Goal: Task Accomplishment & Management: Complete application form

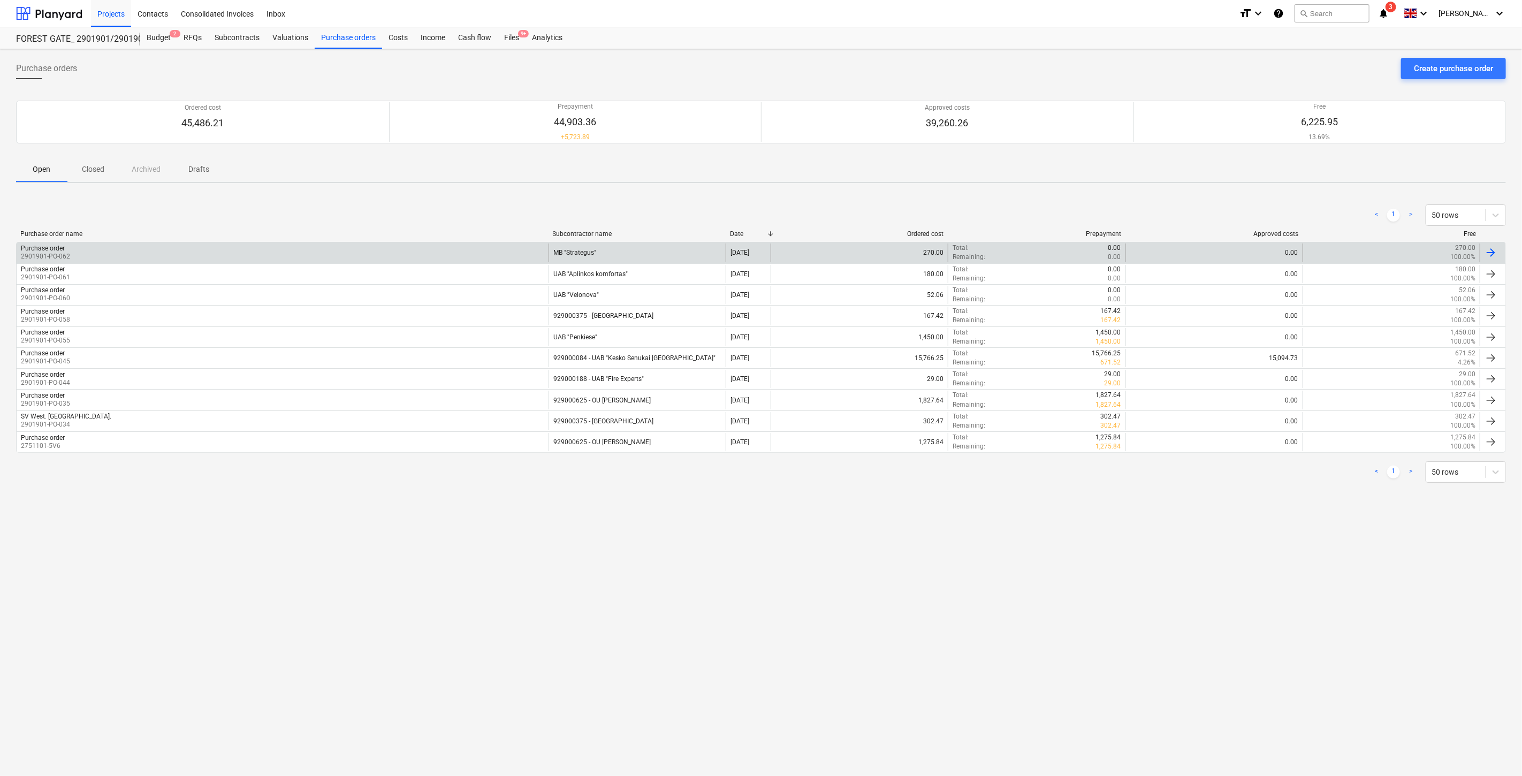
click at [662, 254] on div "MB "Strategus"" at bounding box center [636, 252] width 177 height 18
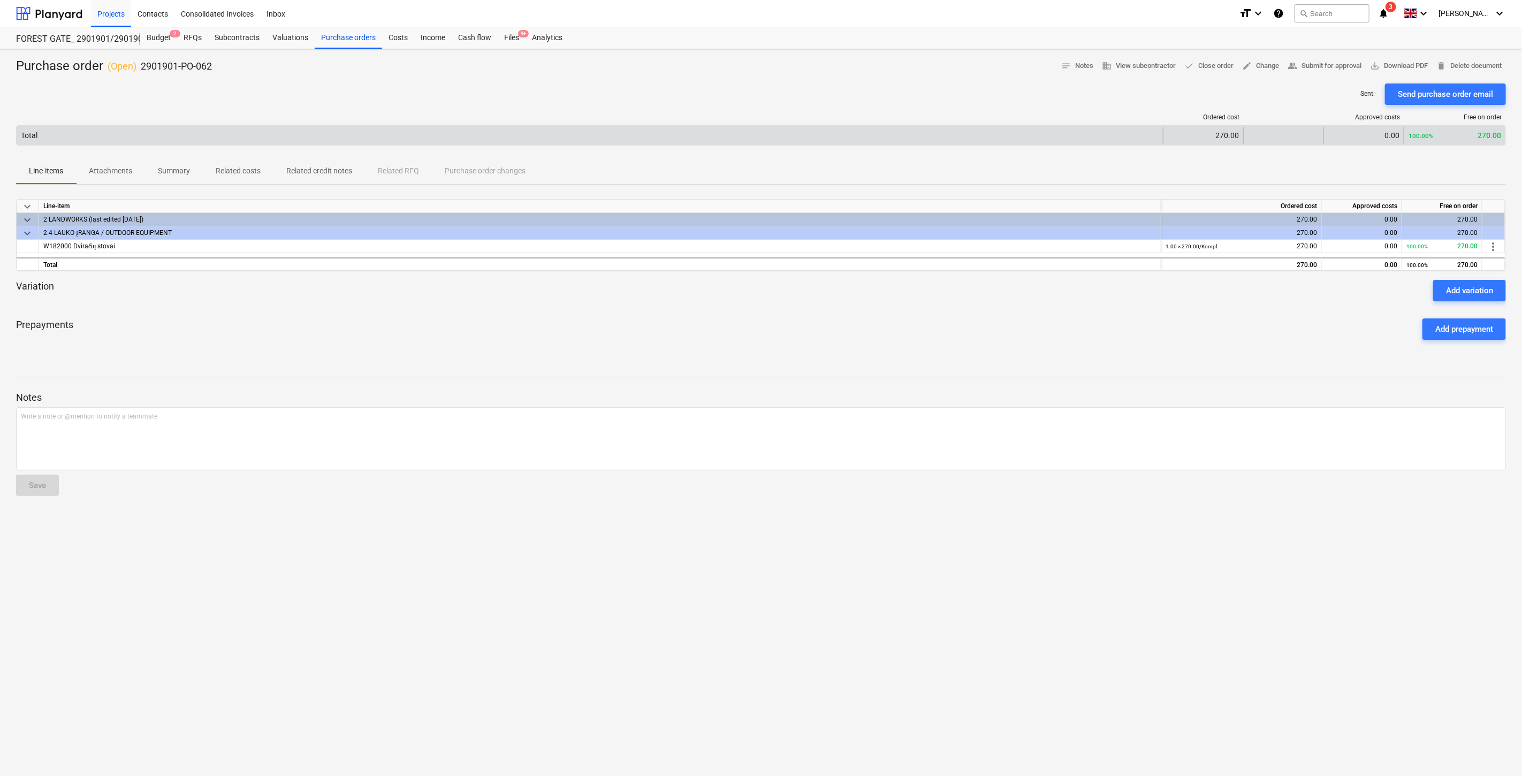
drag, startPoint x: 190, startPoint y: 345, endPoint x: 222, endPoint y: 142, distance: 205.8
click at [193, 327] on div "Prepayments Add prepayment" at bounding box center [761, 329] width 1490 height 39
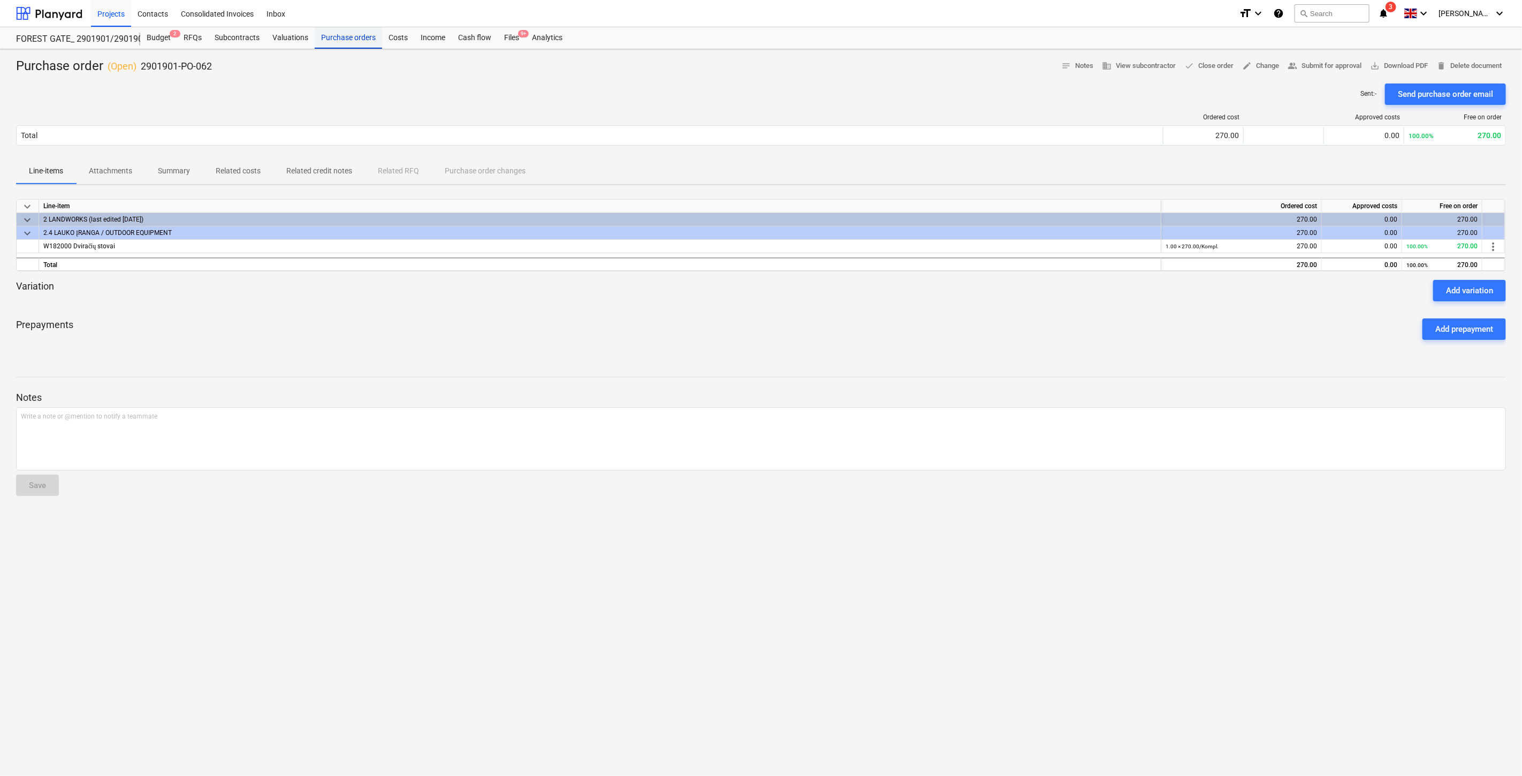
click at [342, 41] on div "Purchase orders" at bounding box center [348, 37] width 67 height 21
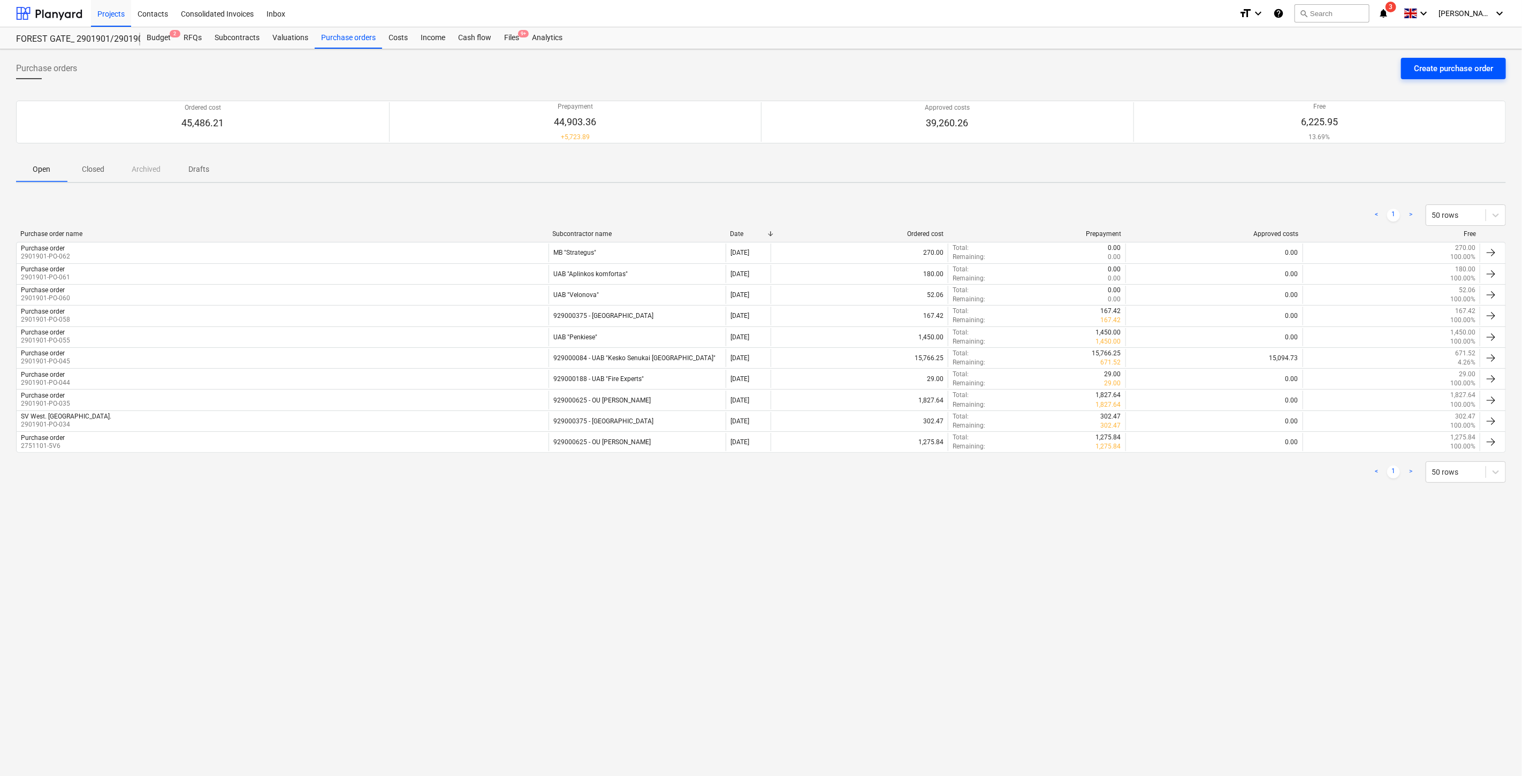
click at [1427, 72] on div "Create purchase order" at bounding box center [1453, 69] width 79 height 14
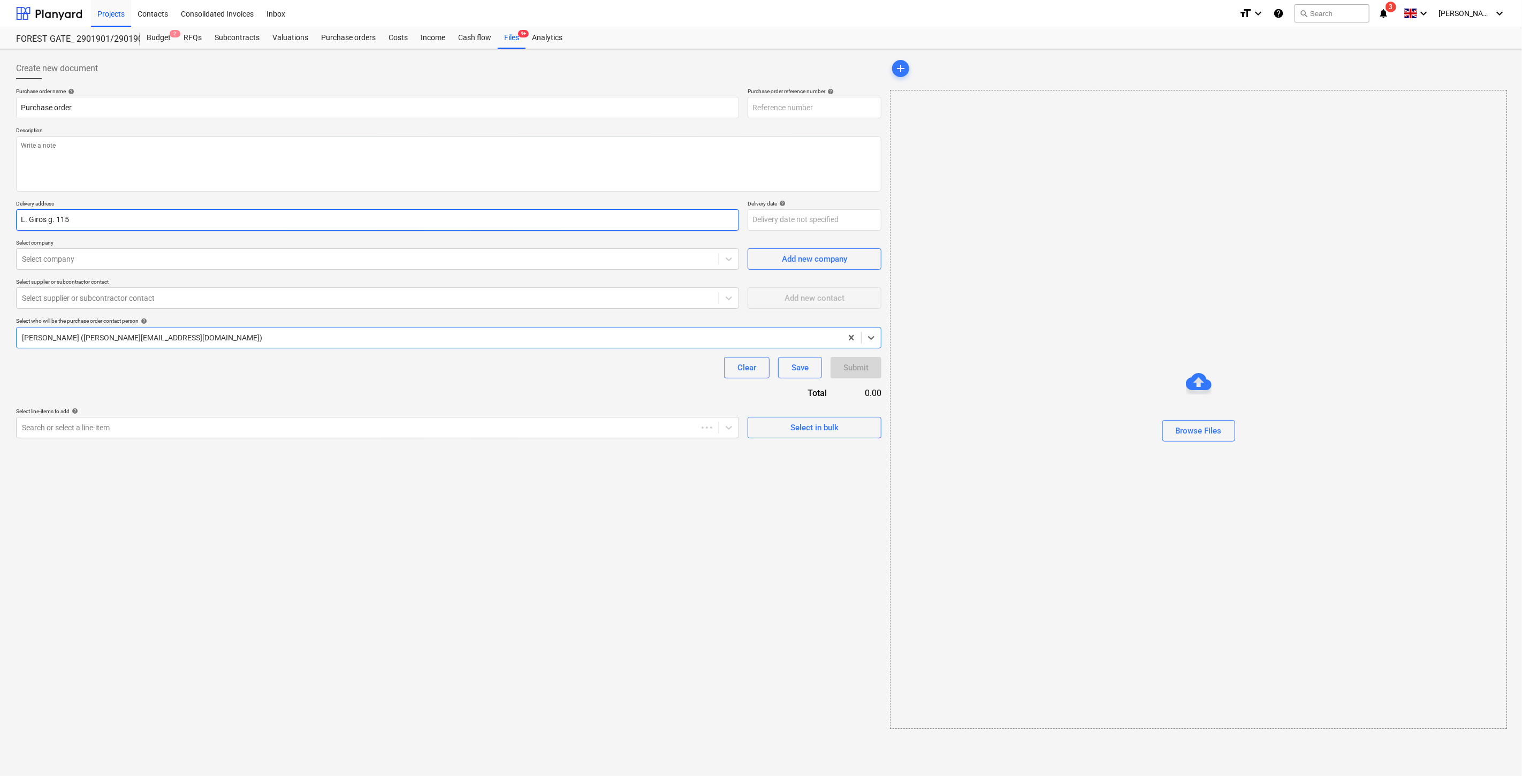
type textarea "x"
type input "2901901-PO-063"
type textarea "x"
click at [498, 432] on div at bounding box center [367, 427] width 691 height 11
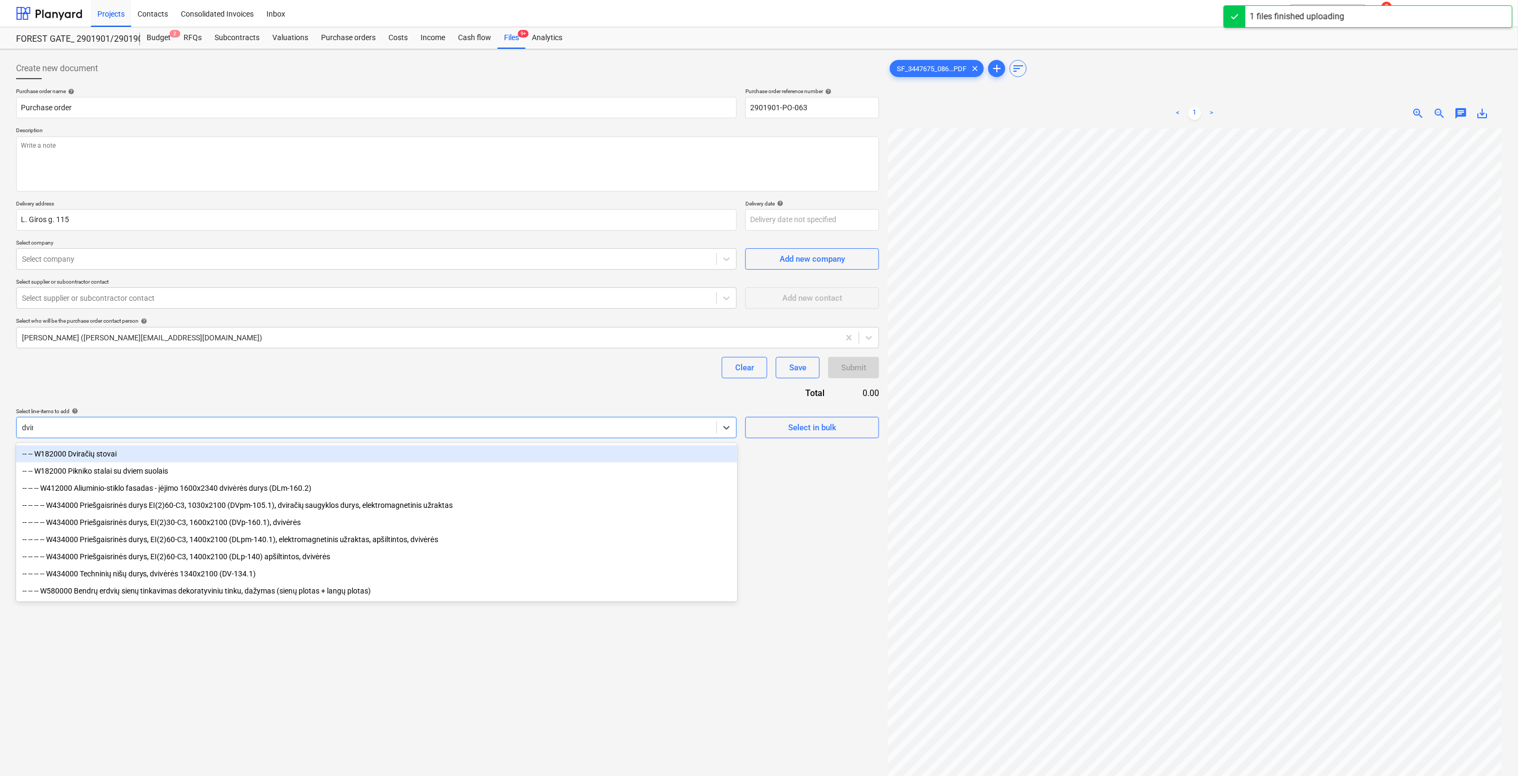
type input "dvira"
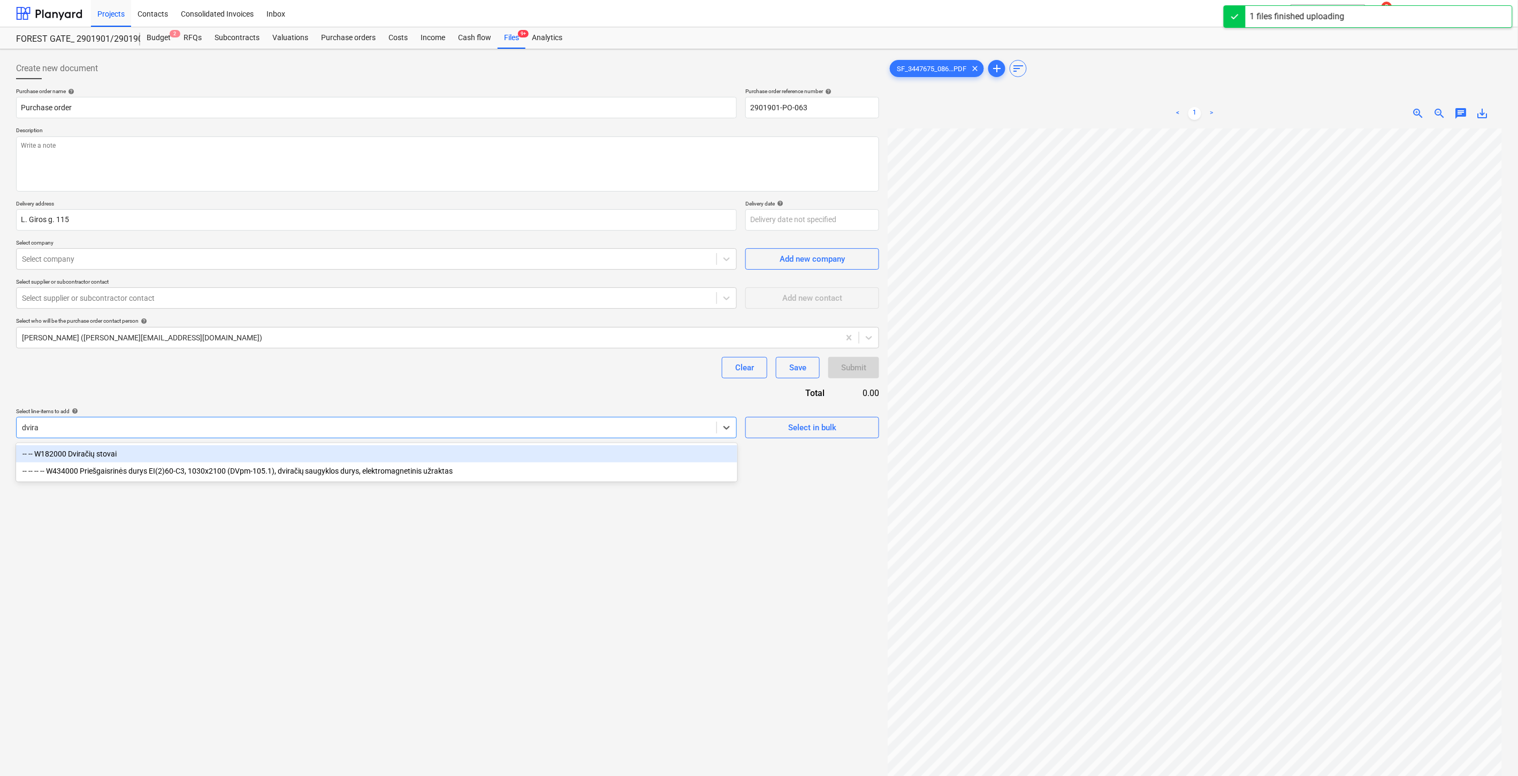
click at [516, 459] on div "-- -- W182000 Dviračių stovai" at bounding box center [376, 453] width 721 height 17
type textarea "x"
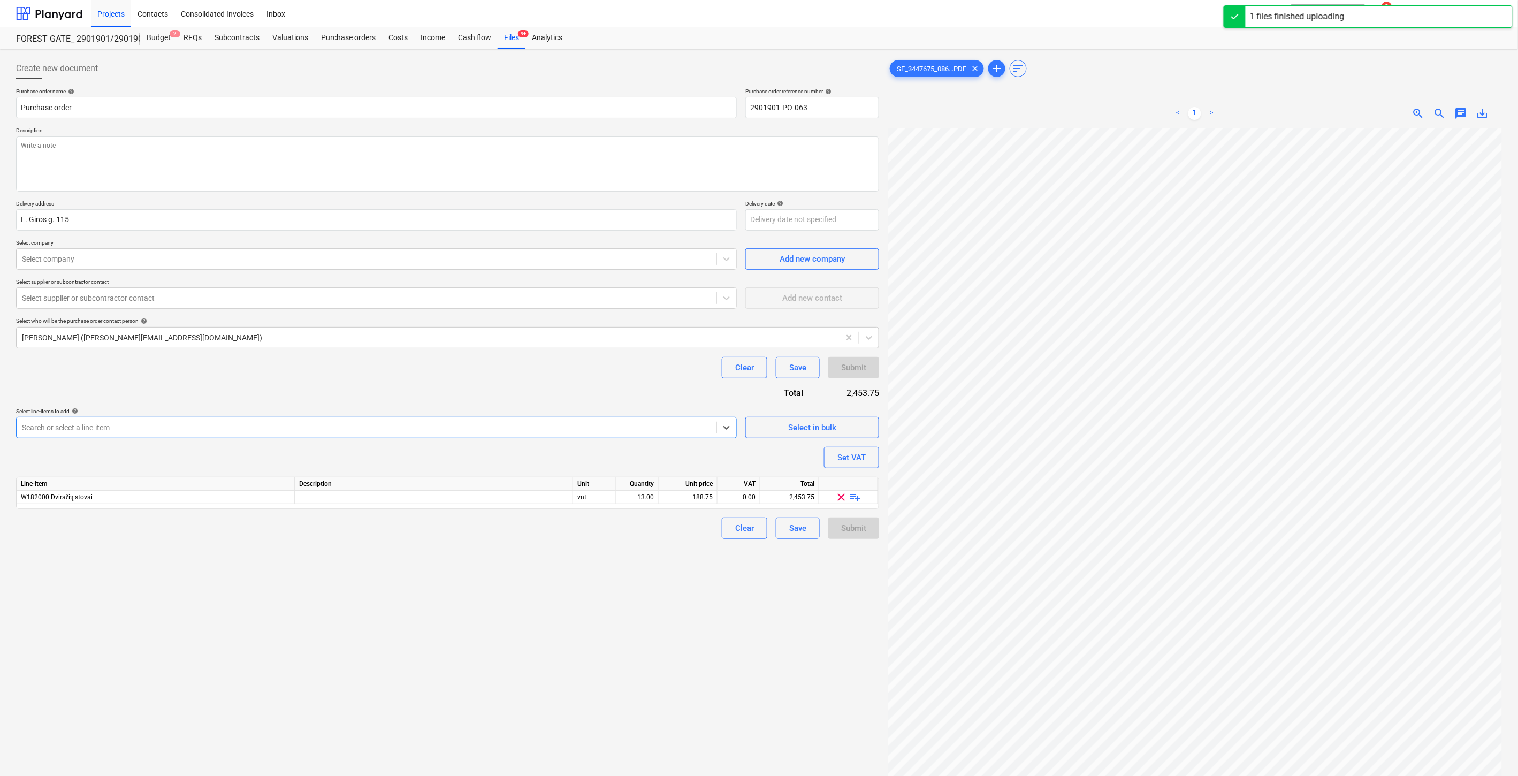
type textarea "x"
drag, startPoint x: 551, startPoint y: 375, endPoint x: 555, endPoint y: 380, distance: 6.5
click at [552, 376] on div "Clear Save Submit" at bounding box center [447, 367] width 863 height 21
click at [601, 494] on div "vnt" at bounding box center [594, 497] width 43 height 13
type input "Kompl."
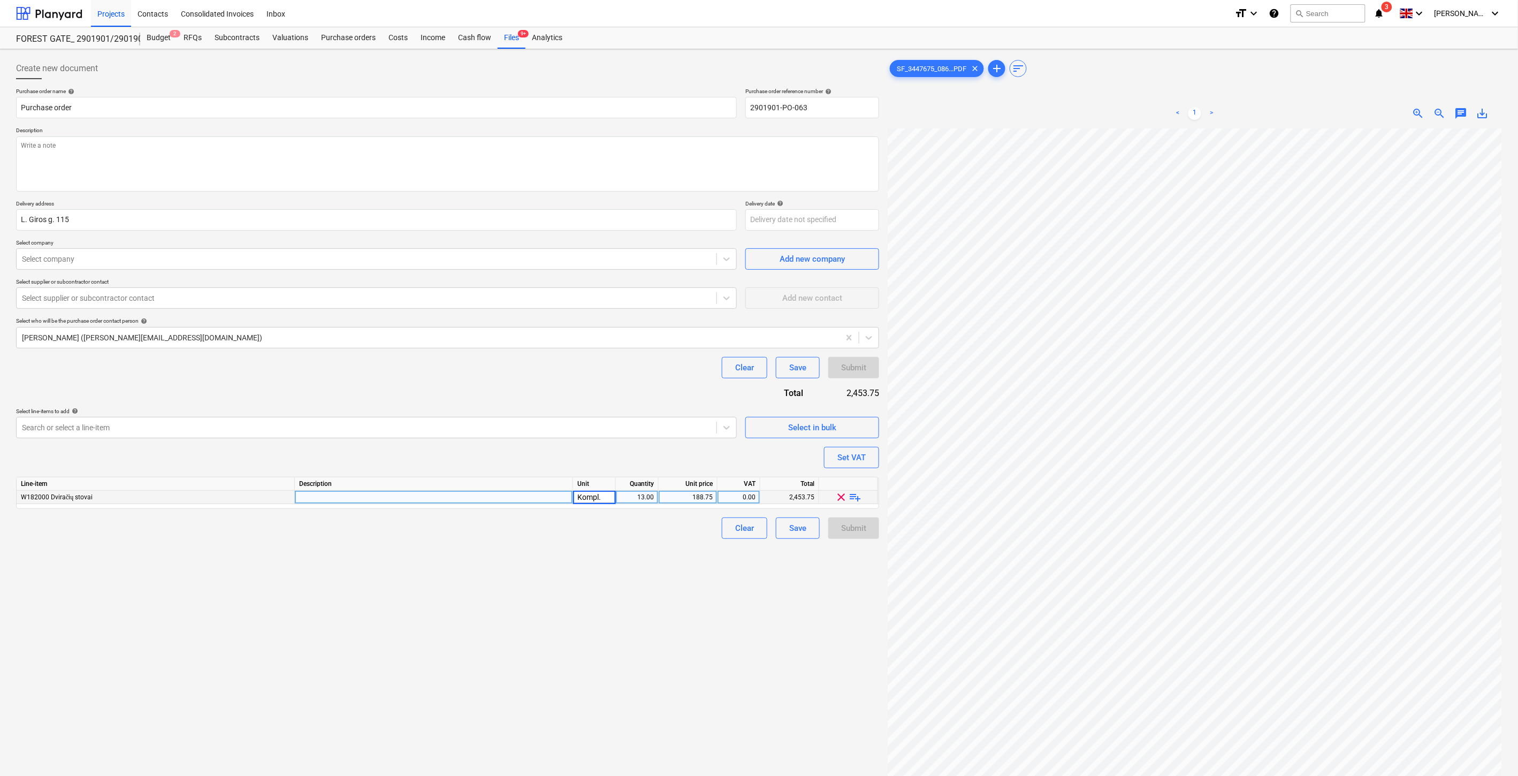
type textarea "x"
click at [631, 495] on div "13.00" at bounding box center [637, 497] width 34 height 13
type input "1"
click at [690, 498] on div "188.75" at bounding box center [688, 497] width 50 height 13
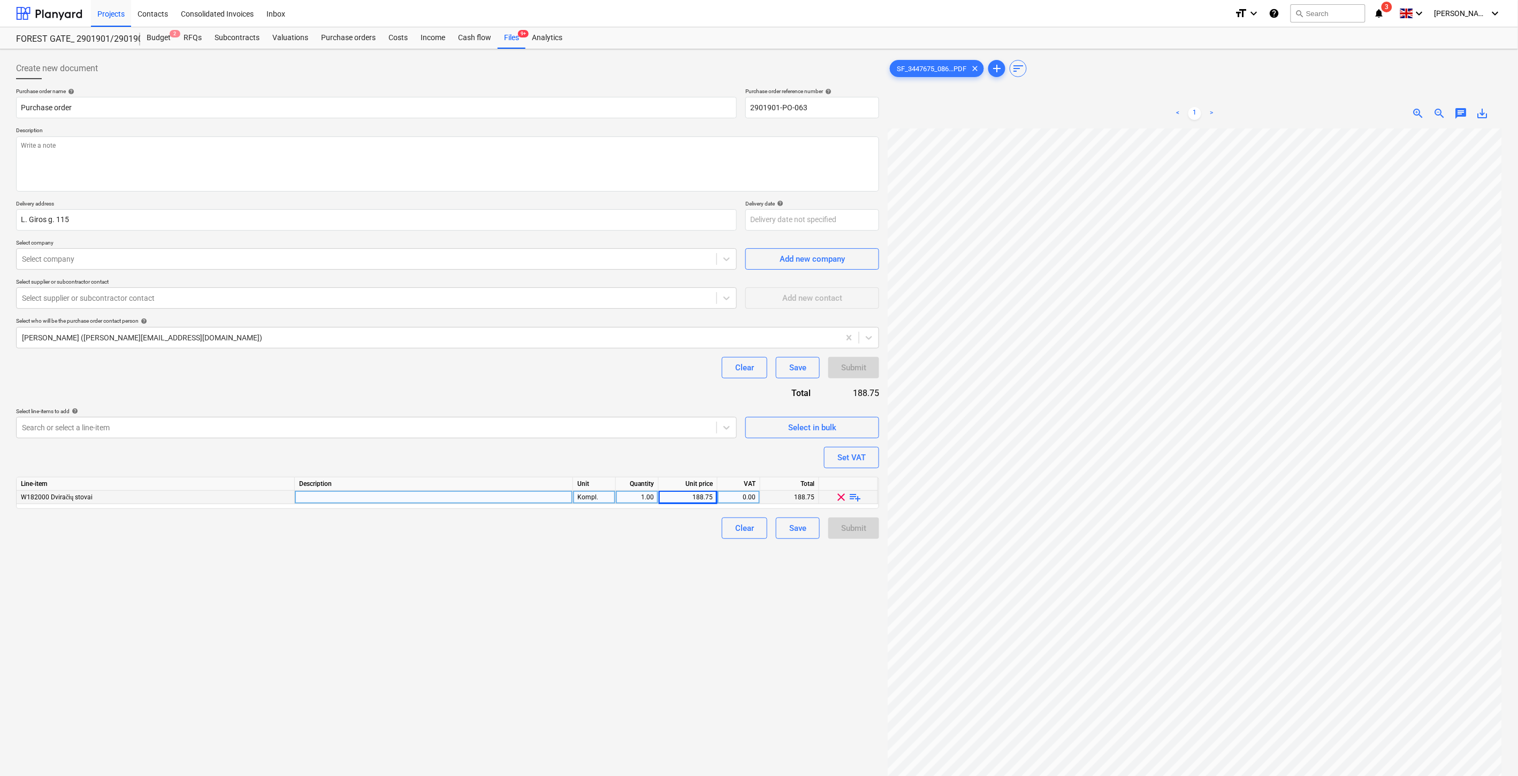
click at [701, 498] on div "188.75" at bounding box center [688, 497] width 50 height 13
click at [1301, 97] on div at bounding box center [1195, 96] width 614 height 4
click at [1310, 88] on div "SF_3447675_086...PDF clear add sort < 1 > zoom_in zoom_out chat 0 save_alt" at bounding box center [1195, 466] width 614 height 816
click at [1316, 85] on div "SF_3447675_086...PDF clear add sort < 1 > zoom_in zoom_out chat 0 save_alt" at bounding box center [1195, 466] width 614 height 816
type textarea "x"
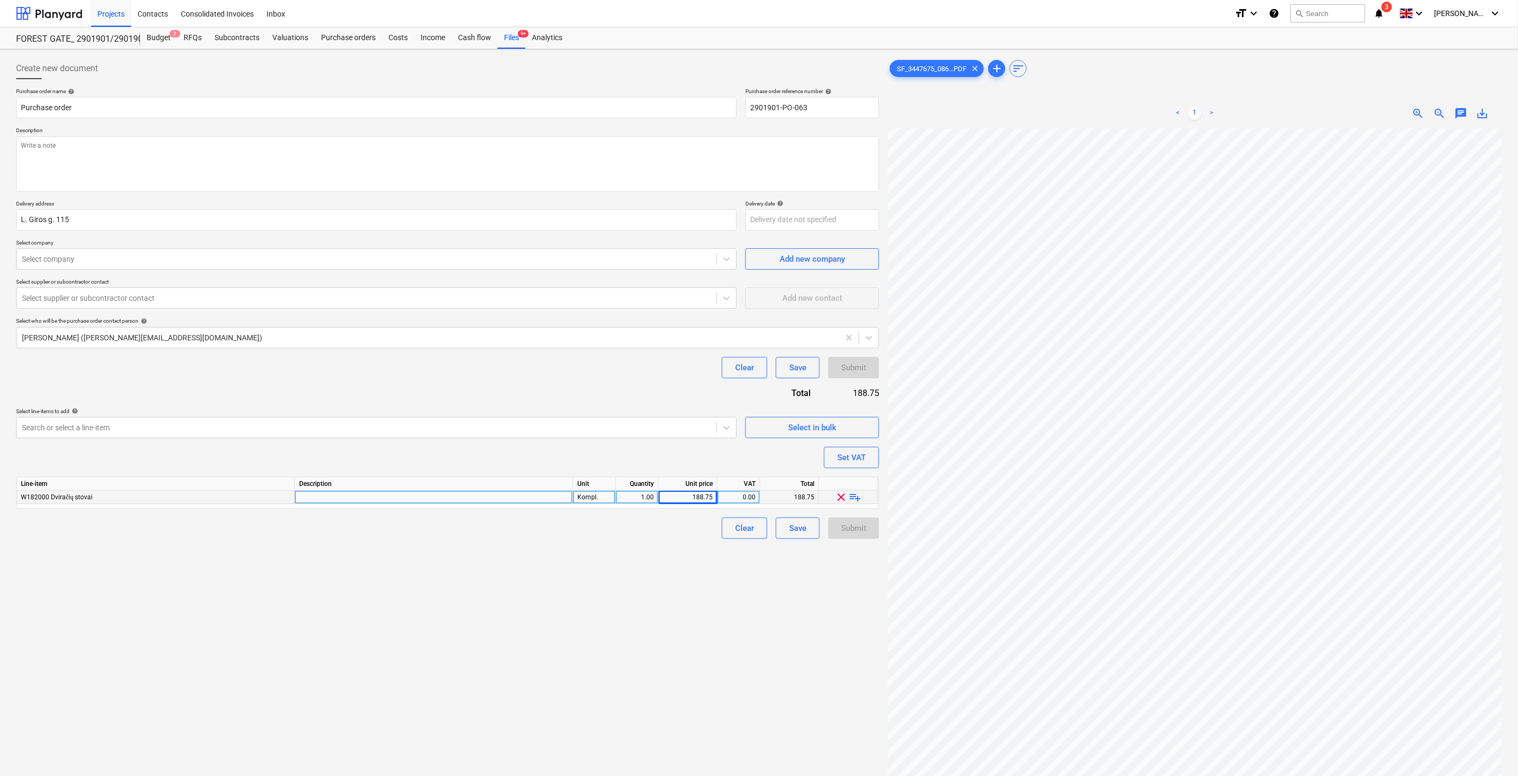
click at [1328, 73] on div "SF_3447675_086...PDF clear add sort" at bounding box center [1195, 68] width 614 height 21
click at [687, 497] on div "188.75" at bounding box center [688, 497] width 50 height 13
type input "43.62"
click at [731, 462] on div "Purchase order name help Purchase order Purchase order reference number help 29…" at bounding box center [447, 313] width 863 height 451
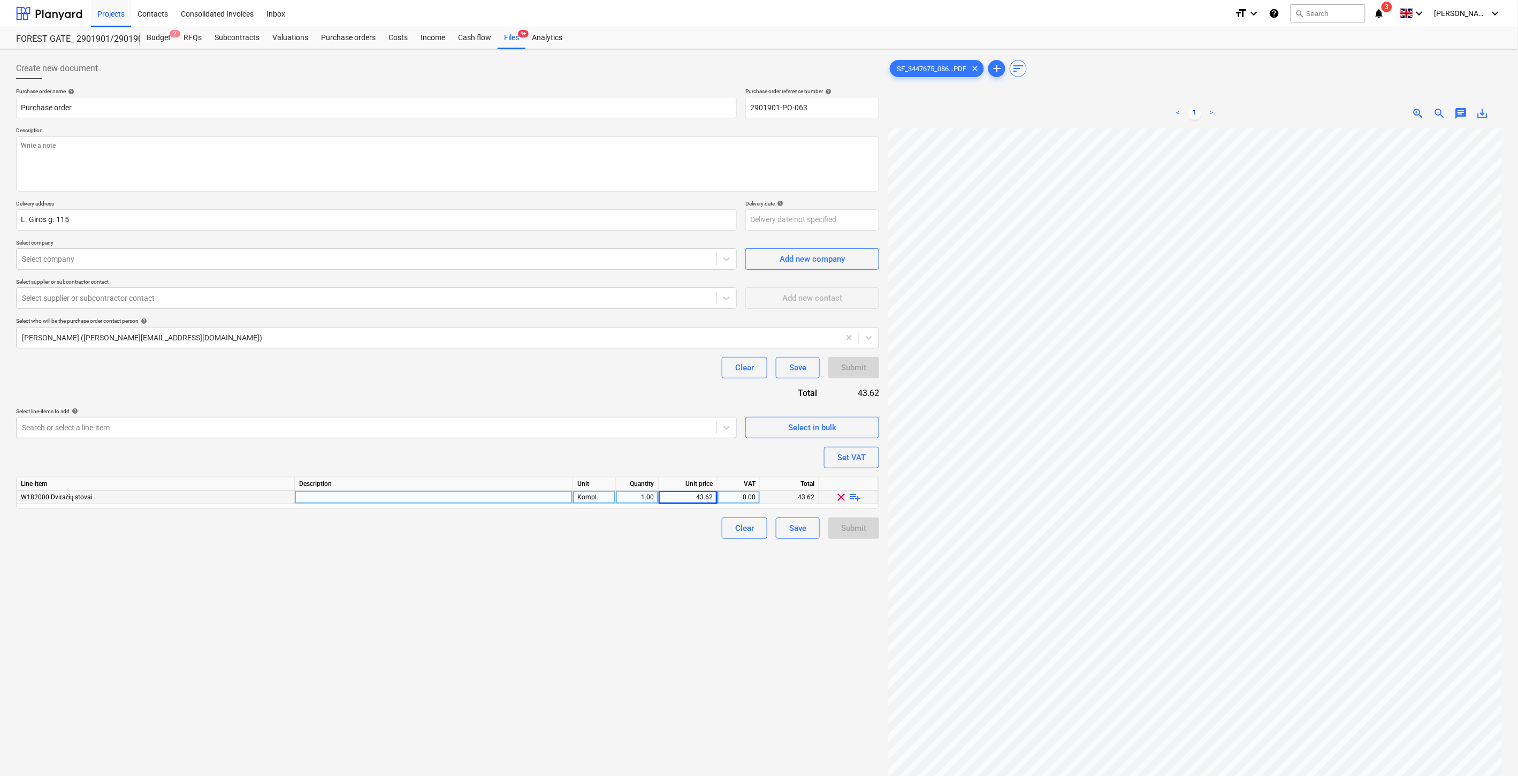
click at [490, 653] on div "Create new document Purchase order name help Purchase order Purchase order refe…" at bounding box center [448, 466] width 872 height 825
click at [537, 627] on div "Create new document Purchase order name help Purchase order Purchase order refe…" at bounding box center [448, 466] width 872 height 825
click at [319, 154] on textarea at bounding box center [447, 163] width 863 height 55
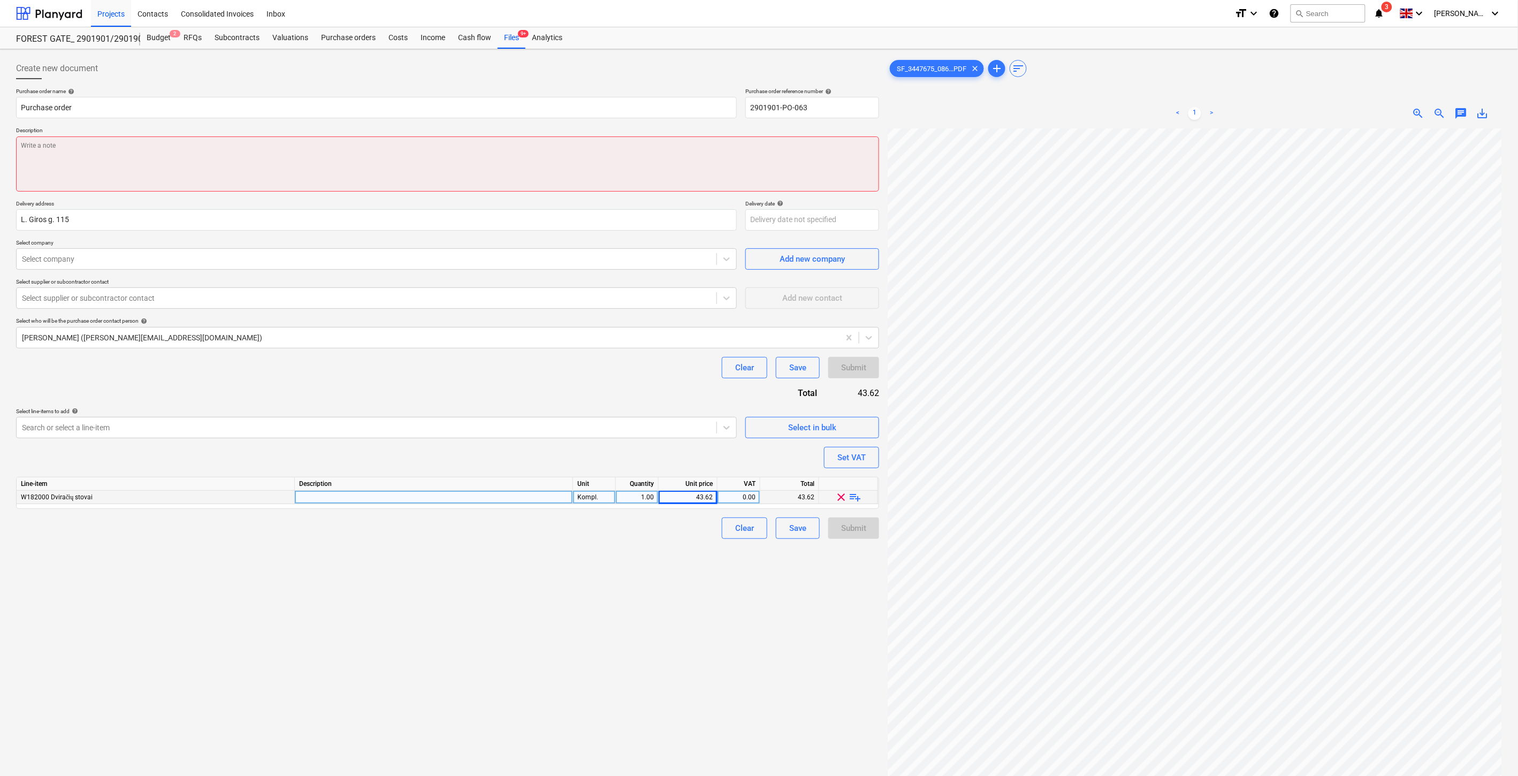
click at [314, 158] on textarea at bounding box center [447, 163] width 863 height 55
type textarea "x"
type textarea "I"
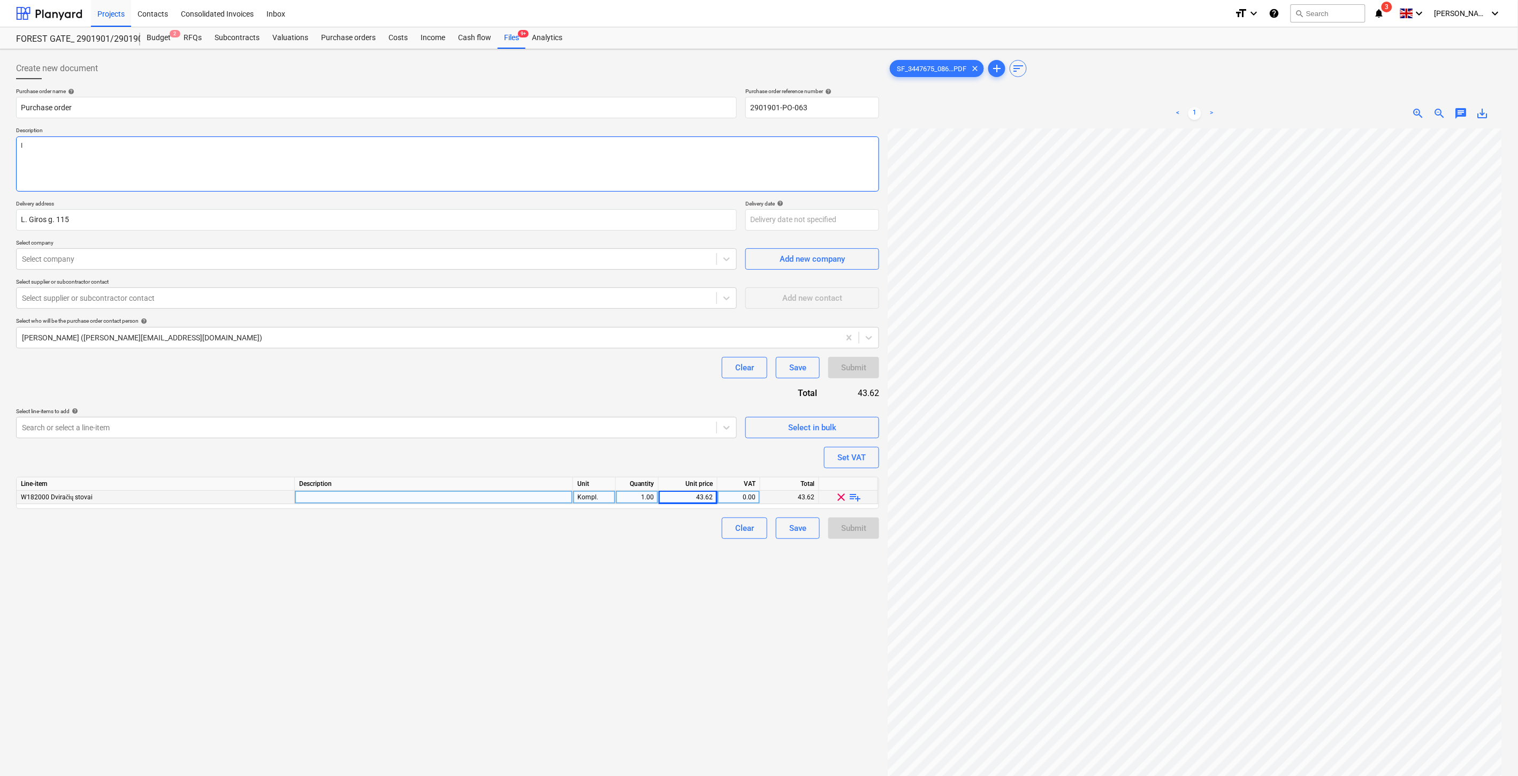
type textarea "x"
type textarea "I6"
type textarea "x"
type textarea "I"
type textarea "x"
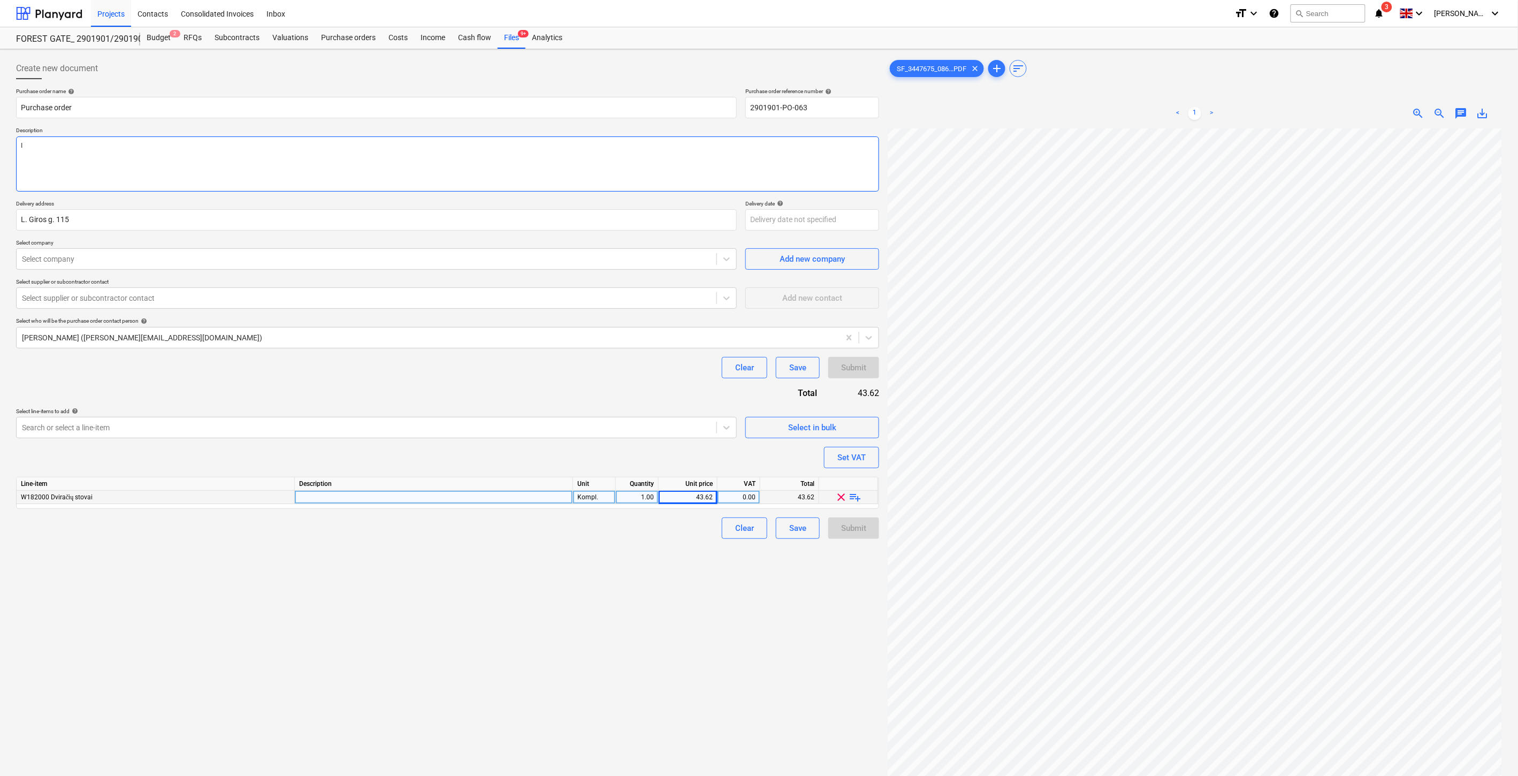
type textarea "Iš"
type textarea "x"
type textarea "Išan"
type textarea "x"
type textarea "Išanks"
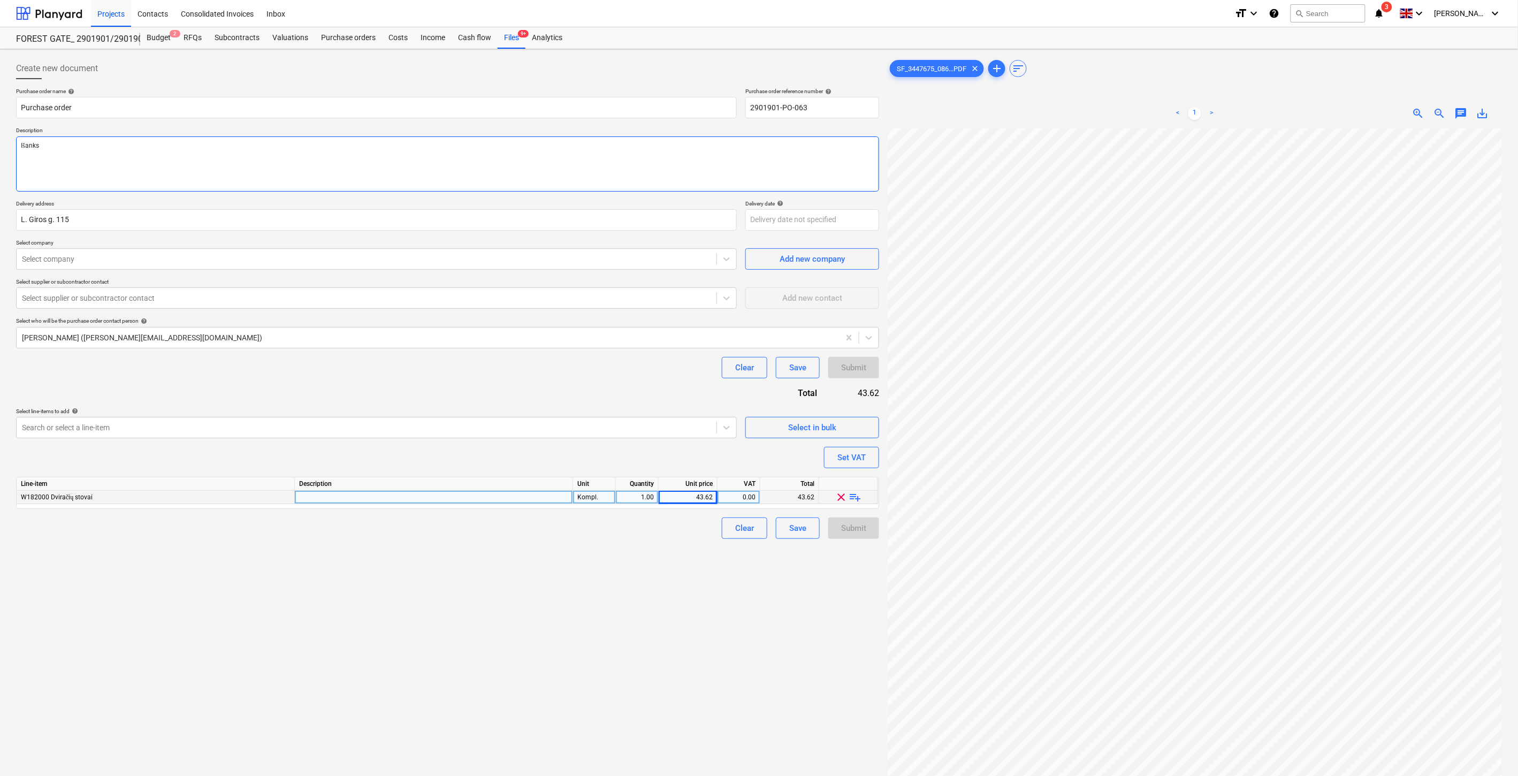
type textarea "x"
type textarea "Išankst"
type textarea "x"
type textarea "Išanksti"
type textarea "x"
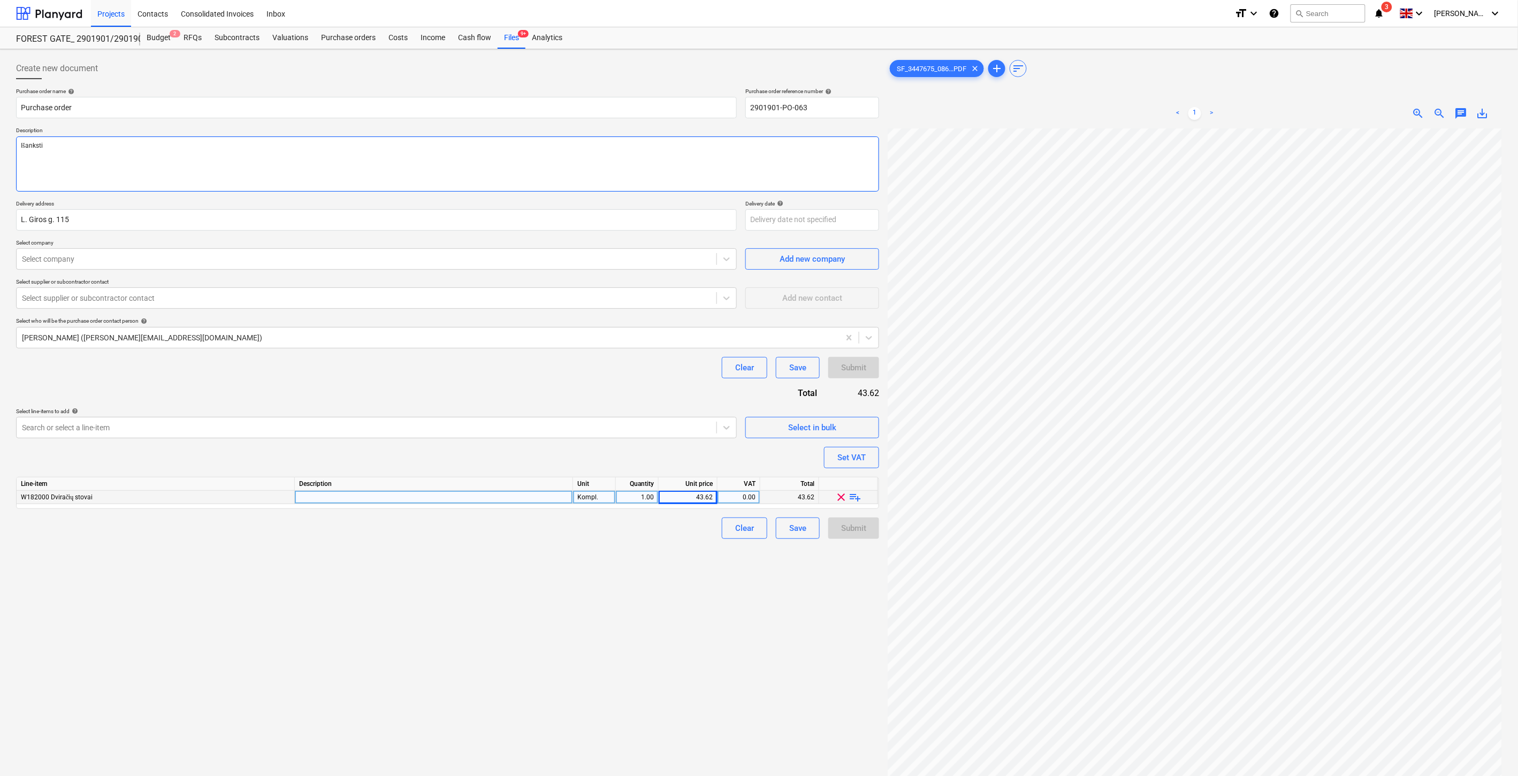
type textarea "Išankstin"
type textarea "x"
type textarea "Išankstinė"
type textarea "x"
type textarea "Išankstinė"
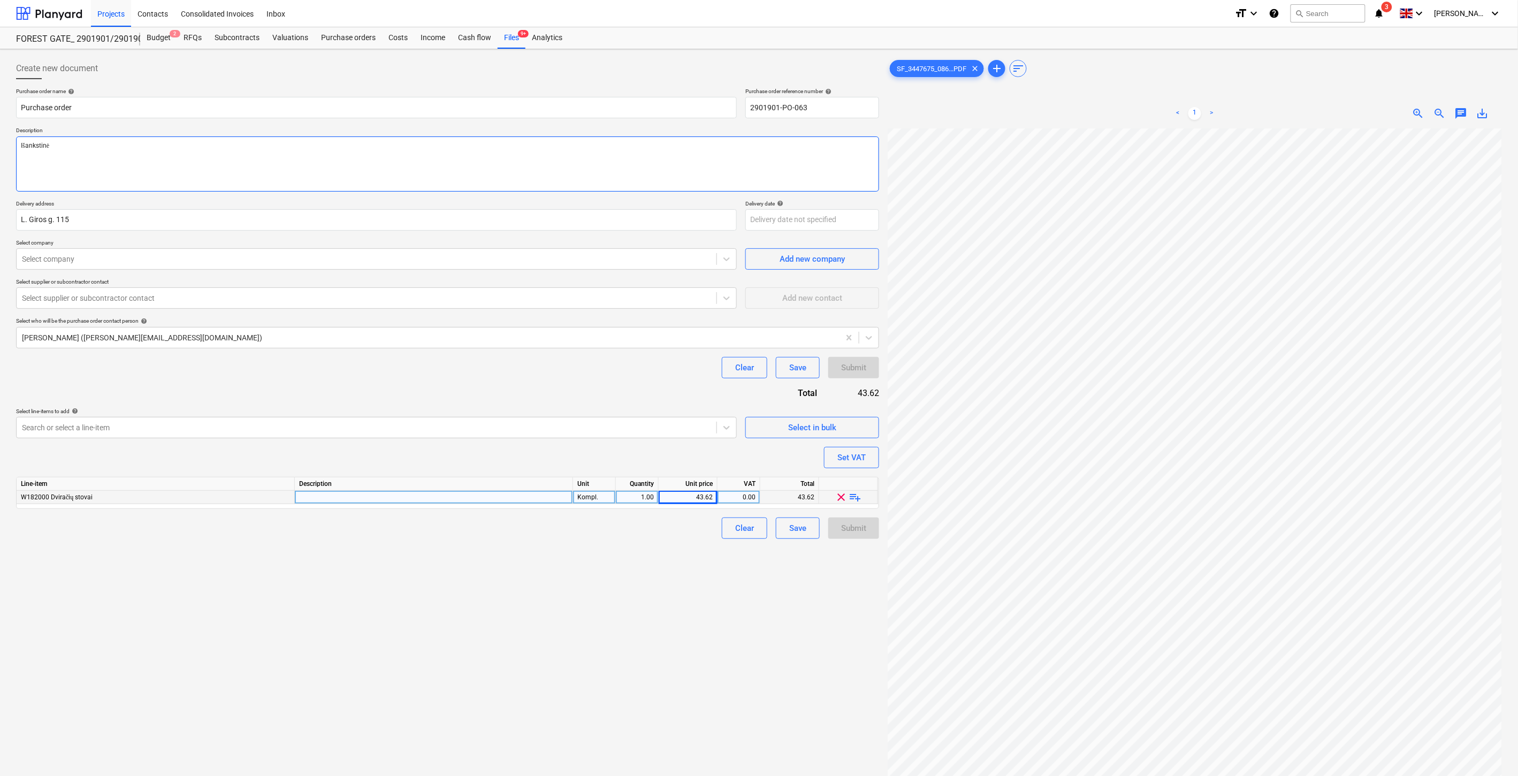
type textarea "x"
type textarea "Išankstinė są"
type textarea "x"
type textarea "Išankstinė sąs"
type textarea "x"
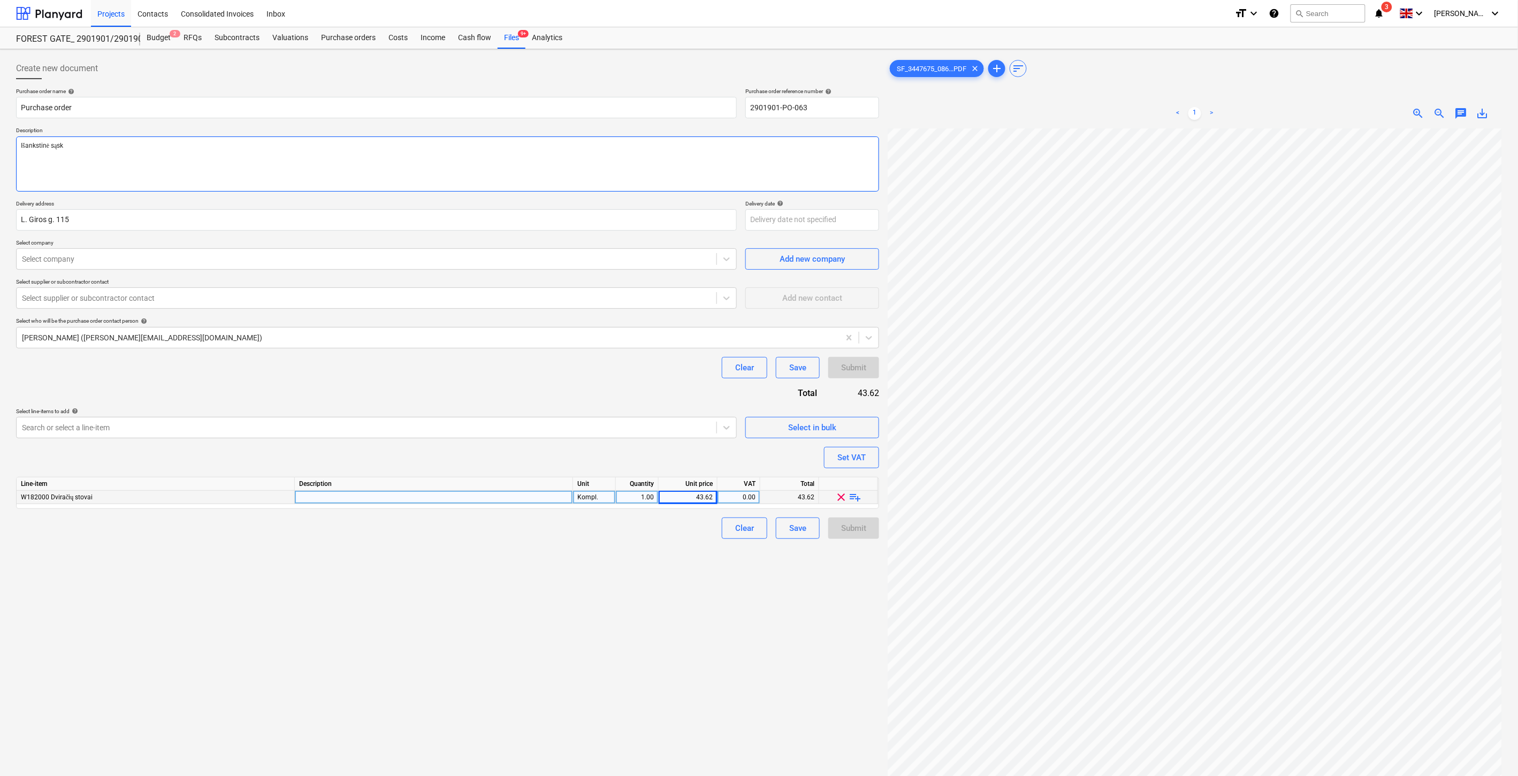
type textarea "Išankstinė sąska"
type textarea "x"
type textarea "Išankstinė sąskai"
type textarea "x"
type textarea "Išankstinė sąskait"
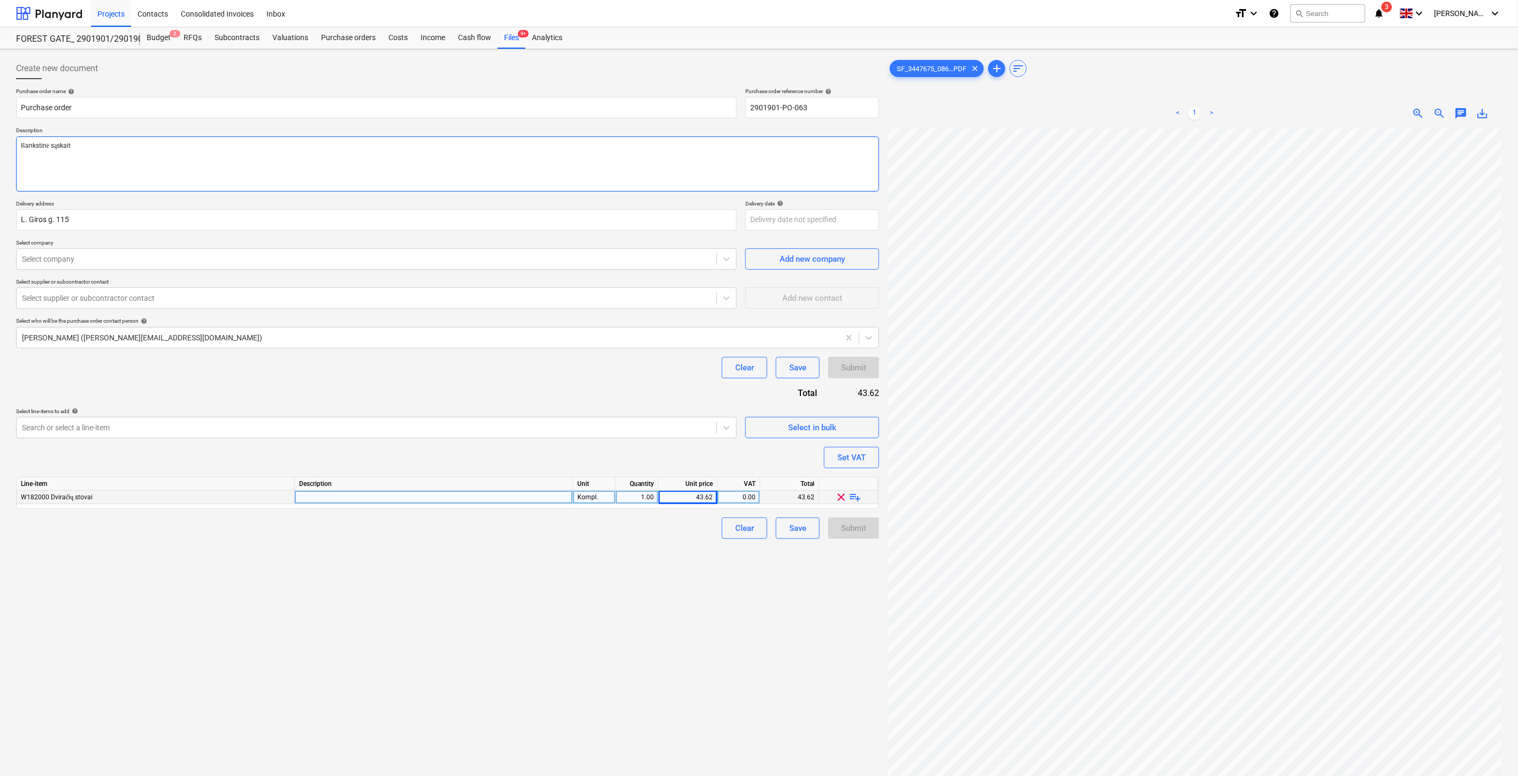
type textarea "x"
type textarea "Išankstinė sąskaita"
type textarea "x"
type textarea "Išankstinė sąskaita"
type textarea "x"
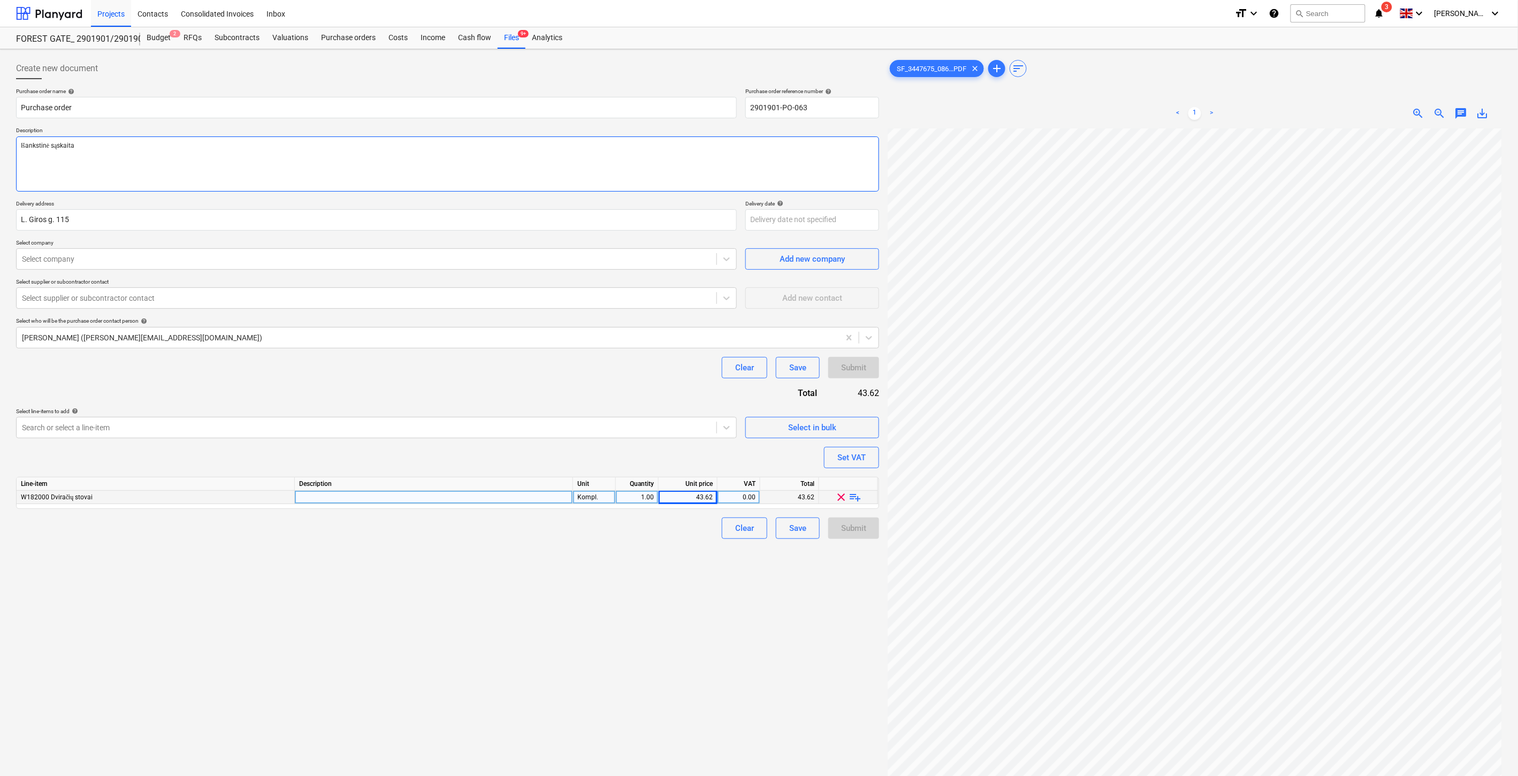
type textarea "Išankstinė sąskaita u"
type textarea "x"
type textarea "Išankstinė sąskaita už"
type textarea "x"
type textarea "Išankstinė sąskaita už"
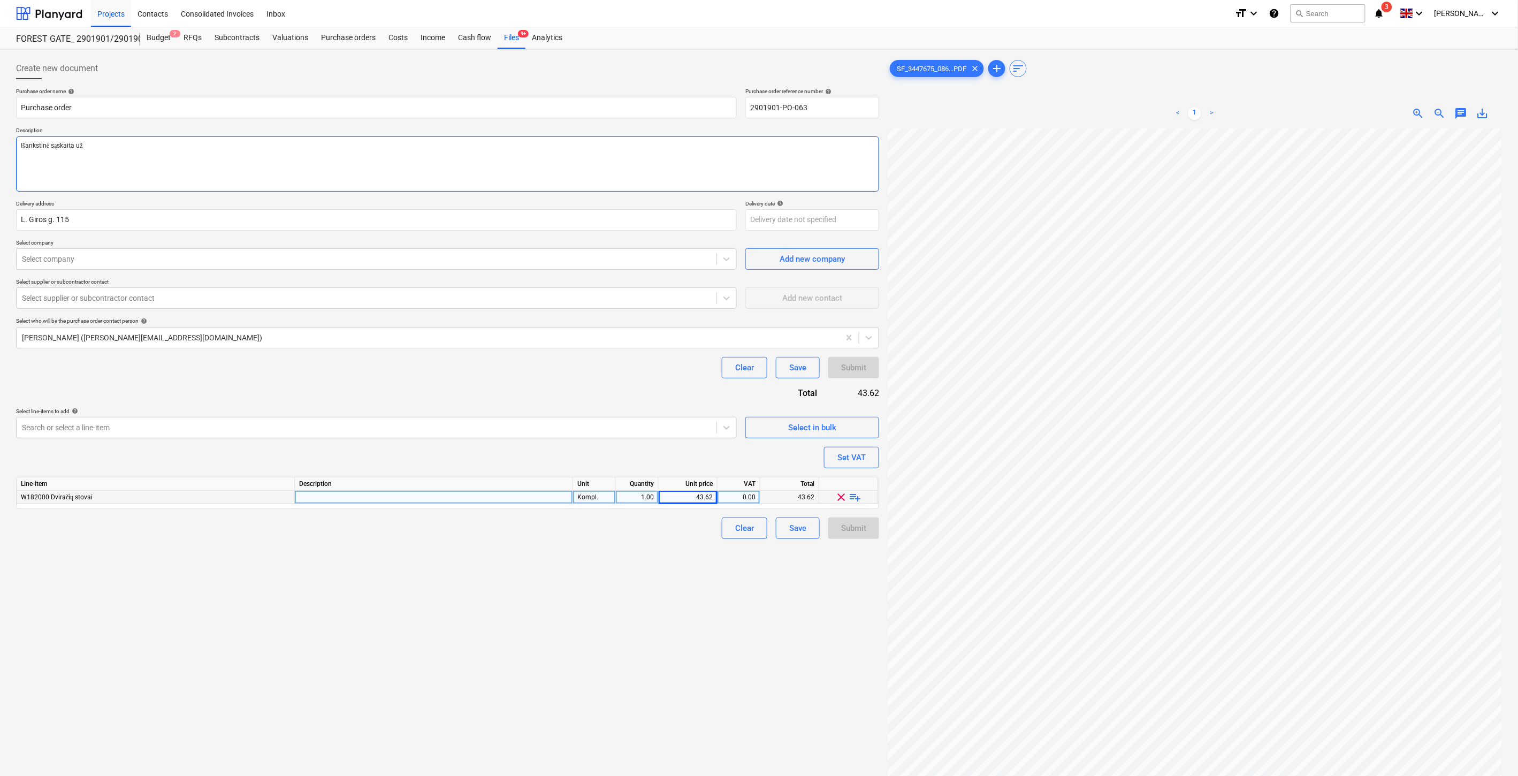
type textarea "x"
type textarea "Išankstinė sąskaita už k"
type textarea "x"
type textarea "Išankstinė sąskaita už kė"
type textarea "x"
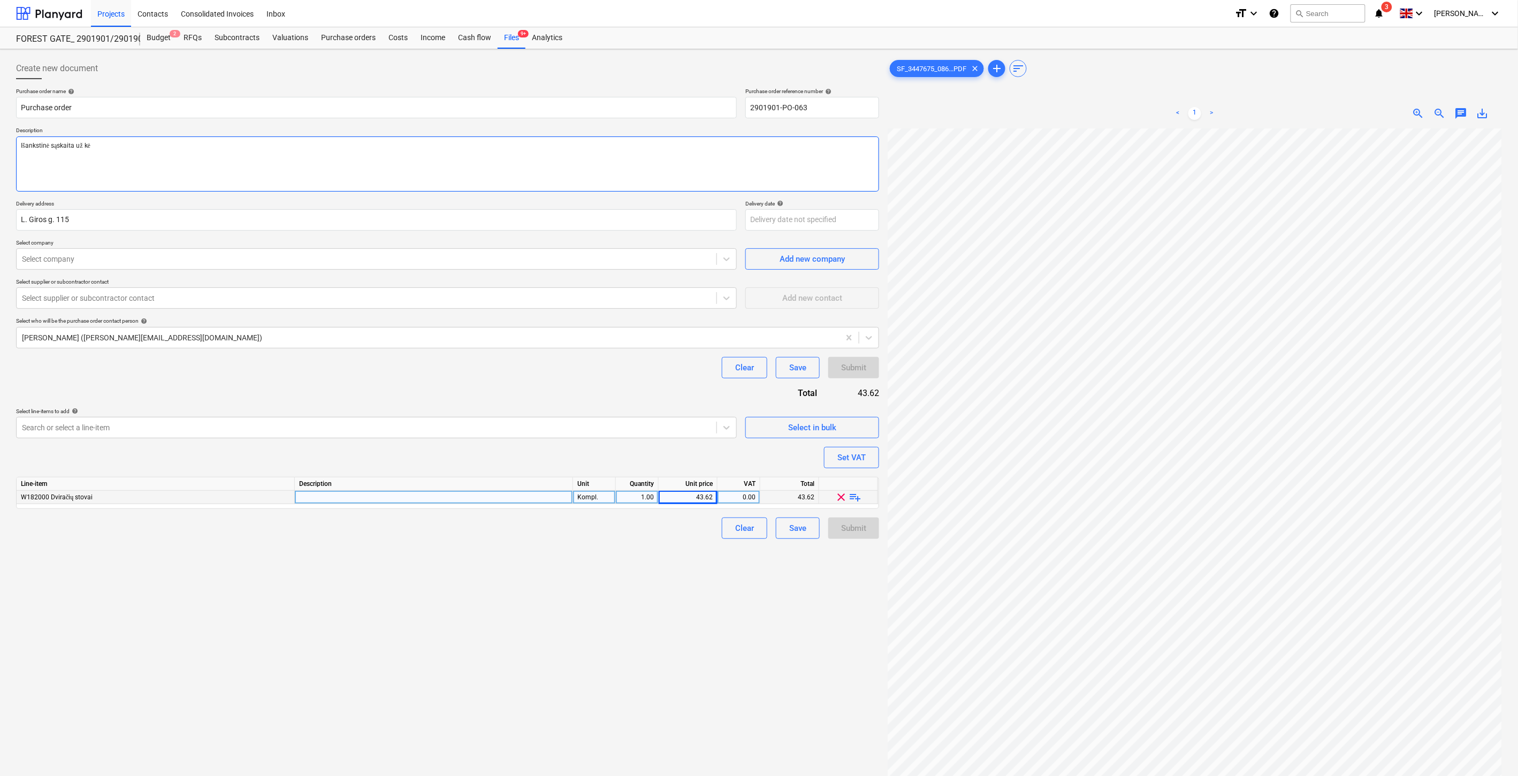
type textarea "Išankstinė sąskaita už kėd"
type textarea "x"
type textarea "Išankstinė sąskaita už kėde"
type textarea "x"
type textarea "Išankstinė sąskaita už kėdes"
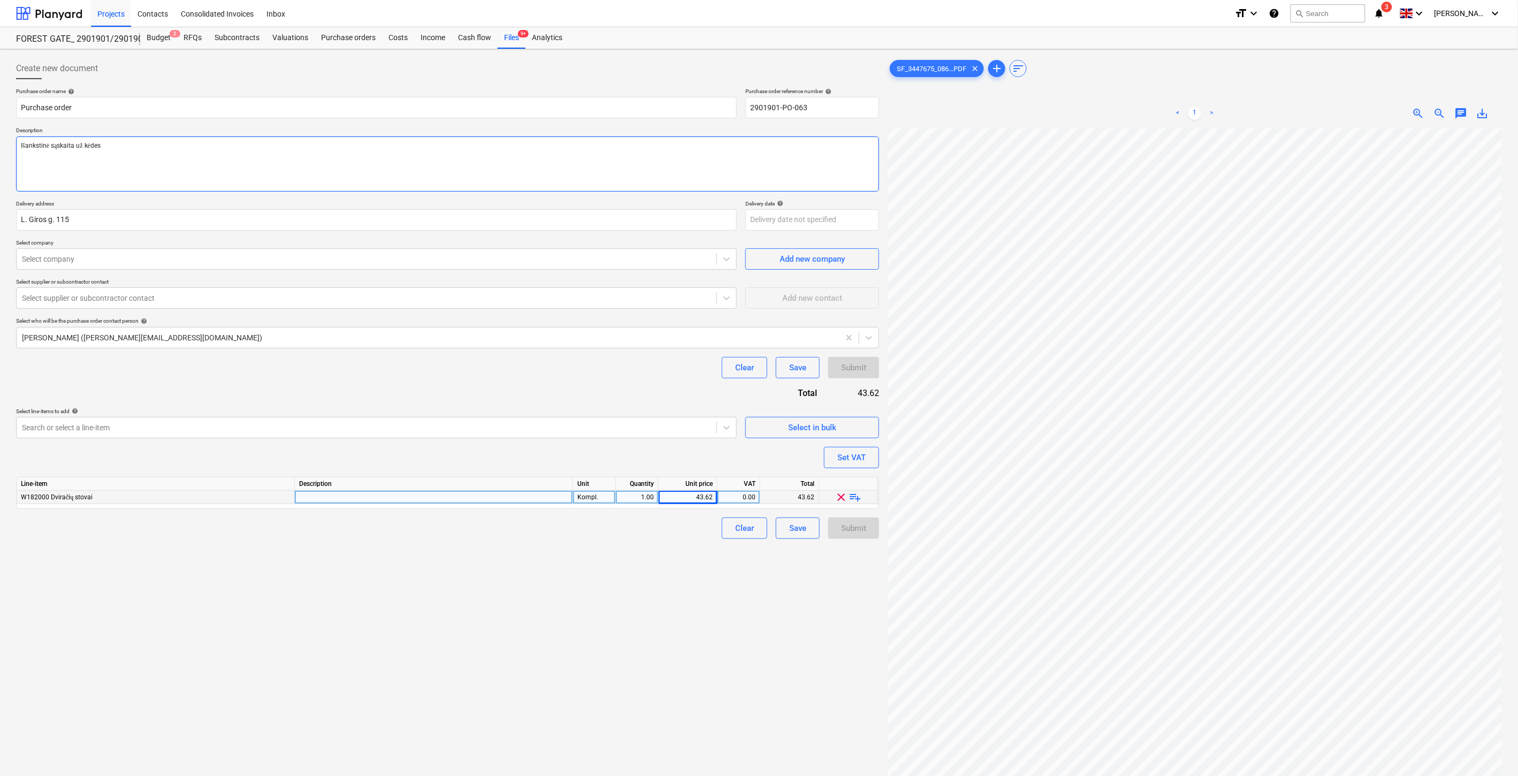
type textarea "x"
type textarea "Išankstinė sąskaita už kėdes į"
type textarea "x"
type textarea "Išankstinė sąskaita už kėdes į"
type textarea "x"
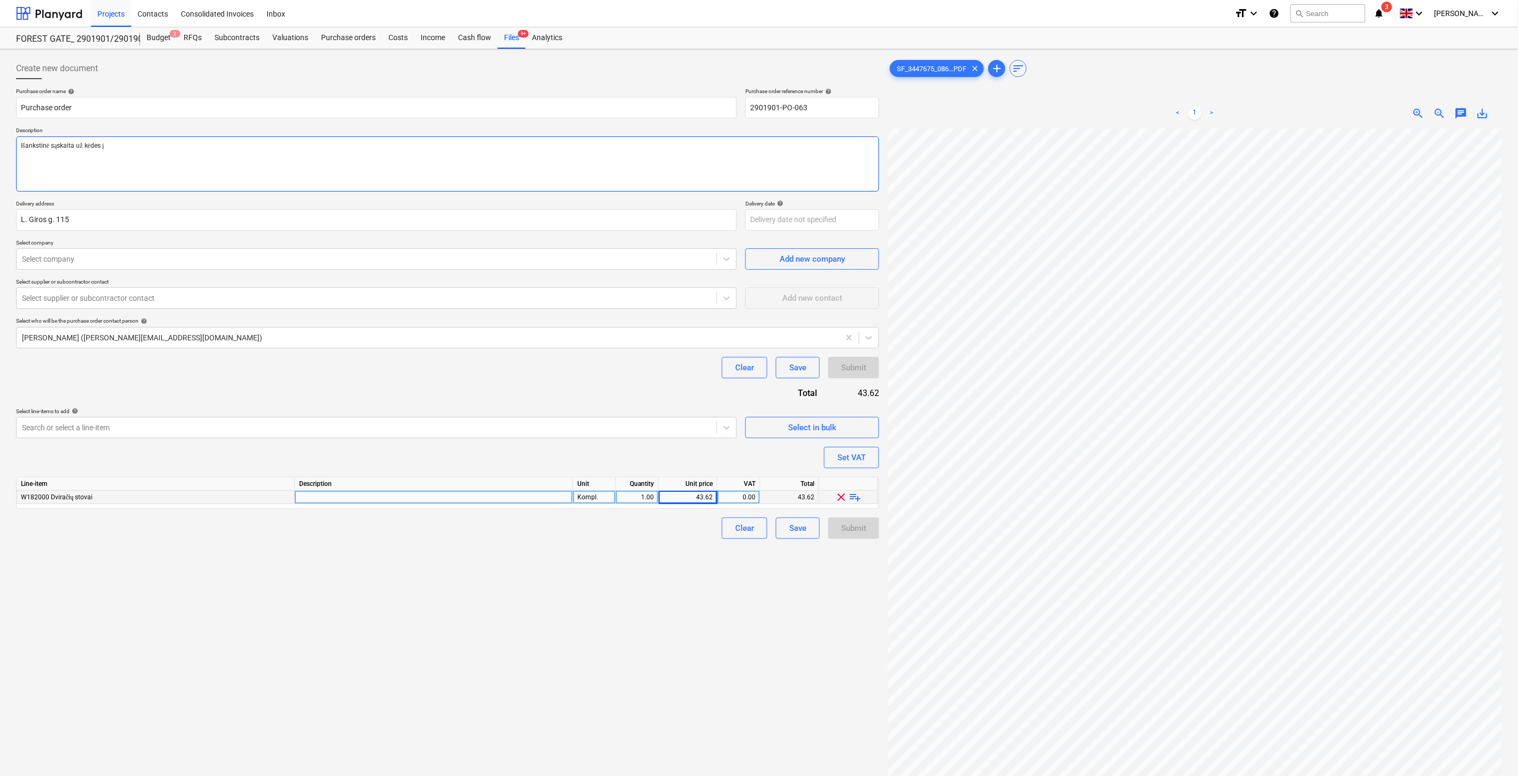
type textarea "Išankstinė sąskaita už kėdes į m"
type textarea "x"
type textarea "Išankstinė sąskaita už kėdes į me"
type textarea "x"
type textarea "Išankstinė sąskaita už kėdes į mei"
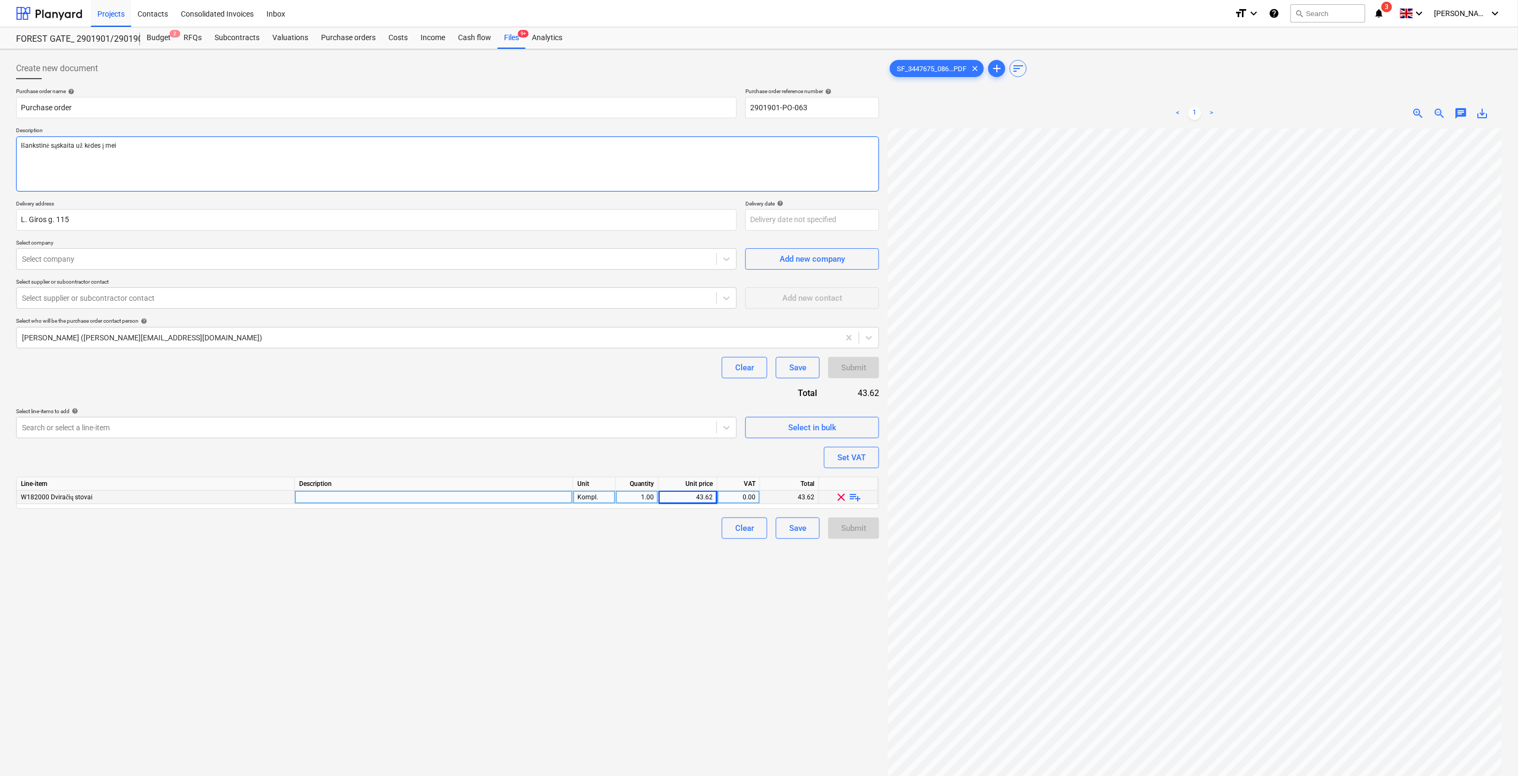
type textarea "x"
type textarea "Išankstinė sąskaita už kėdes į meis"
type textarea "x"
type textarea "Išankstinė sąskaita už kėdes į meist"
type textarea "x"
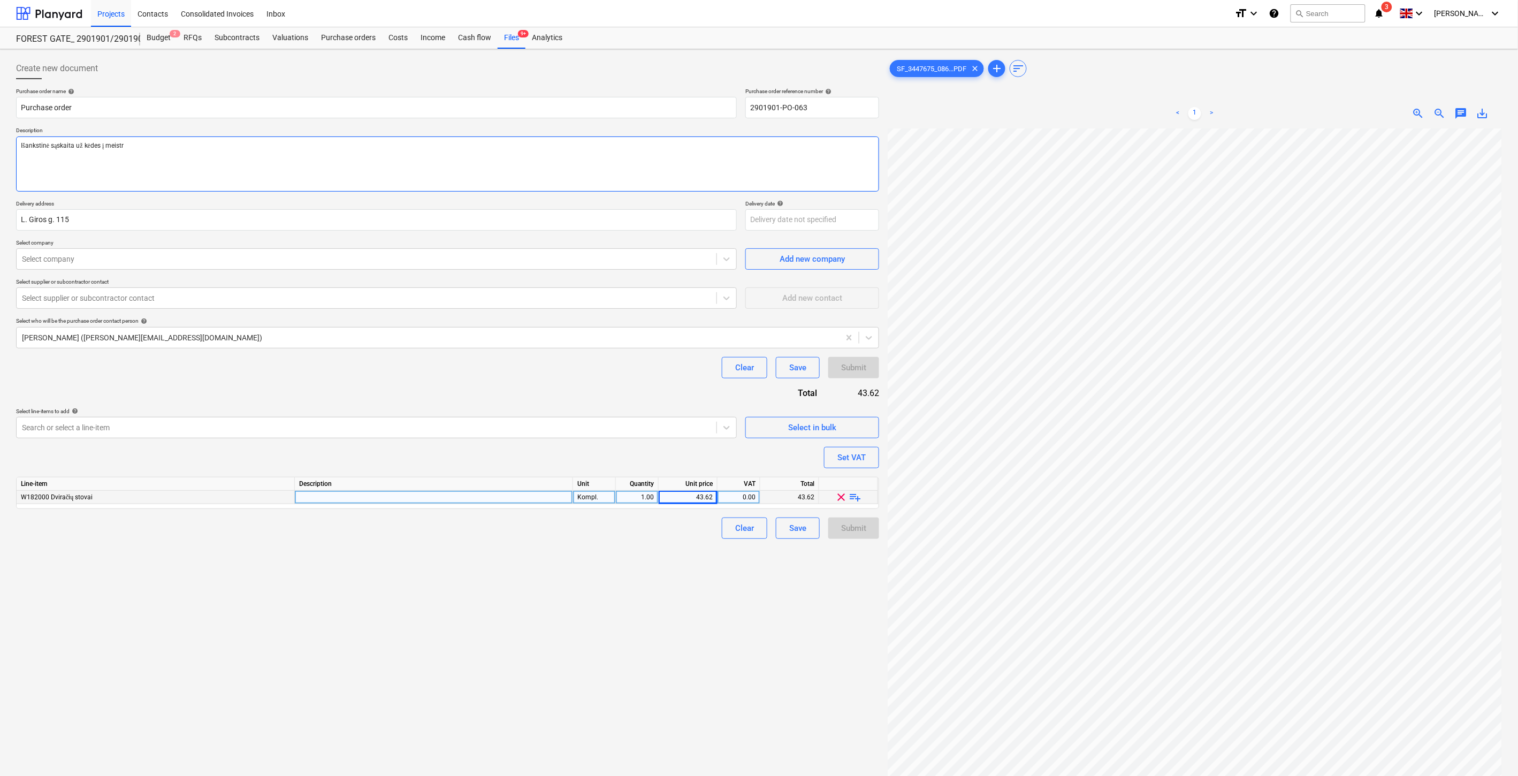
type textarea "Išankstinė sąskaita už kėdes į meistre"
type textarea "x"
type textarea "Išankstinė sąskaita už kėdes į meistrel"
type textarea "x"
type textarea "Išankstinė sąskaita už kėdes į meistreli"
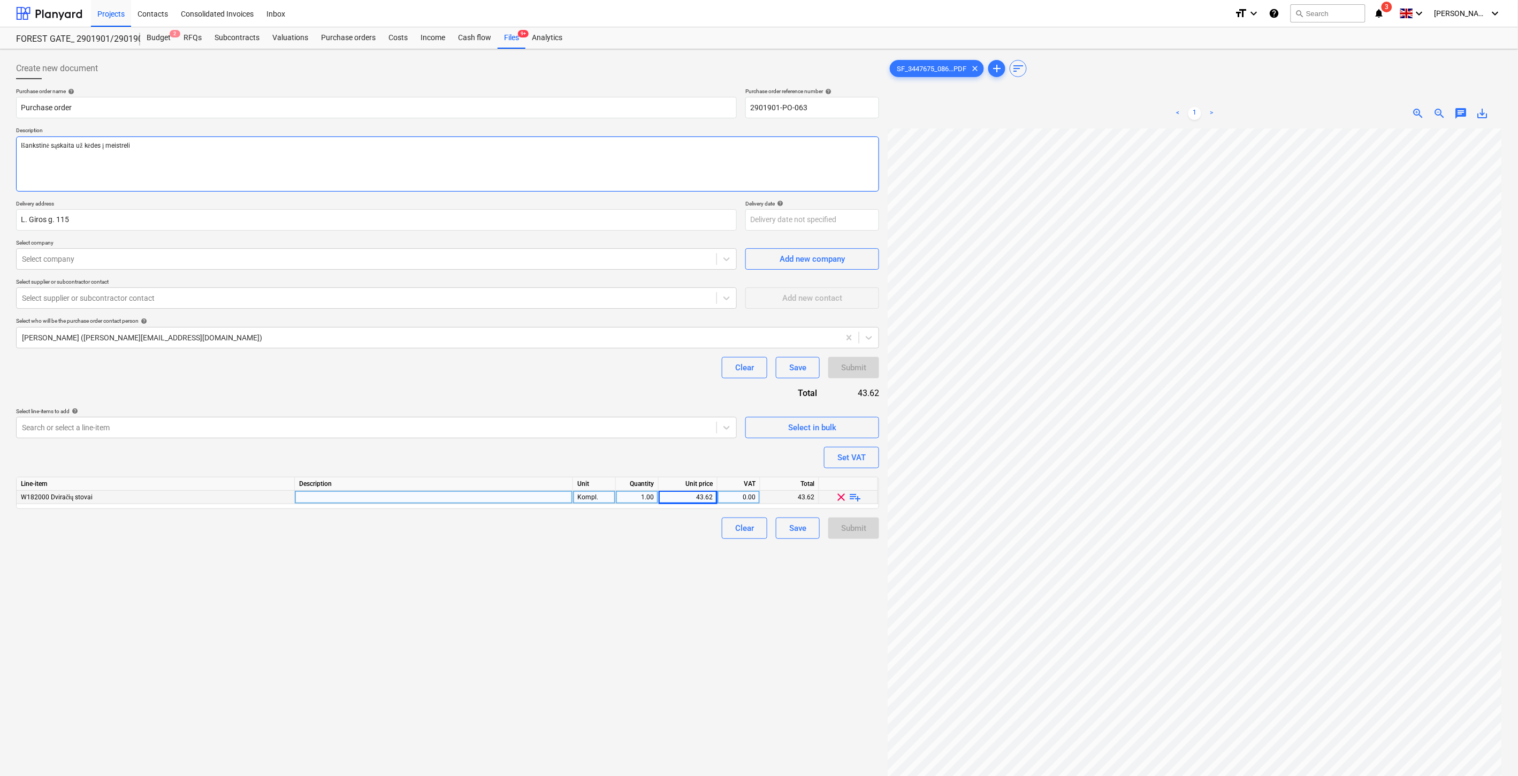
type textarea "x"
type textarea "Išankstinė sąskaita už kėdes į meistrelio"
type textarea "x"
type textarea "Išankstinė sąskaita už kėdes į meistrelio"
type textarea "x"
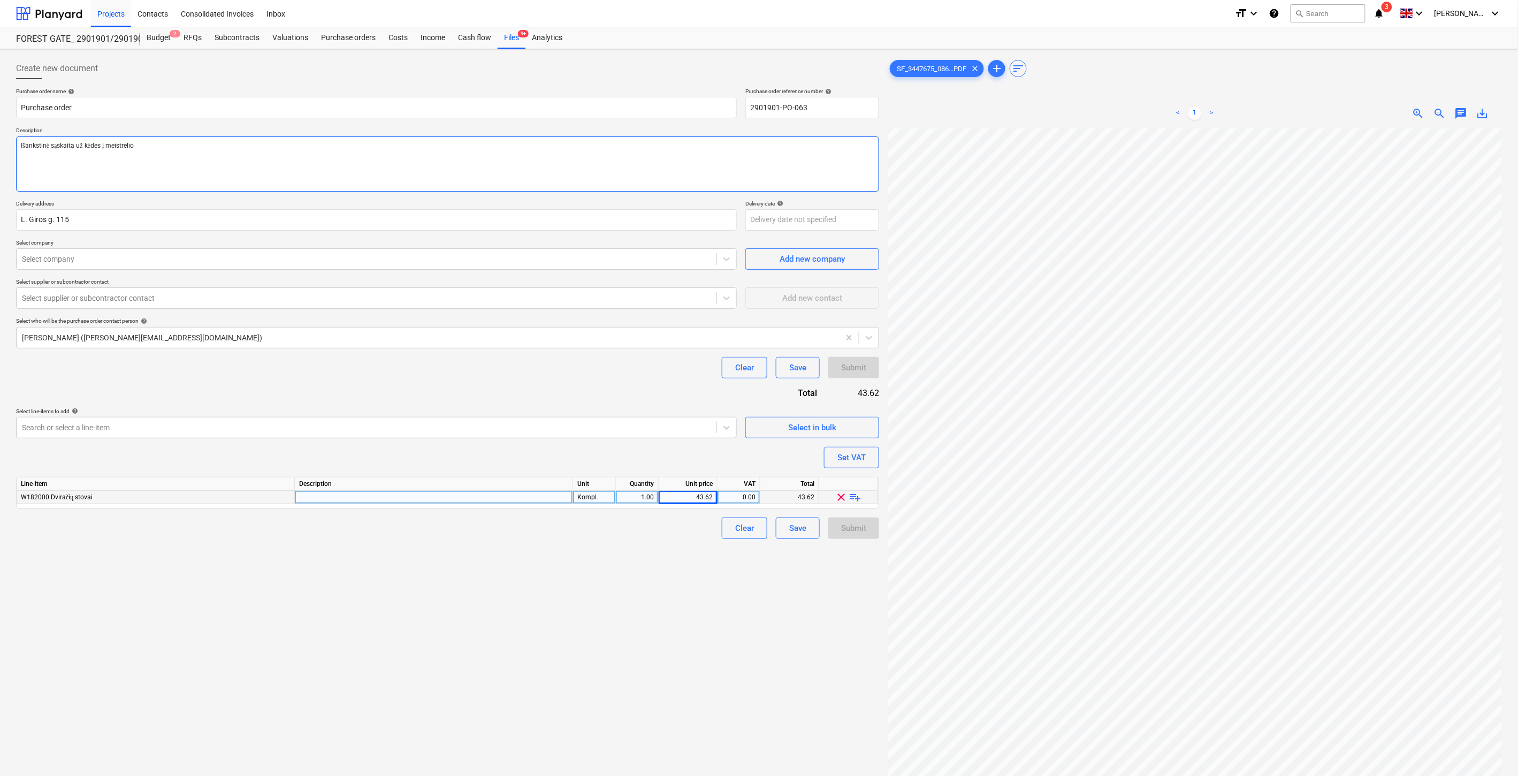
type textarea "Išankstinė sąskaita už kėdes į meistrelio p"
type textarea "x"
type textarea "Išankstinė sąskaita už kėdes į meistrelio pat"
type textarea "x"
type textarea "Išankstinė sąskaita už kėdes į meistrelio pata"
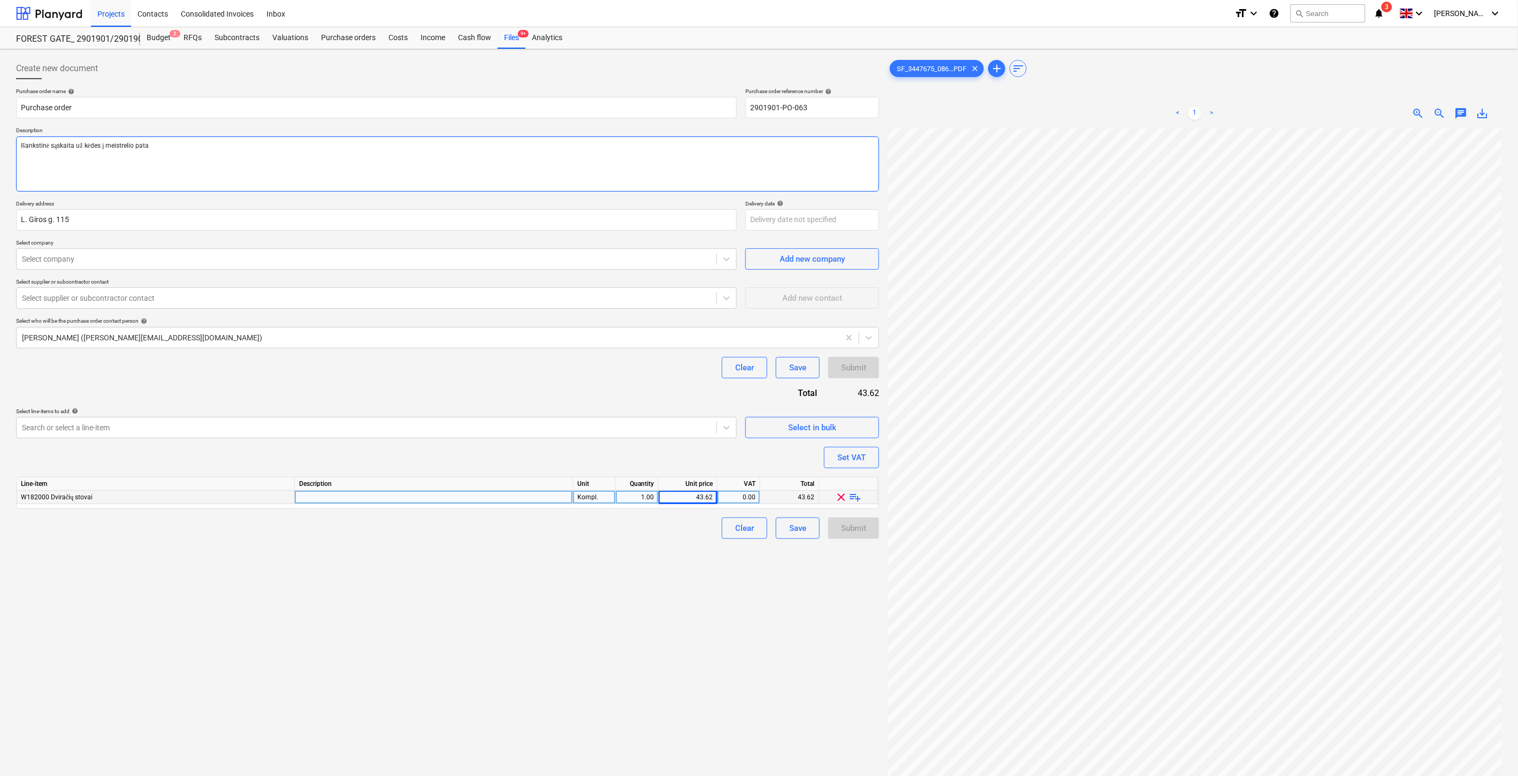
type textarea "x"
type textarea "Išankstinė sąskaita už kėdes į meistrelio patal"
type textarea "x"
type textarea "Išankstinė sąskaita už kėdes į meistrelio patalp"
type textarea "x"
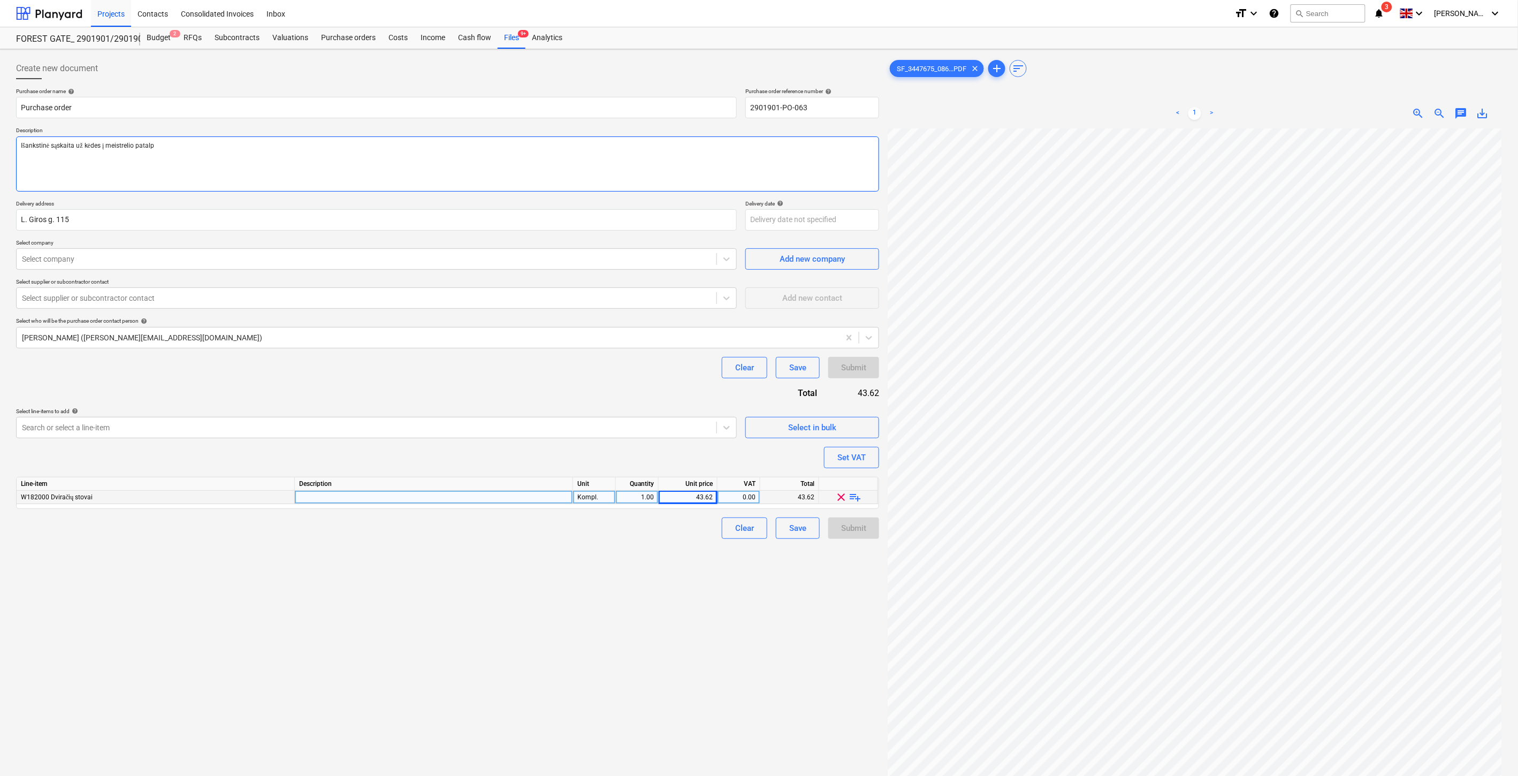
type textarea "Išankstinė sąskaita už kėdes į meistrelio patalpą"
type textarea "x"
type textarea "Išankstinė sąskaita už kėdes į meistrelio patalpą."
type textarea "x"
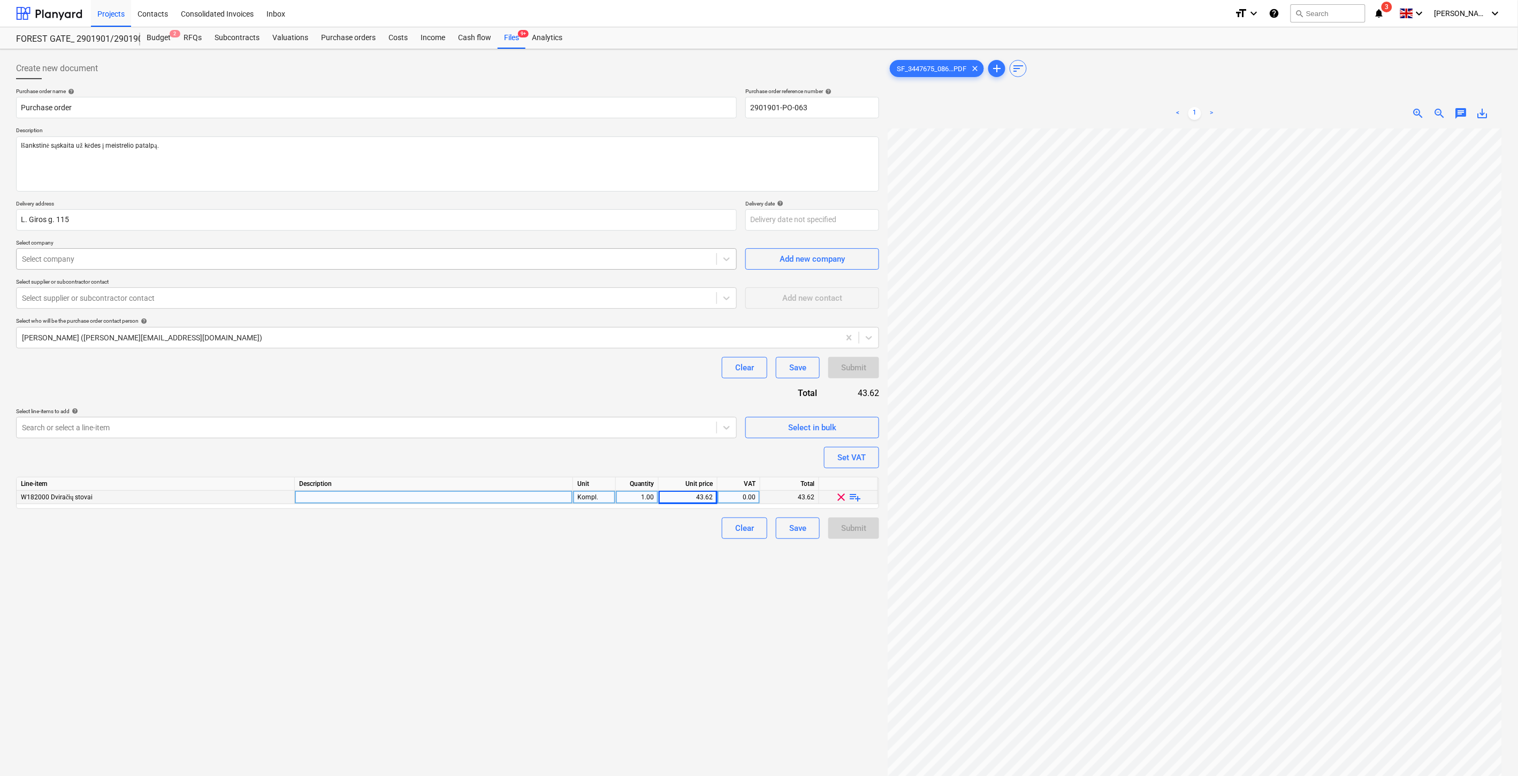
click at [251, 254] on div at bounding box center [366, 259] width 689 height 11
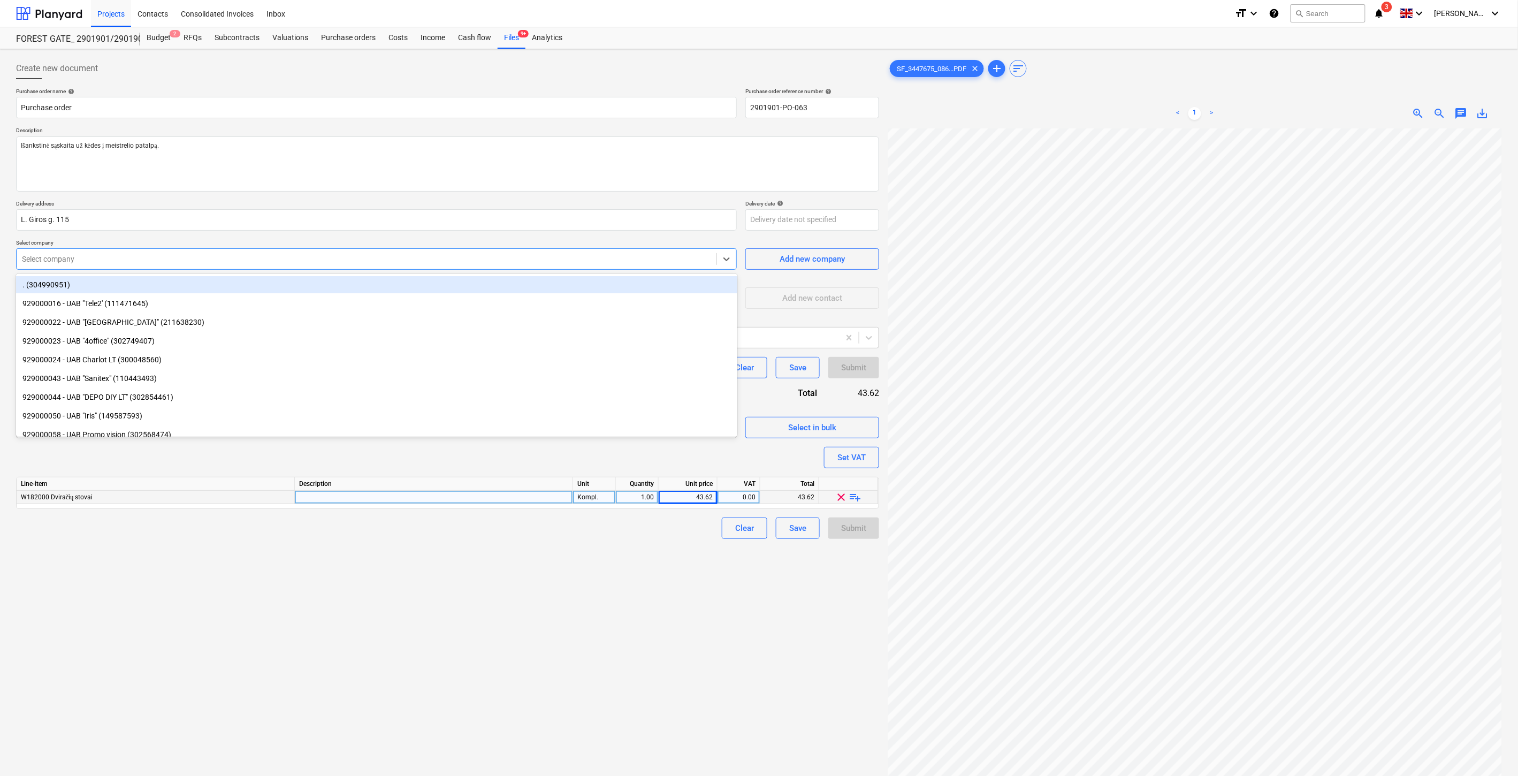
paste input "AJ produktai, [GEOGRAPHIC_DATA]"
type input "AJ produktai, [GEOGRAPHIC_DATA]"
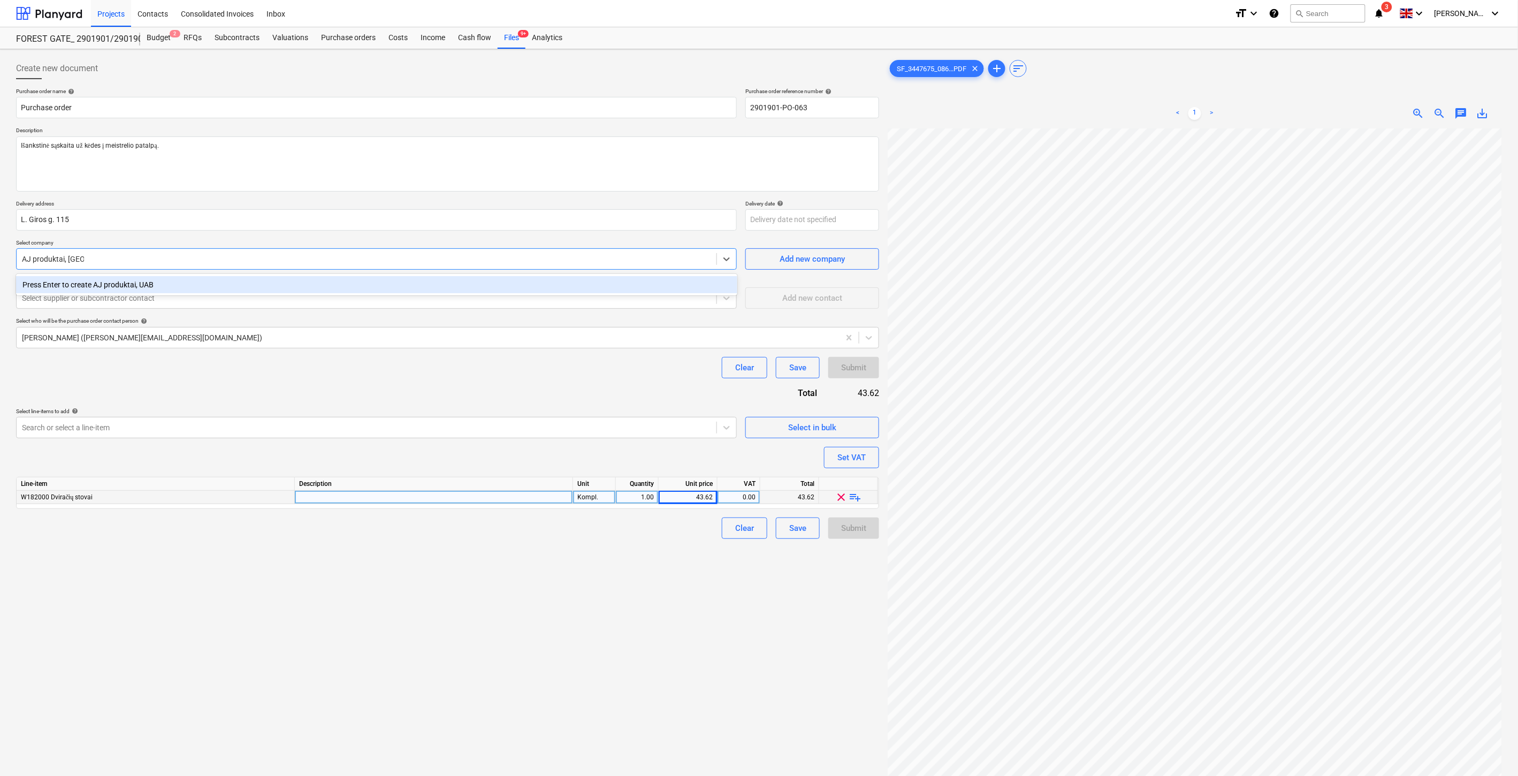
type textarea "x"
type input "AJ produktai, [GEOGRAPHIC_DATA]"
type textarea "x"
click at [797, 258] on div "Add new company" at bounding box center [812, 259] width 65 height 14
type textarea "x"
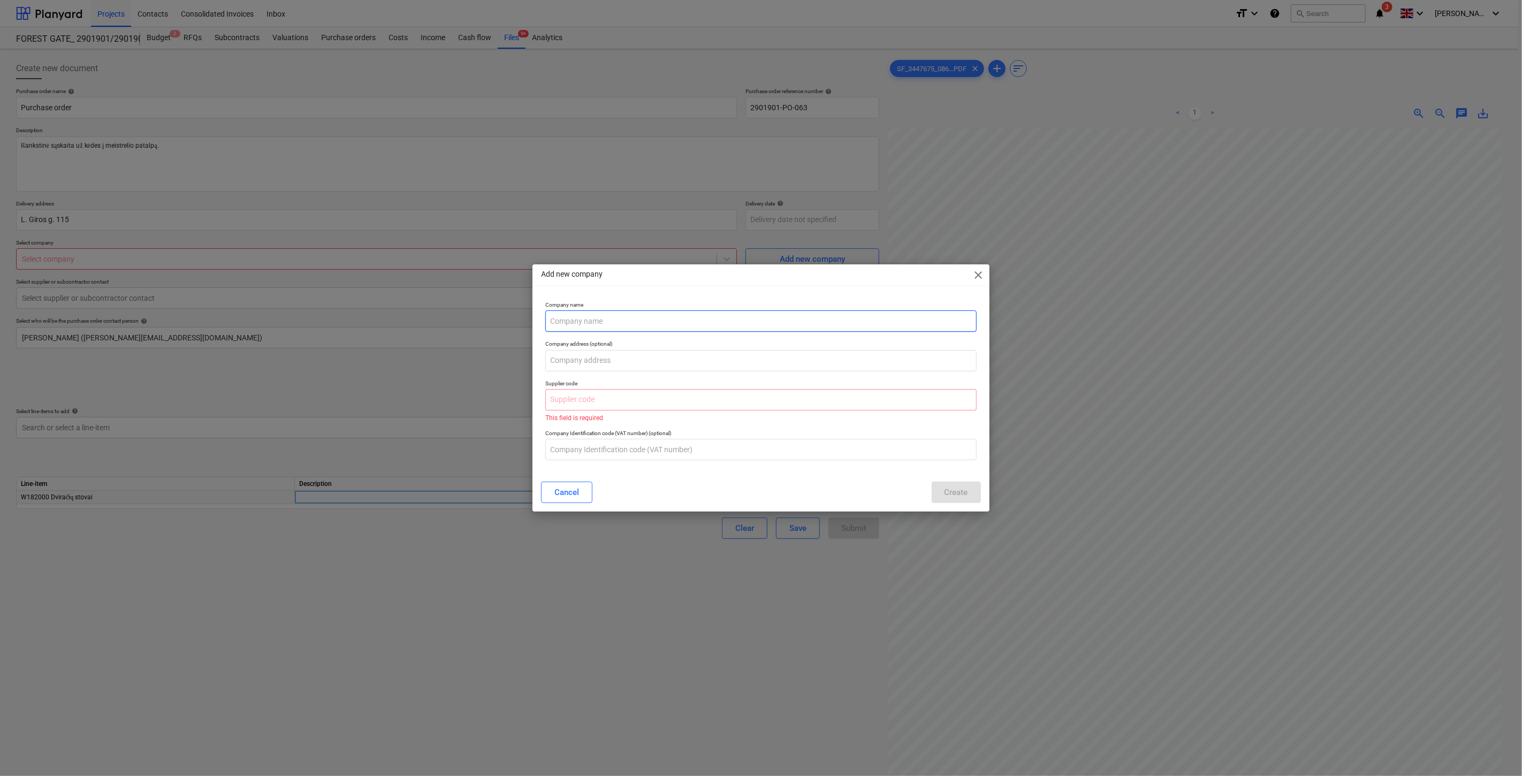
click at [642, 319] on input "text" at bounding box center [760, 320] width 431 height 21
paste input "AJ produktai, [GEOGRAPHIC_DATA]"
type input "AJ produktai, [GEOGRAPHIC_DATA]"
click at [638, 364] on input "text" at bounding box center [760, 360] width 431 height 21
type textarea "x"
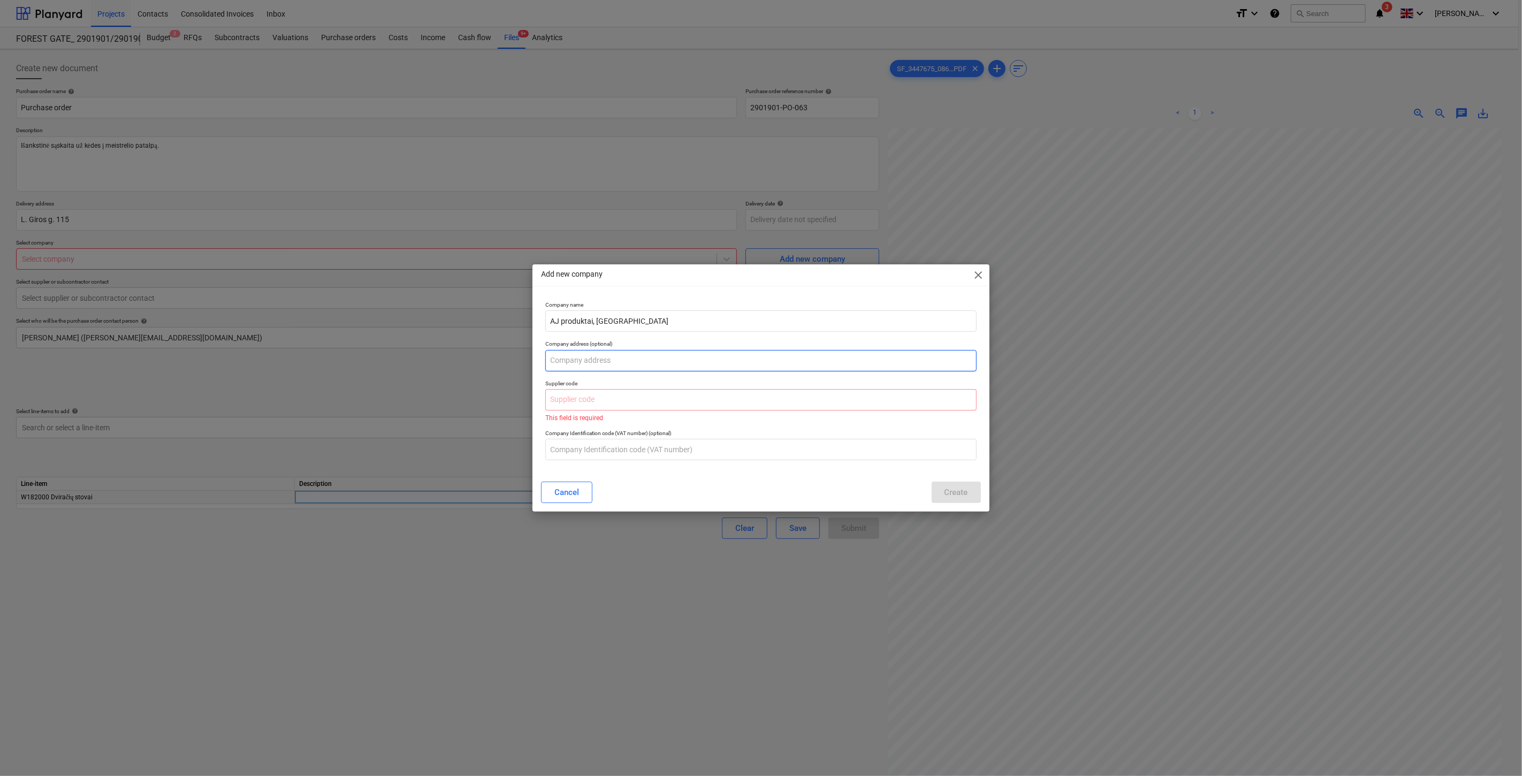
paste input "Senasis Ukmergės kel. 12A, Užubalių k., LT-14302 Vilniaus r."
type input "Senasis Ukmergės kel. 12A, Užubalių k., LT-14302 Vilniaus r."
type textarea "x"
type input "Senasis Ukmergės kel. 12A, Užubalių k., LT-14302 Vilniaus r."
click at [590, 402] on input "text" at bounding box center [760, 399] width 431 height 21
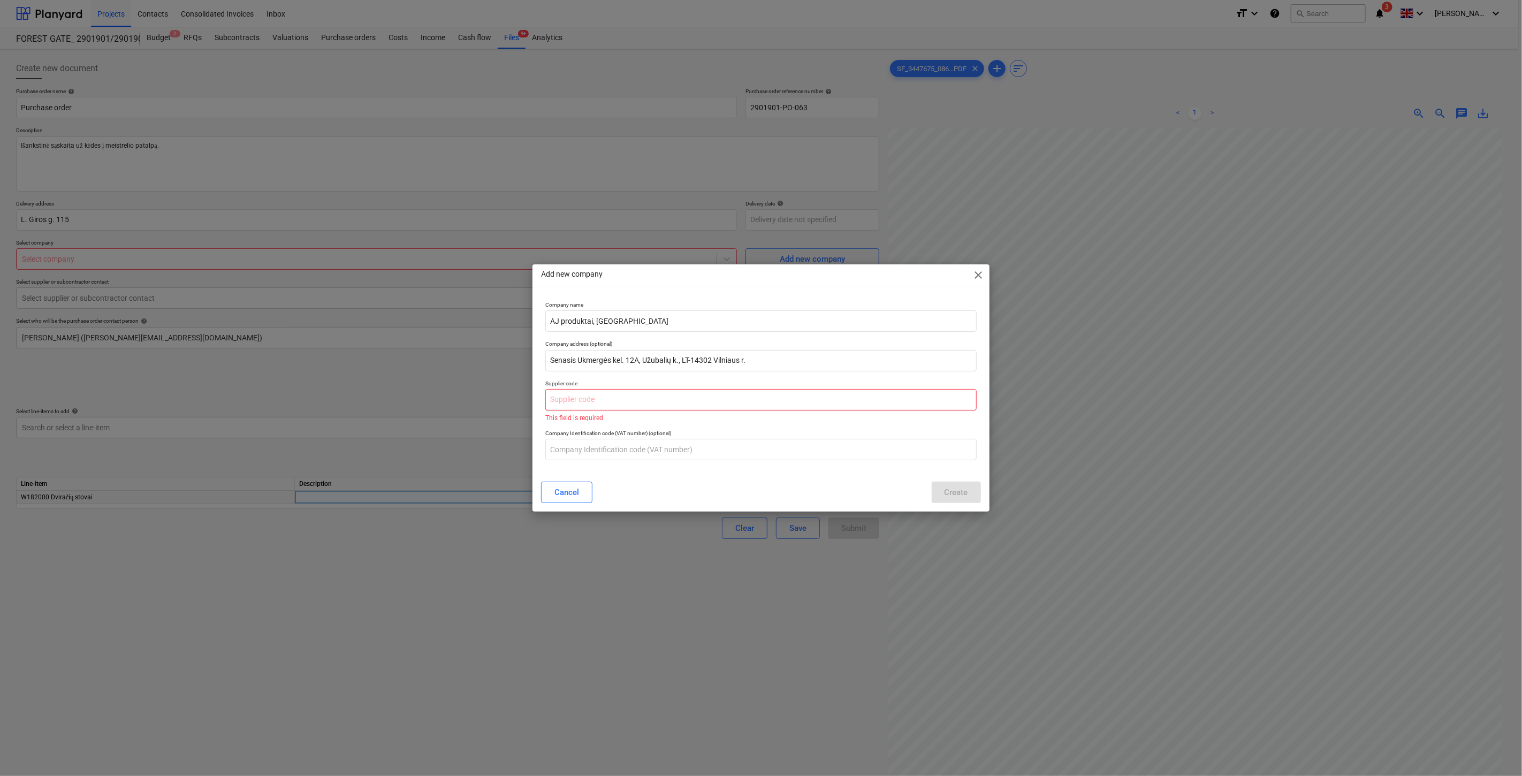
type textarea "x"
paste input "300062478"
type input "300062478"
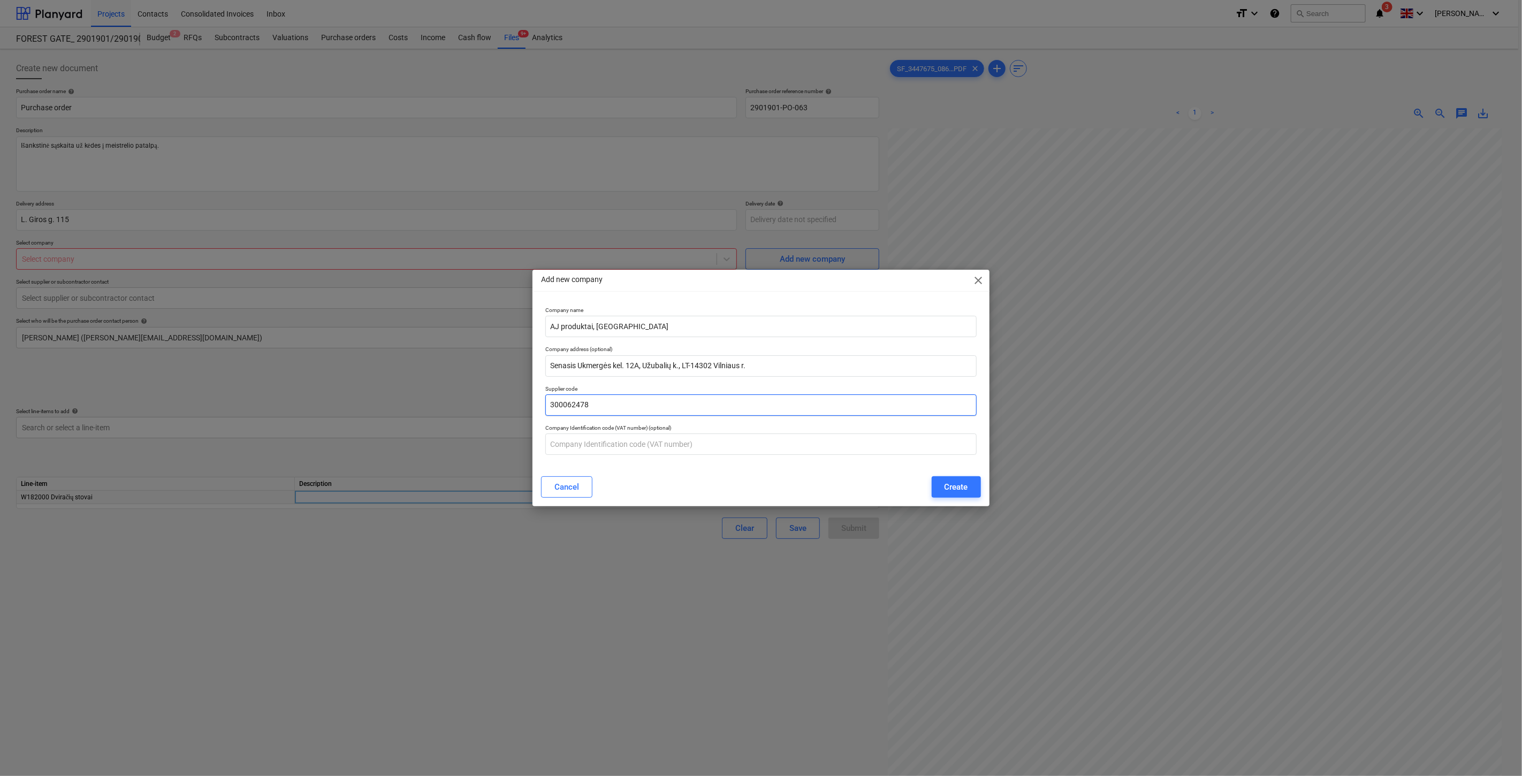
type textarea "x"
click at [564, 404] on input "300062478" at bounding box center [760, 404] width 431 height 21
type input "300062478"
click at [963, 483] on div "Create" at bounding box center [956, 487] width 24 height 14
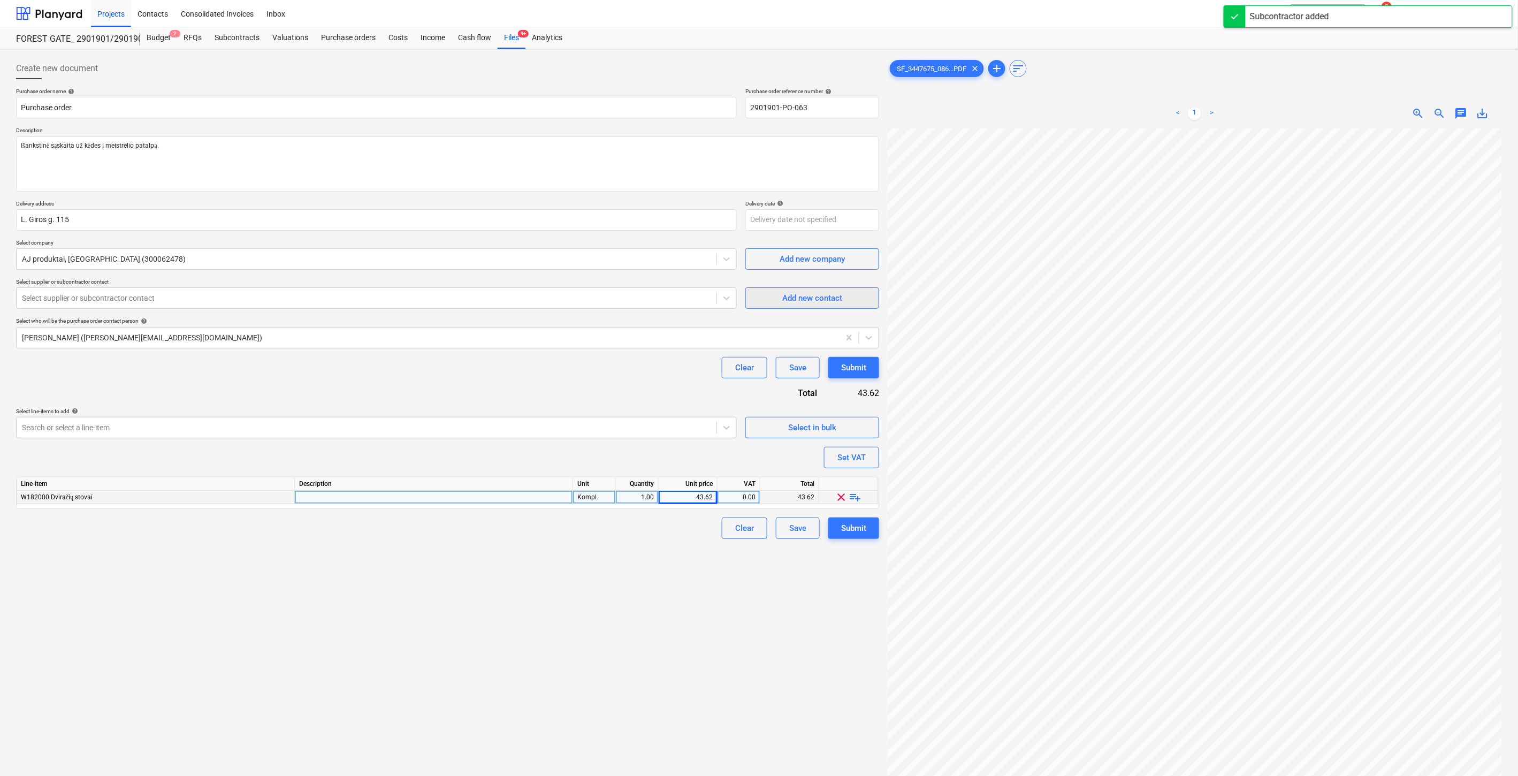
click at [796, 301] on div "Add new contact" at bounding box center [812, 298] width 60 height 14
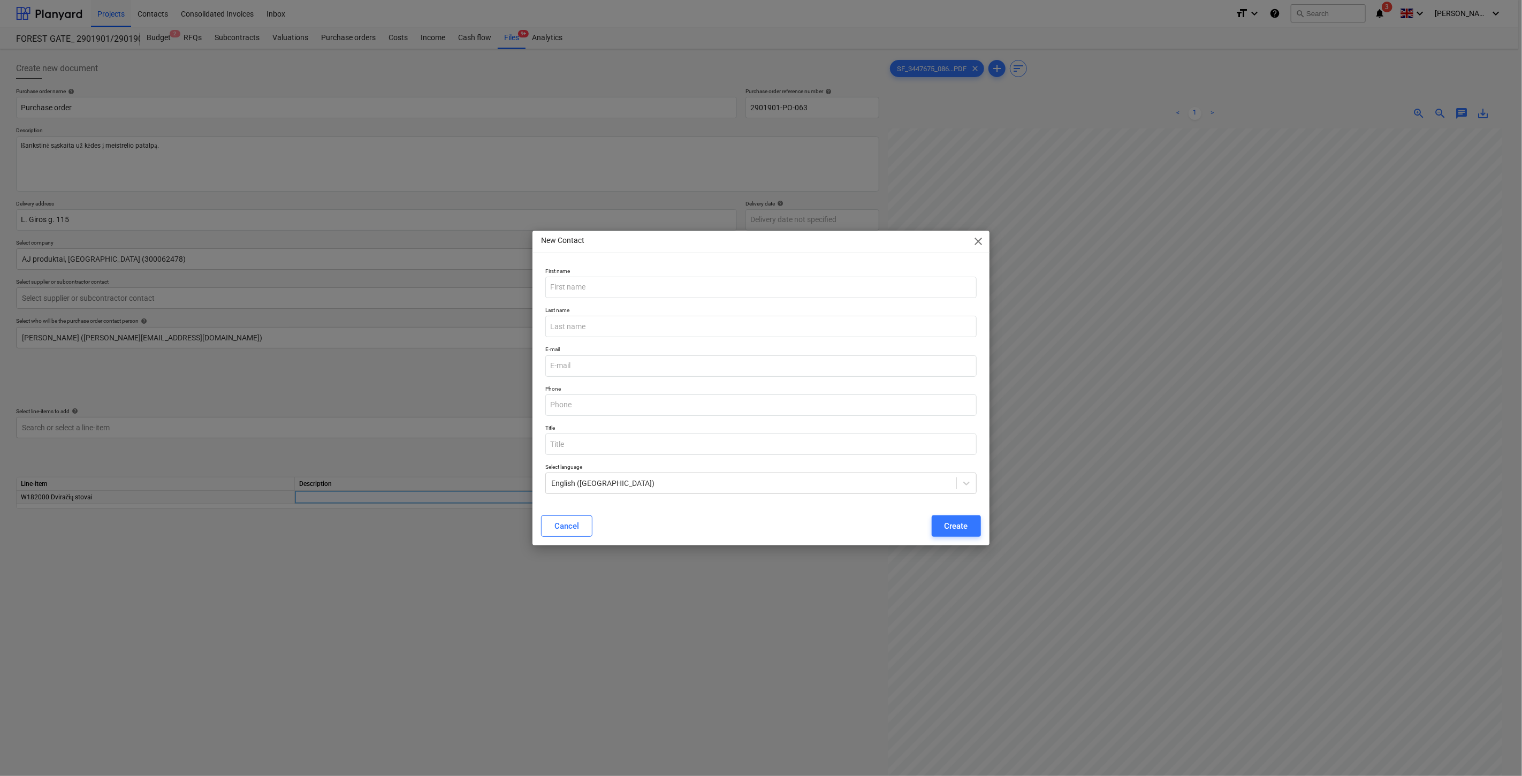
type textarea "x"
click at [612, 293] on input "text" at bounding box center [760, 287] width 431 height 21
type input "Be"
type textarea "x"
type input "Bendrasis."
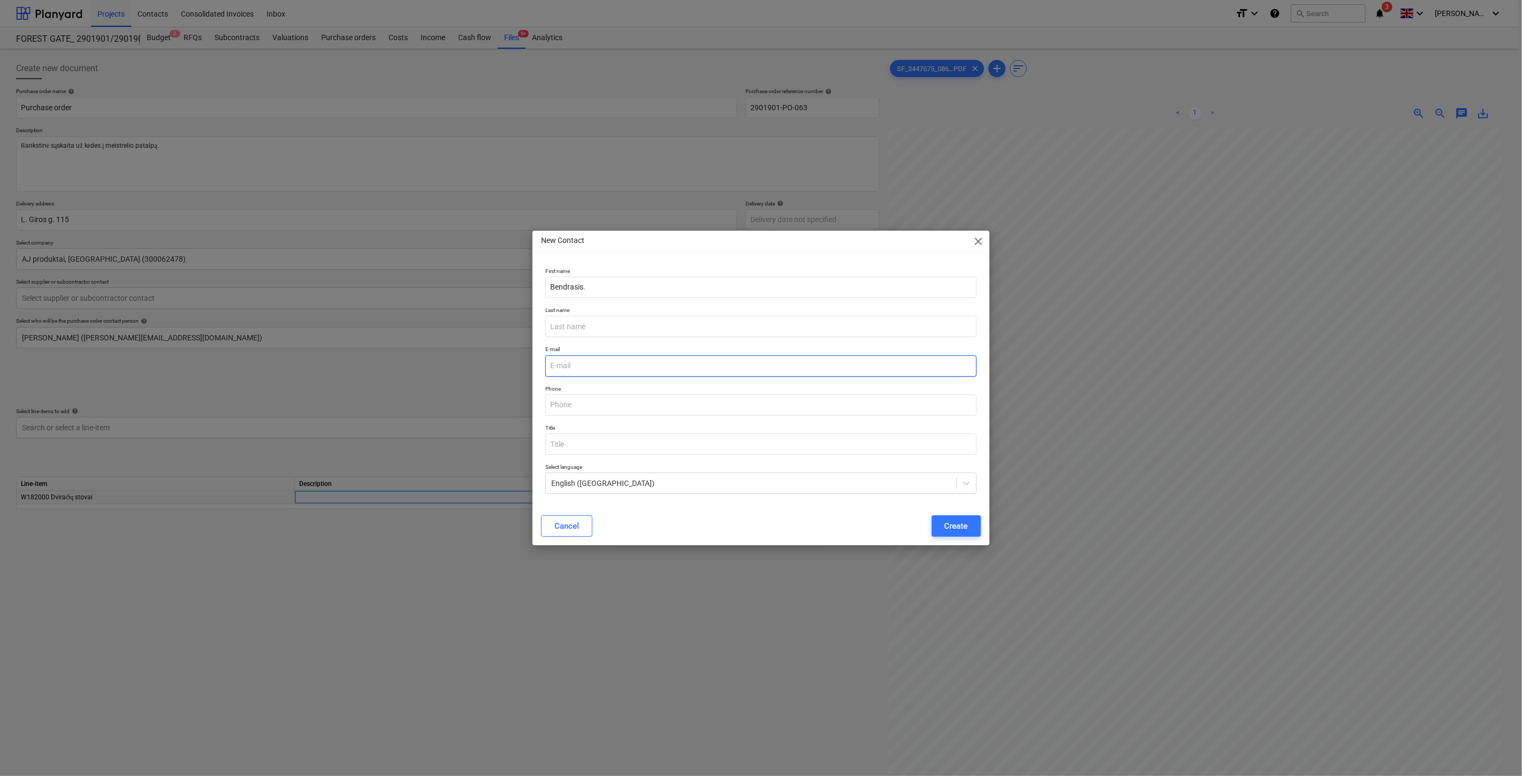
click at [600, 367] on input "email" at bounding box center [760, 365] width 431 height 21
paste input "[EMAIL_ADDRESS][DOMAIN_NAME]"
type input "[EMAIL_ADDRESS][DOMAIN_NAME]"
click at [942, 521] on button "Create" at bounding box center [956, 525] width 49 height 21
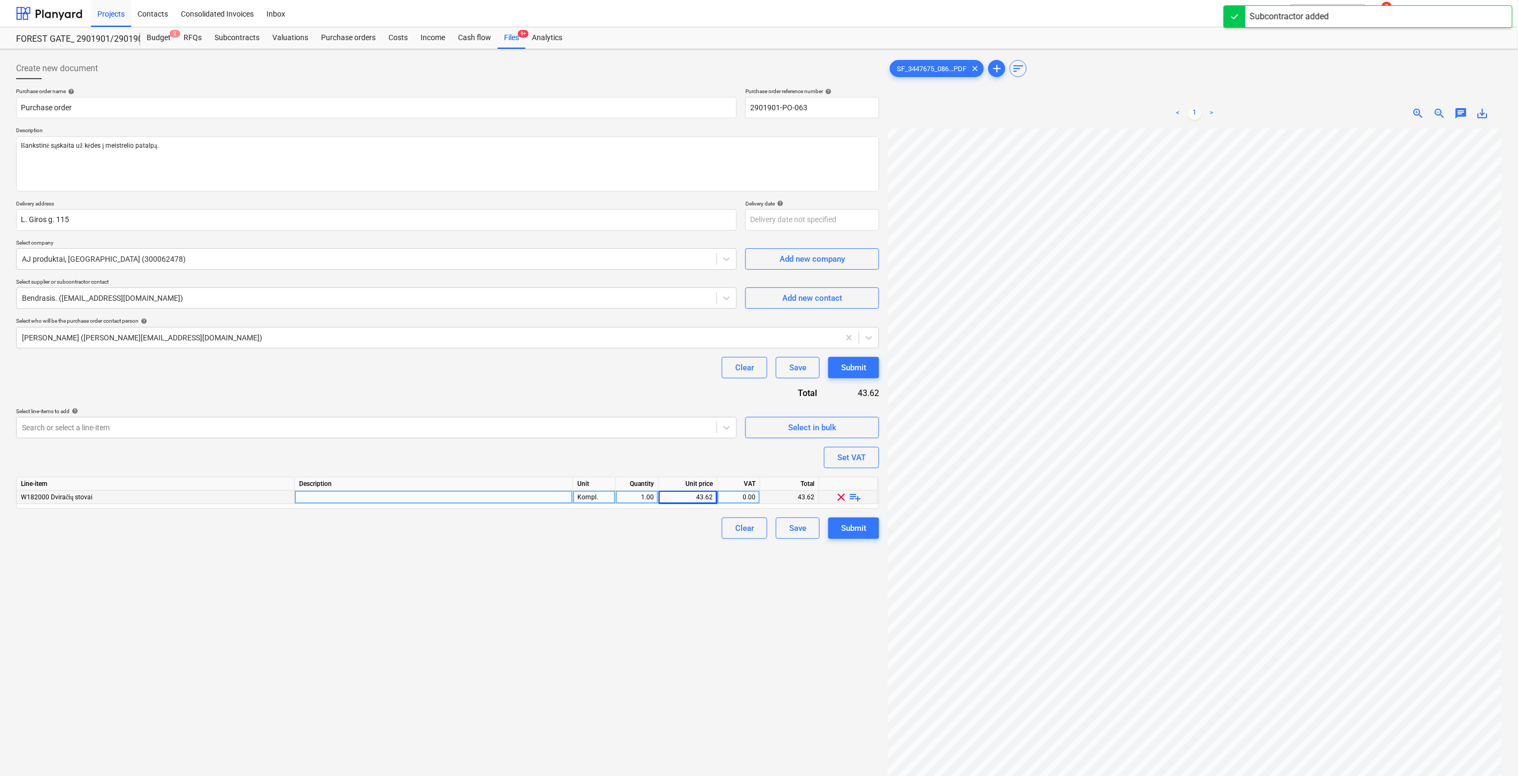
drag, startPoint x: 547, startPoint y: 388, endPoint x: 592, endPoint y: 373, distance: 47.4
click at [550, 387] on div "Purchase order name help Purchase order Purchase order reference number help 29…" at bounding box center [447, 313] width 863 height 451
click at [592, 373] on div "Clear Save Submit" at bounding box center [447, 367] width 863 height 21
click at [554, 341] on div at bounding box center [428, 337] width 812 height 11
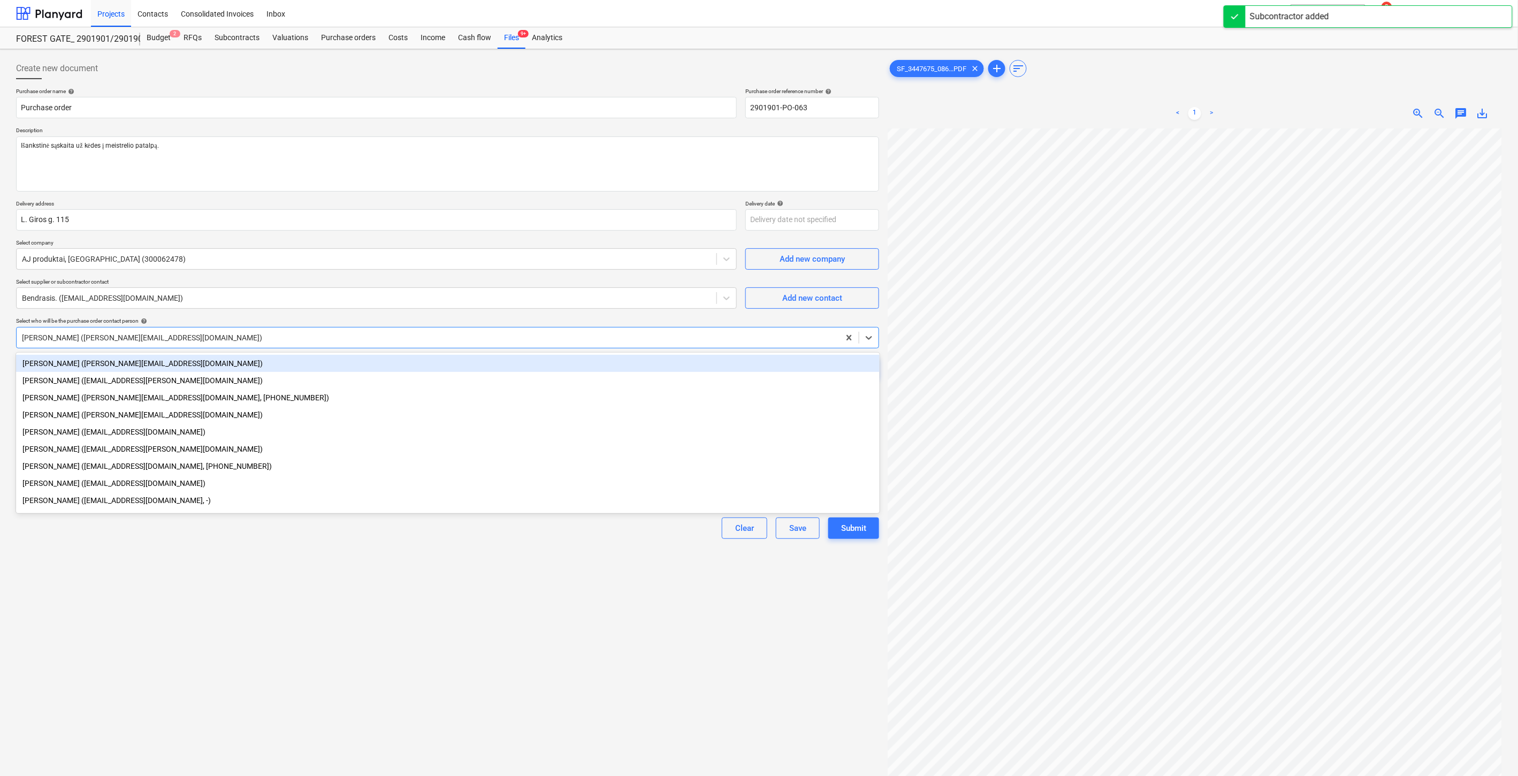
click at [205, 366] on div "[PERSON_NAME] ([PERSON_NAME][EMAIL_ADDRESS][DOMAIN_NAME])" at bounding box center [448, 363] width 864 height 17
type textarea "x"
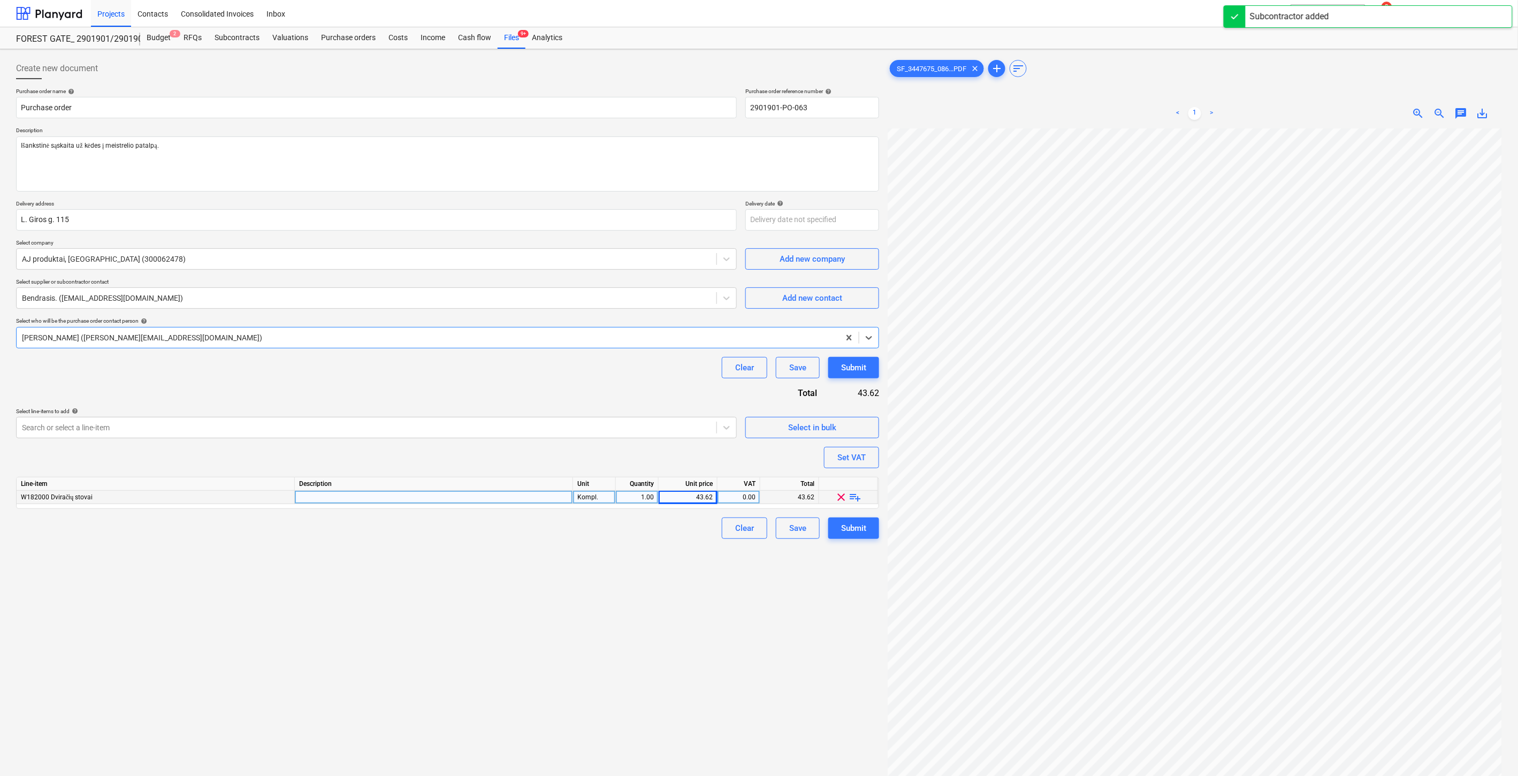
click at [364, 388] on div "Purchase order name help Purchase order Purchase order reference number help 29…" at bounding box center [447, 313] width 863 height 451
click at [428, 371] on div "Clear Save Submit" at bounding box center [447, 367] width 863 height 21
click at [798, 520] on button "Save" at bounding box center [798, 527] width 44 height 21
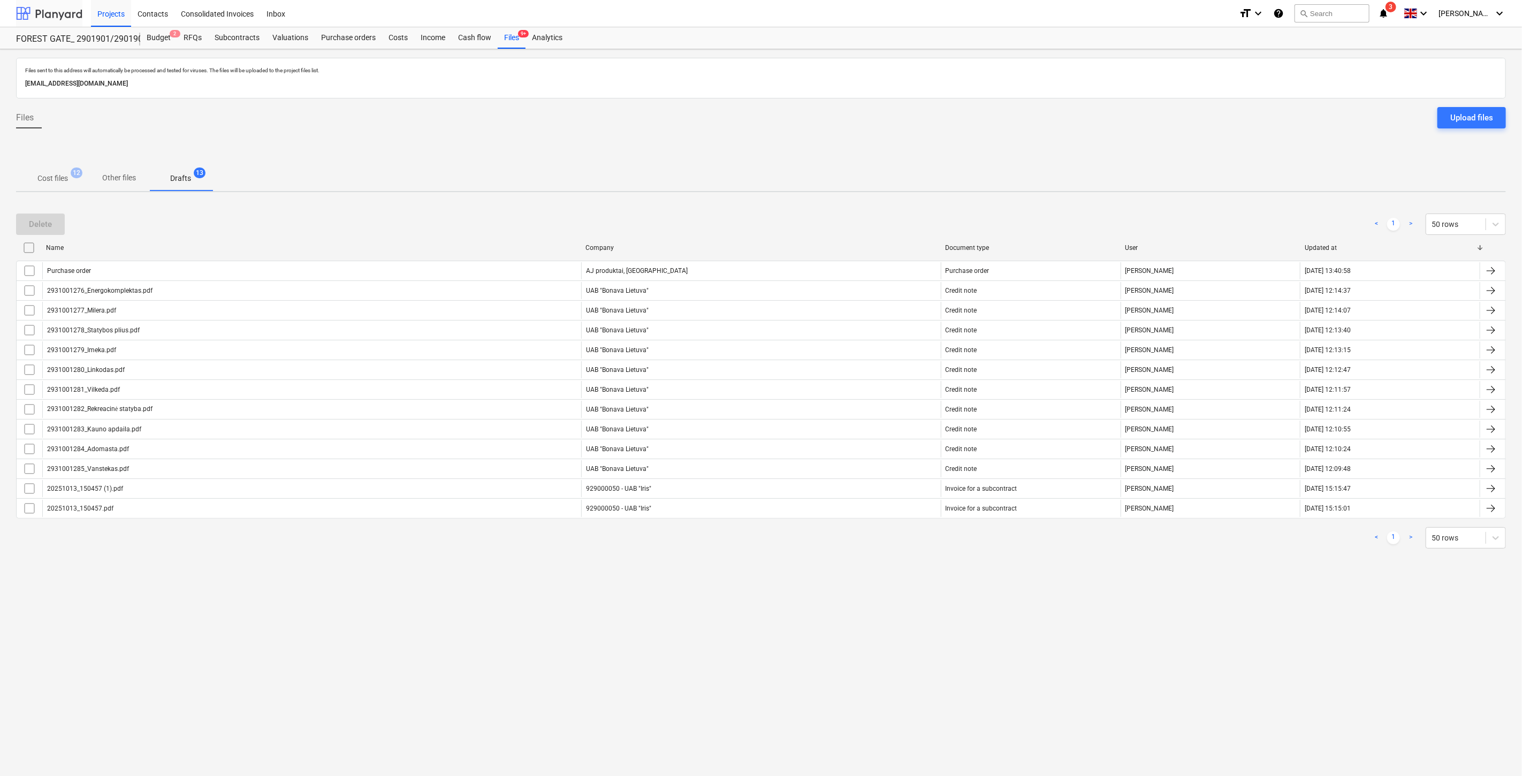
click at [50, 12] on div at bounding box center [49, 13] width 66 height 27
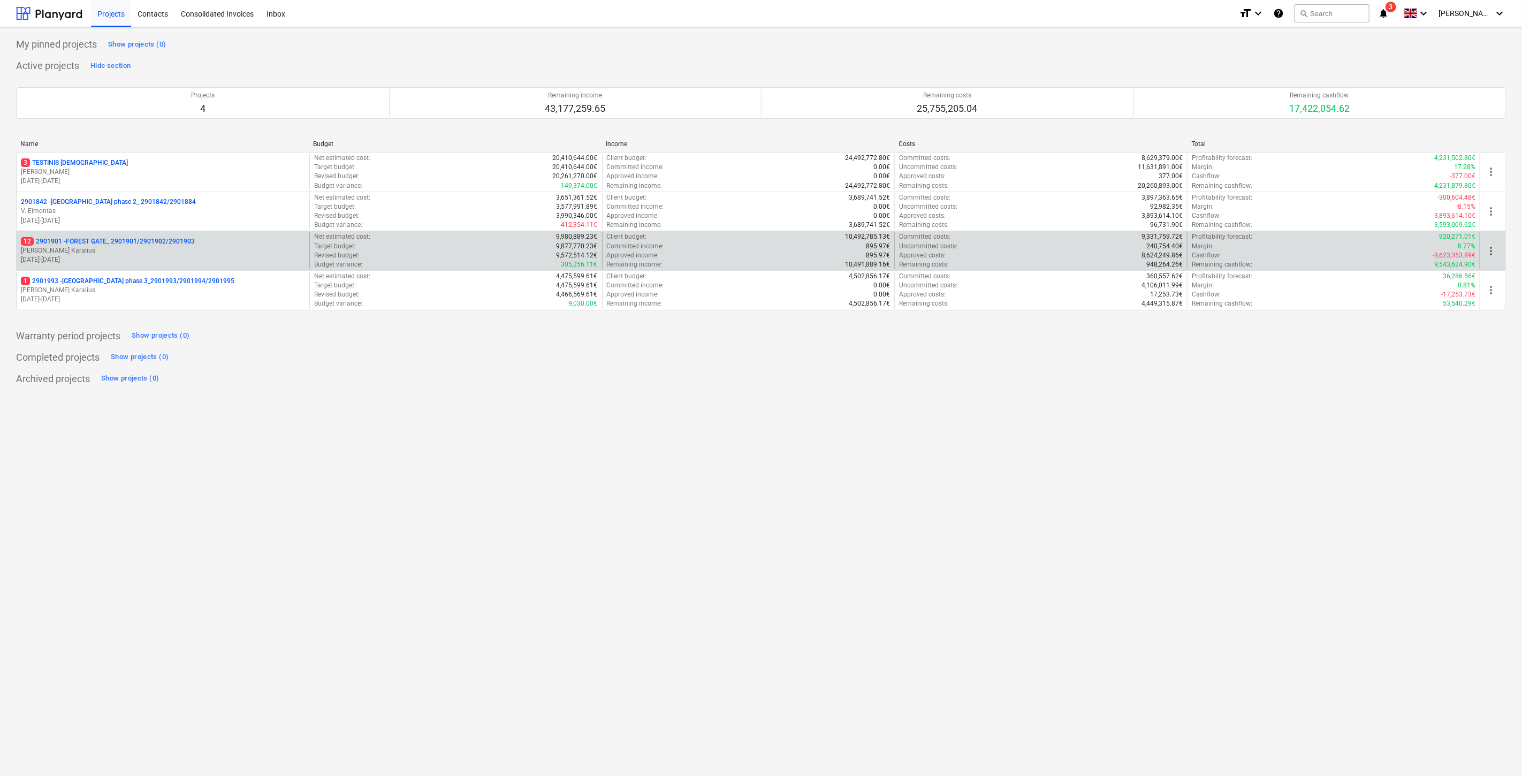
click at [112, 253] on p "[PERSON_NAME] Karalius" at bounding box center [163, 250] width 284 height 9
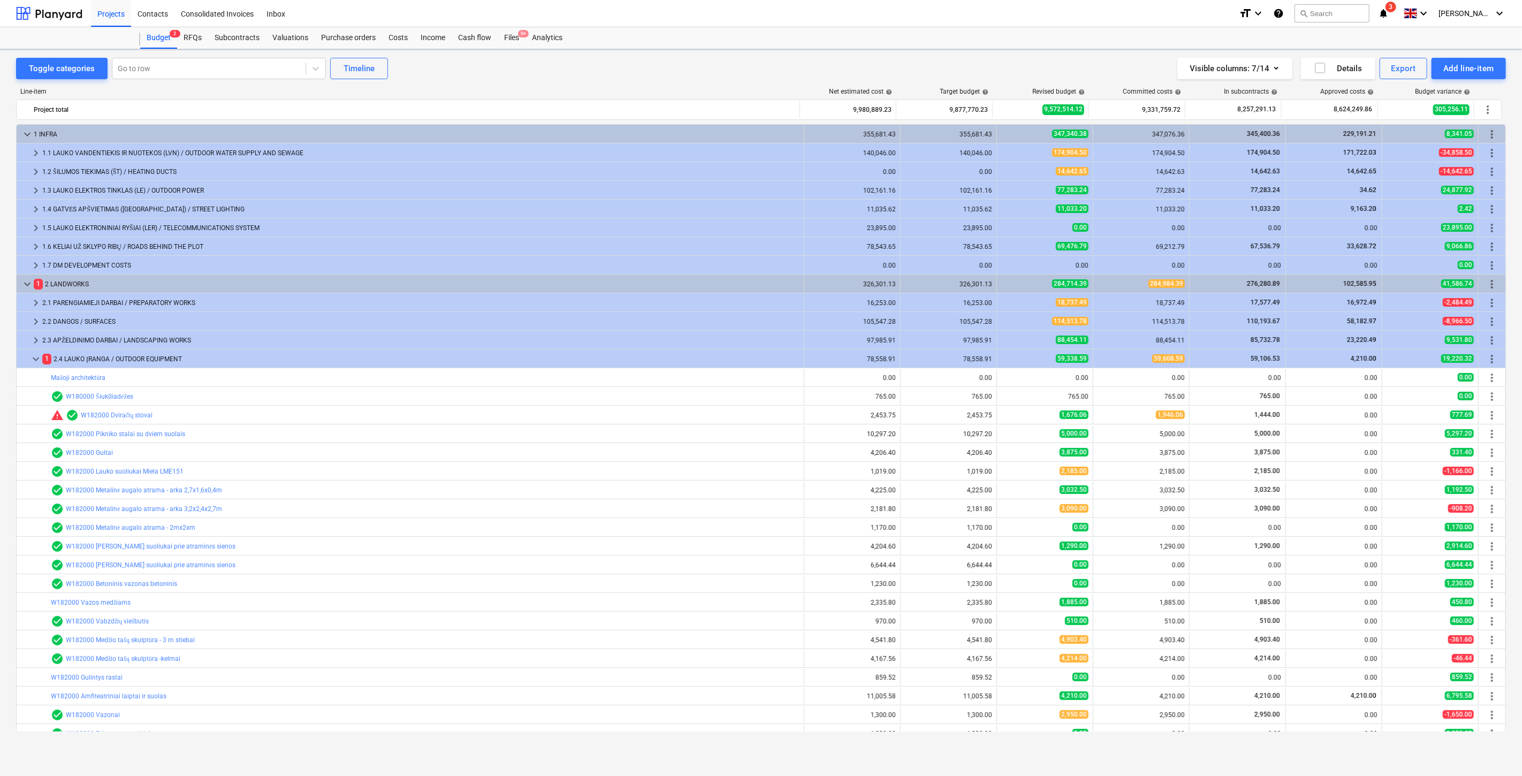
scroll to position [162, 0]
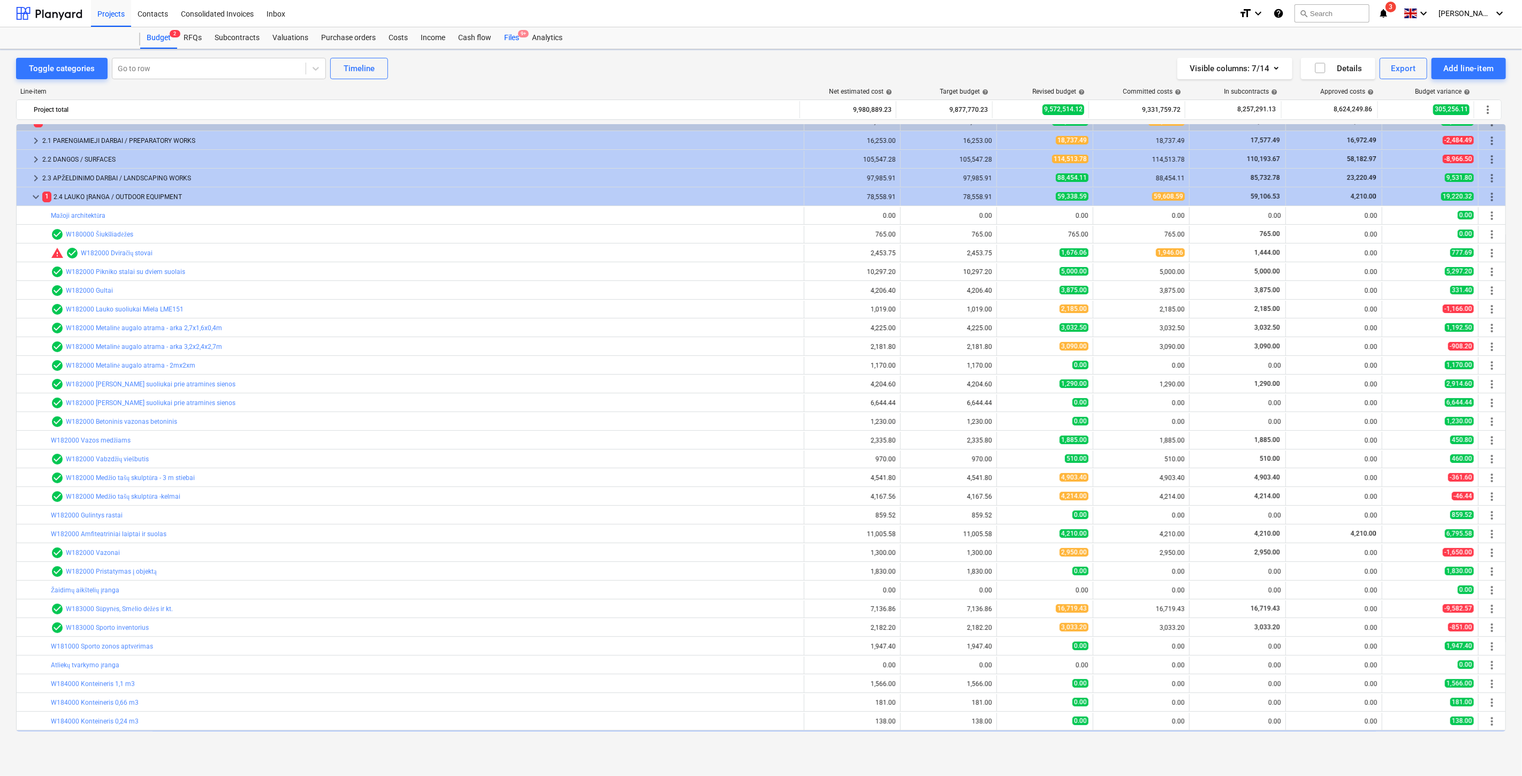
click at [518, 38] on div "Files 9+" at bounding box center [512, 37] width 28 height 21
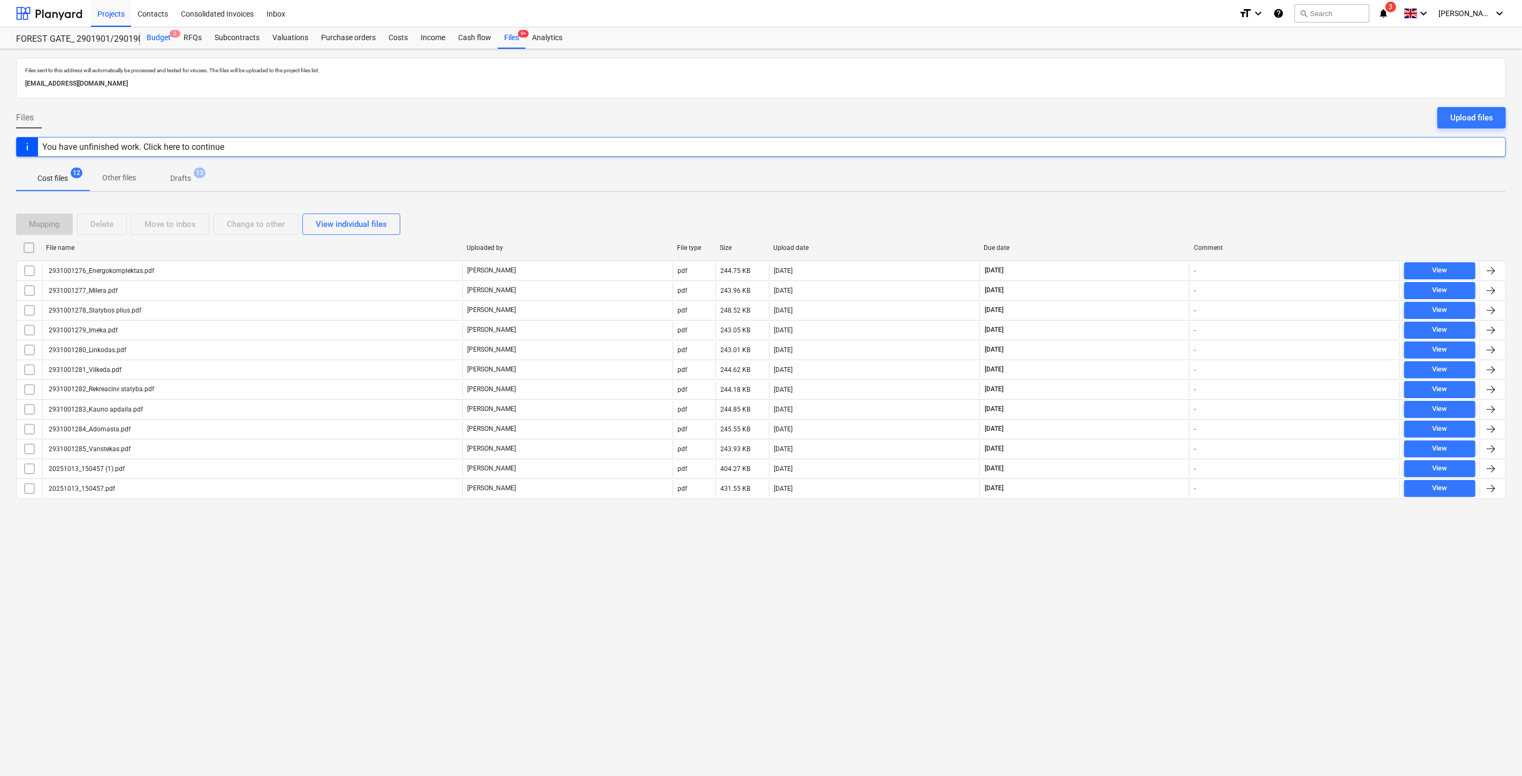
click at [155, 36] on div "Budget 2" at bounding box center [158, 37] width 37 height 21
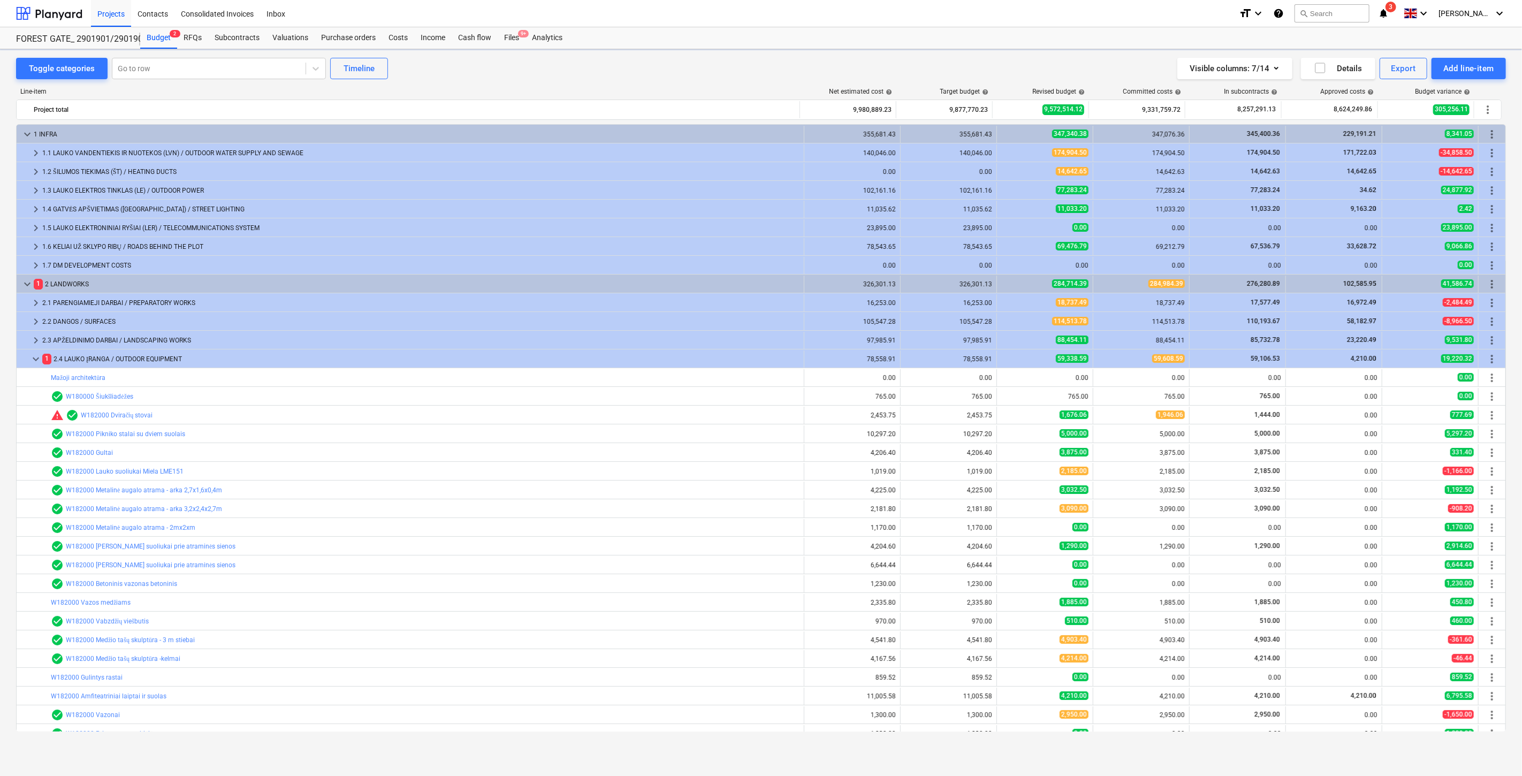
scroll to position [162, 0]
click at [59, 19] on div at bounding box center [49, 13] width 66 height 27
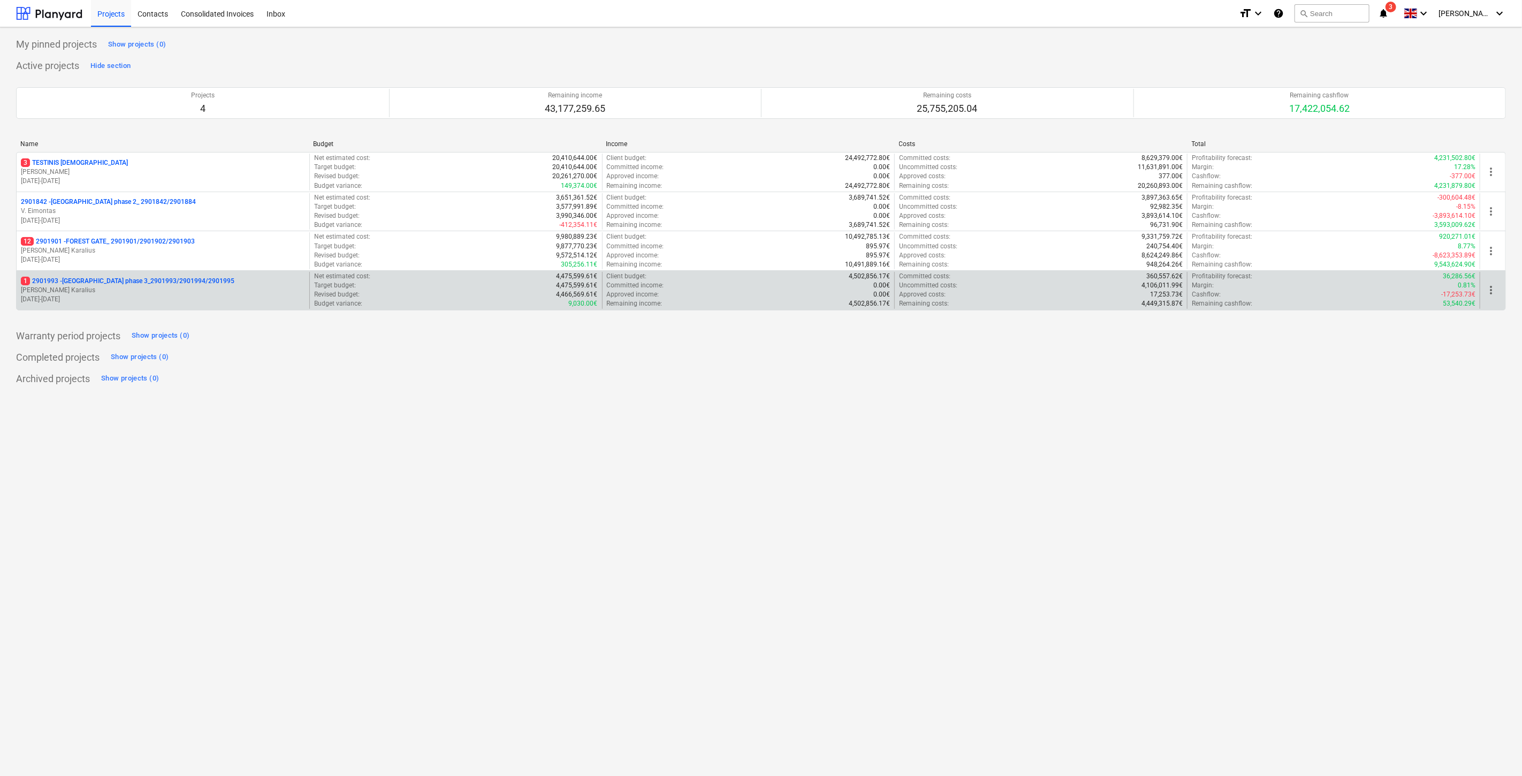
click at [142, 293] on p "[PERSON_NAME] Karalius" at bounding box center [163, 290] width 284 height 9
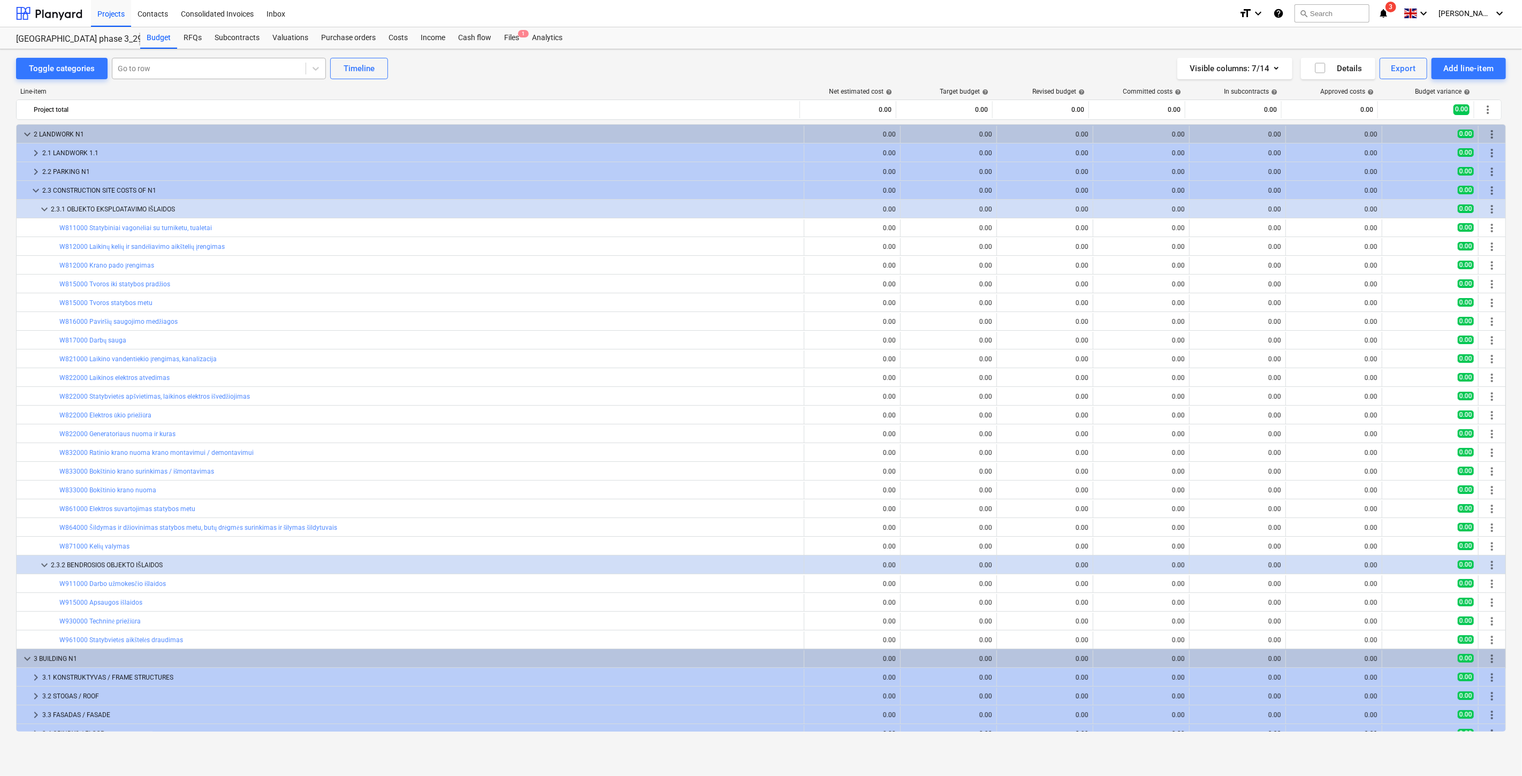
click at [182, 63] on div at bounding box center [209, 68] width 182 height 11
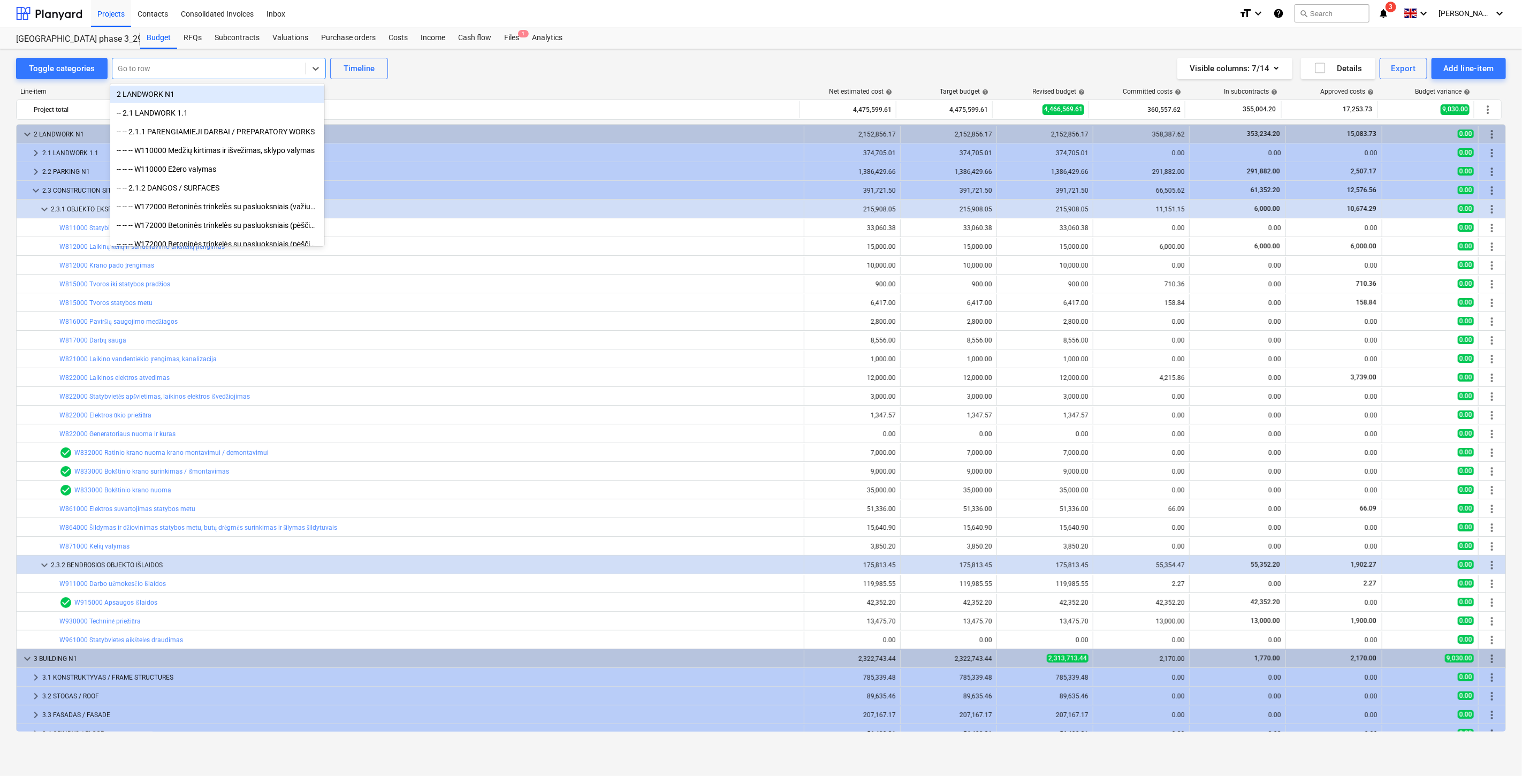
scroll to position [238, 0]
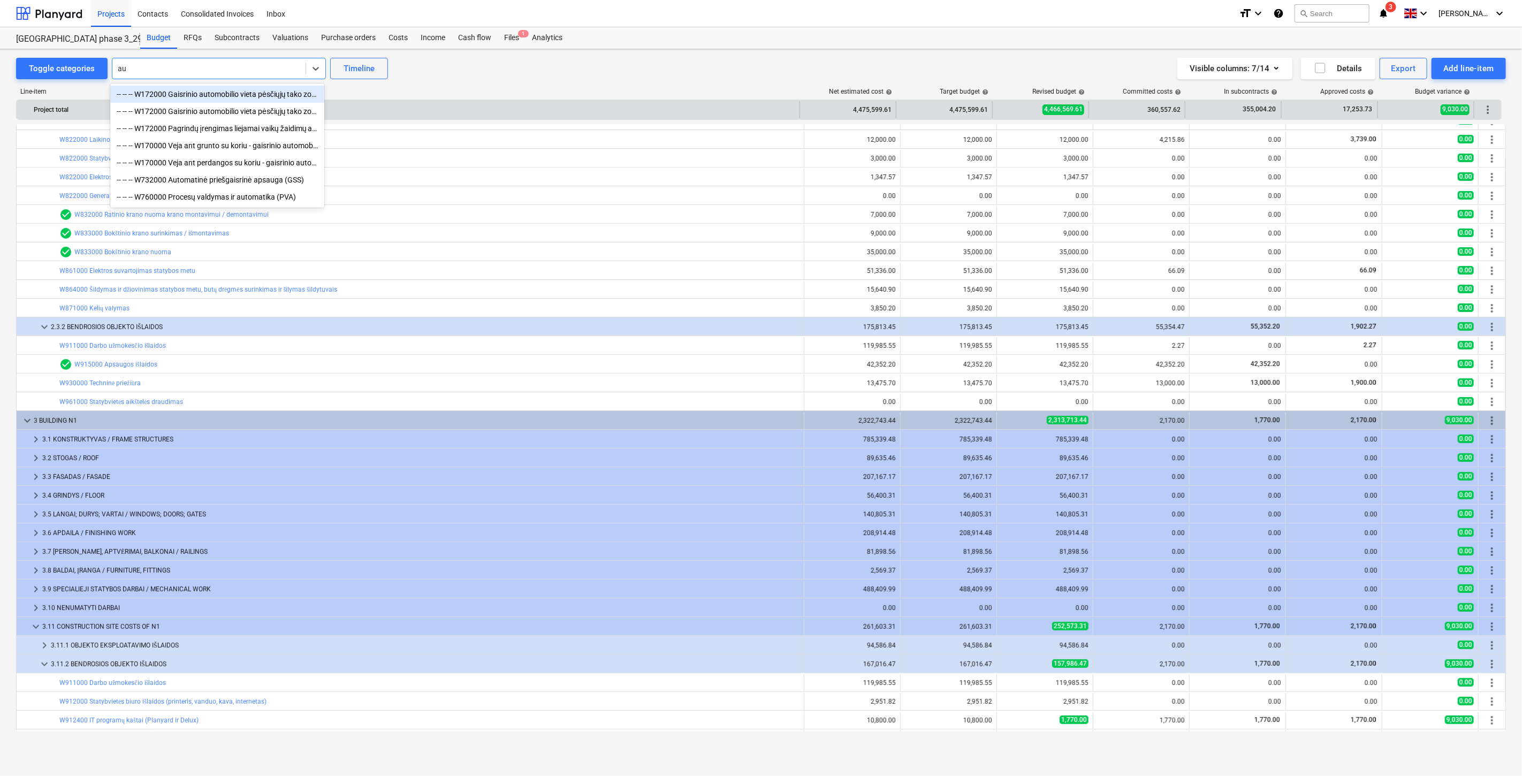
type input "a"
type input "kran"
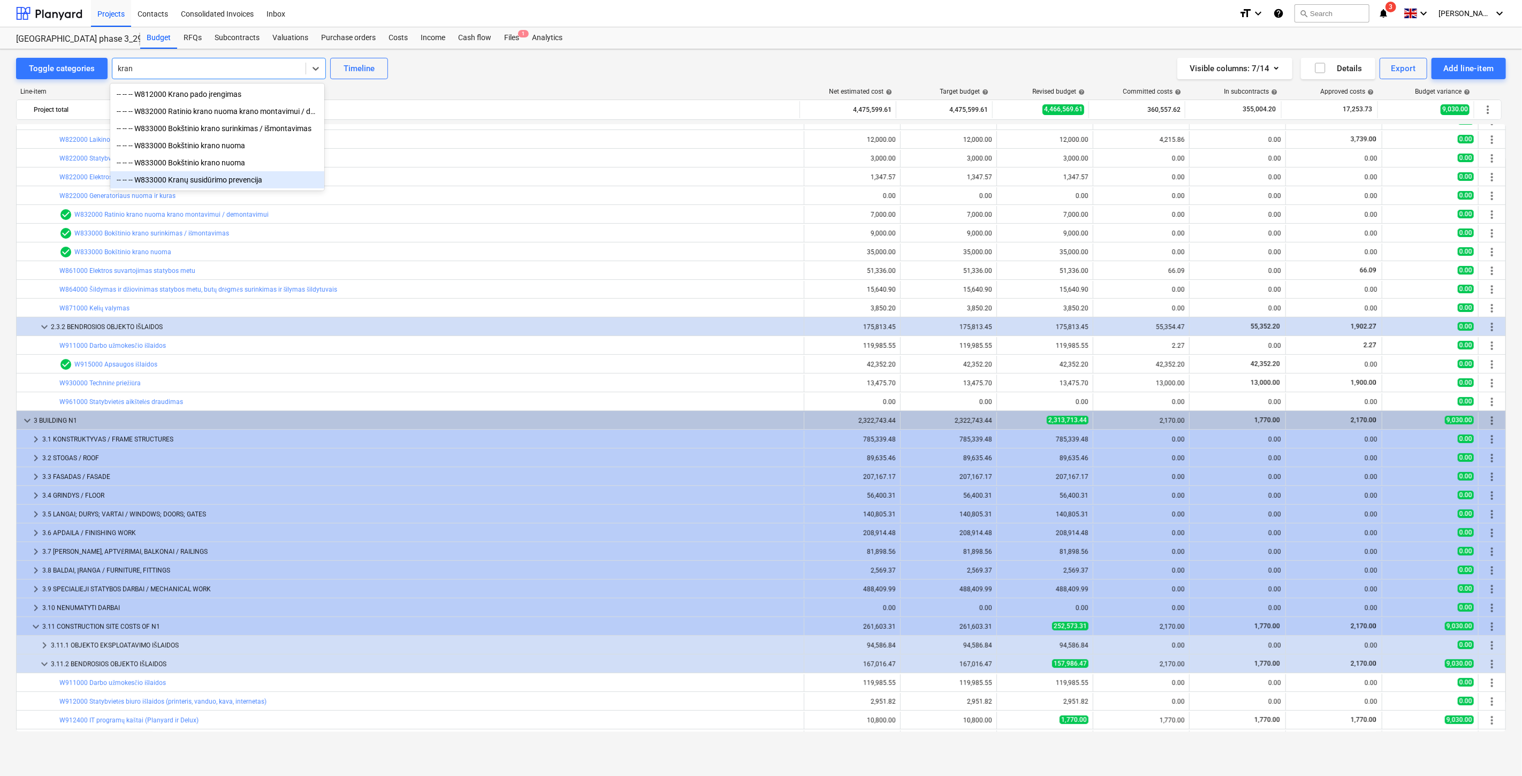
click at [257, 181] on div "-- -- -- W833000 Kranų susidūrimo prevencija" at bounding box center [217, 179] width 214 height 17
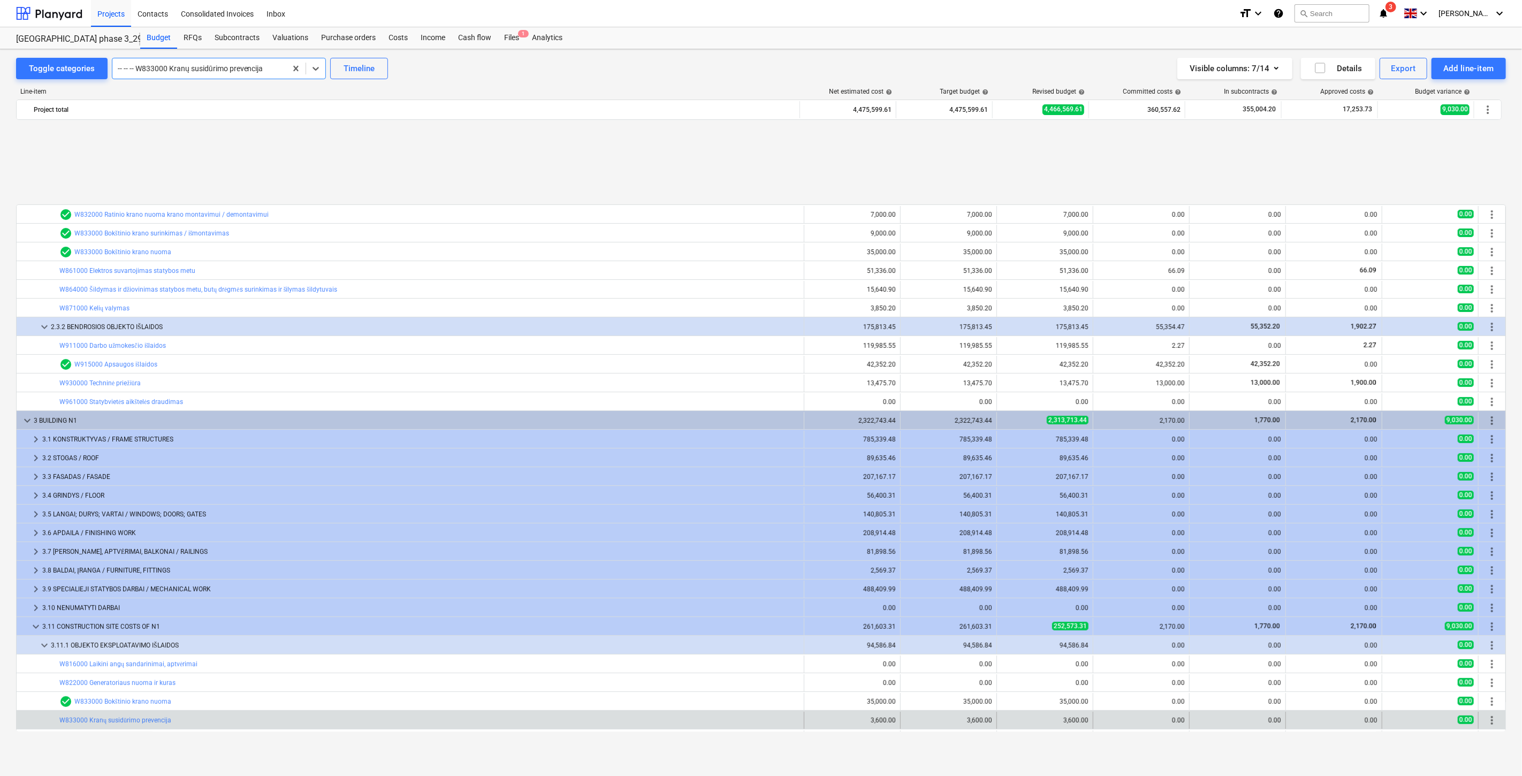
scroll to position [703, 0]
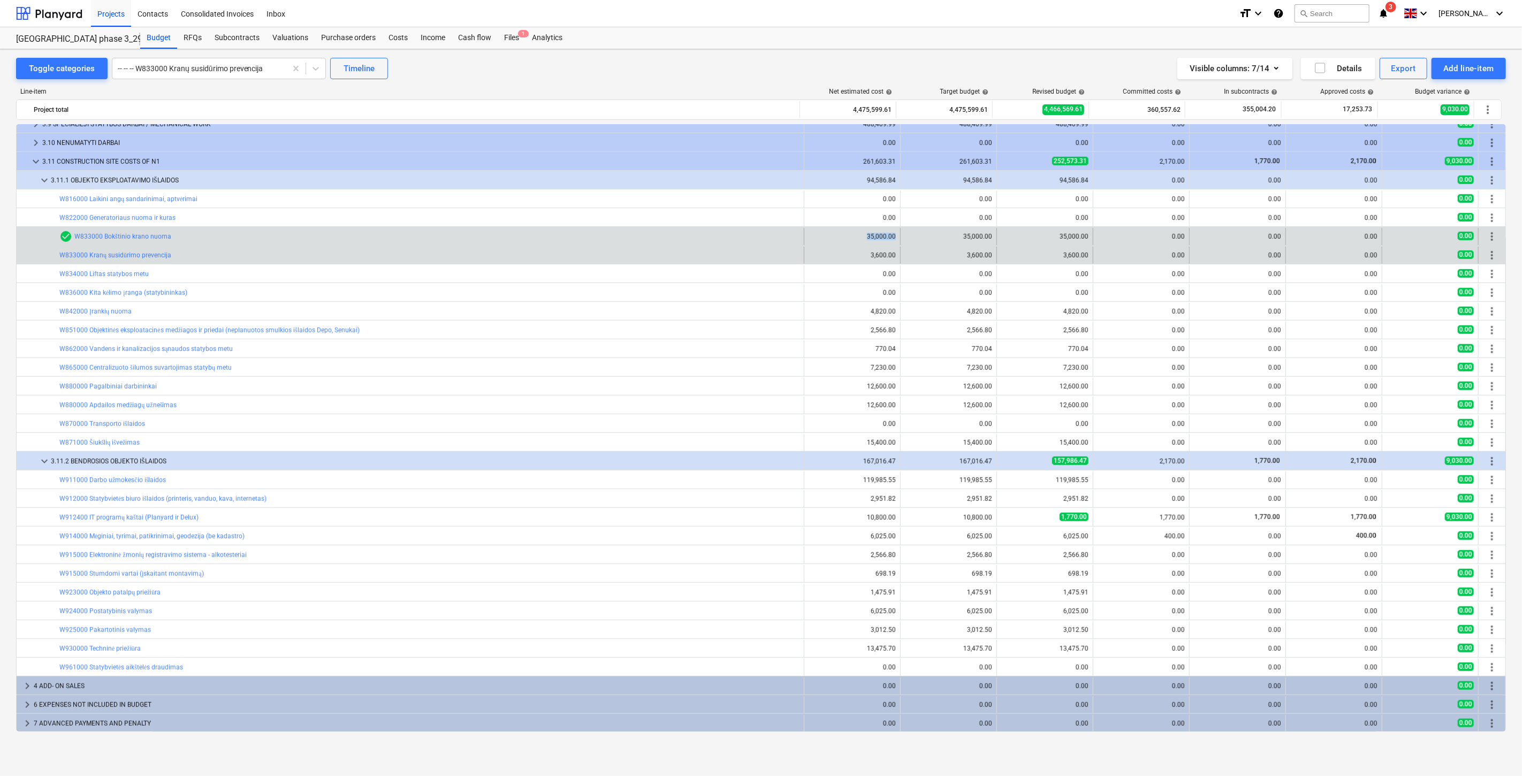
drag, startPoint x: 895, startPoint y: 236, endPoint x: 851, endPoint y: 238, distance: 44.4
click at [851, 238] on div "35,000.00" at bounding box center [852, 236] width 96 height 17
click at [851, 238] on div "35,000.00" at bounding box center [851, 236] width 87 height 7
click at [853, 237] on div "35,000.00" at bounding box center [851, 236] width 87 height 7
click at [857, 235] on div "35,000.00" at bounding box center [851, 236] width 87 height 7
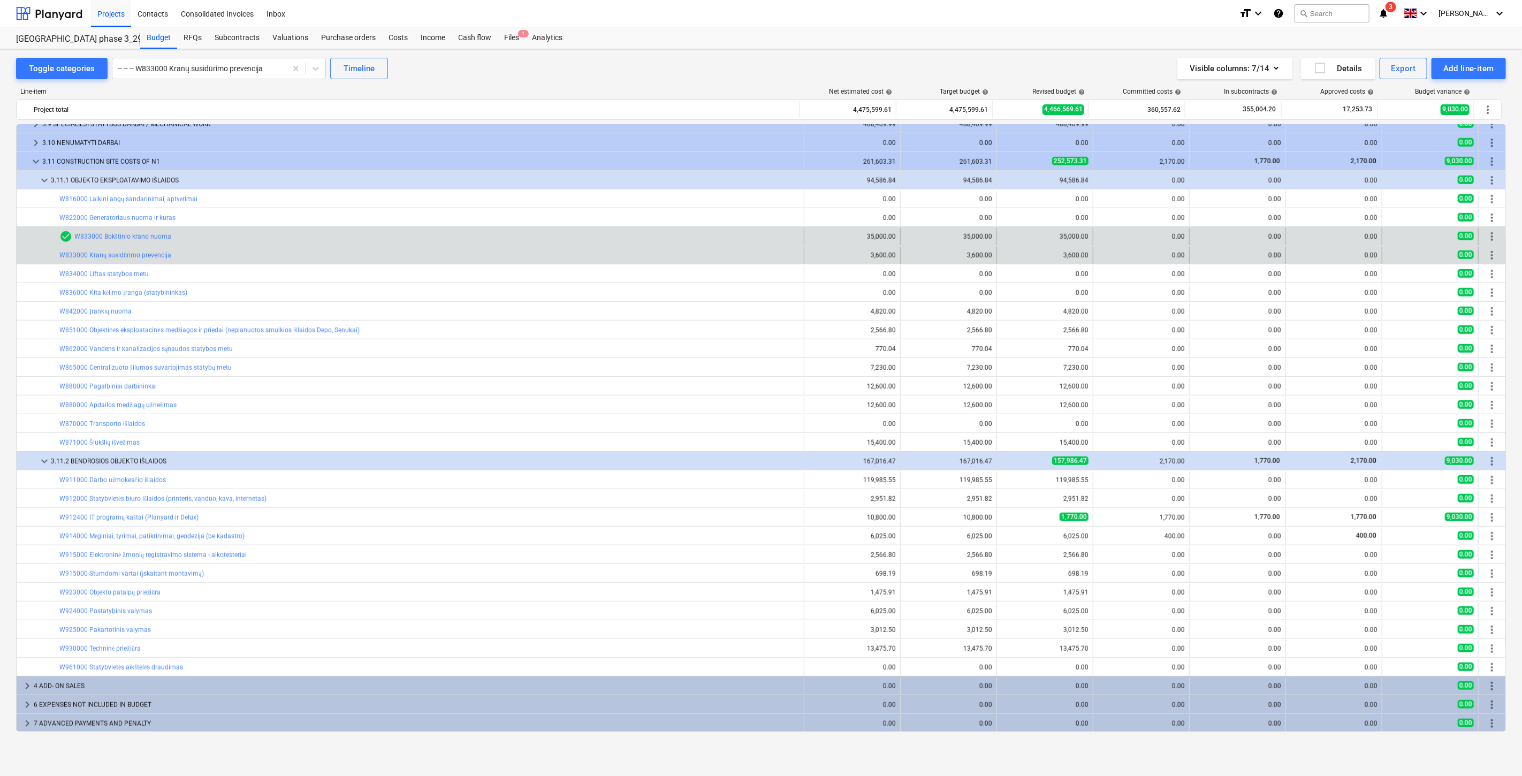
click at [862, 233] on div "35,000.00" at bounding box center [851, 236] width 87 height 7
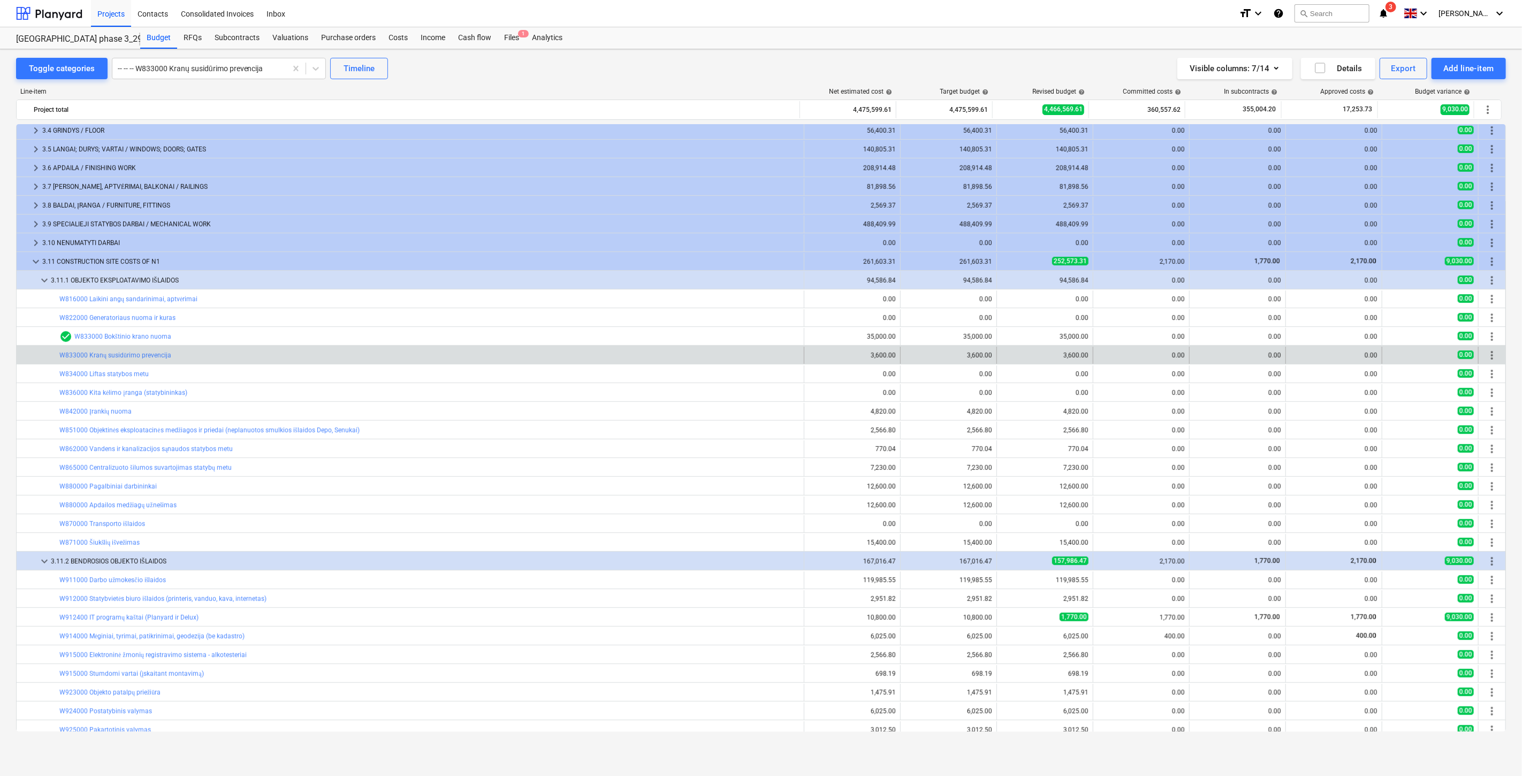
scroll to position [584, 0]
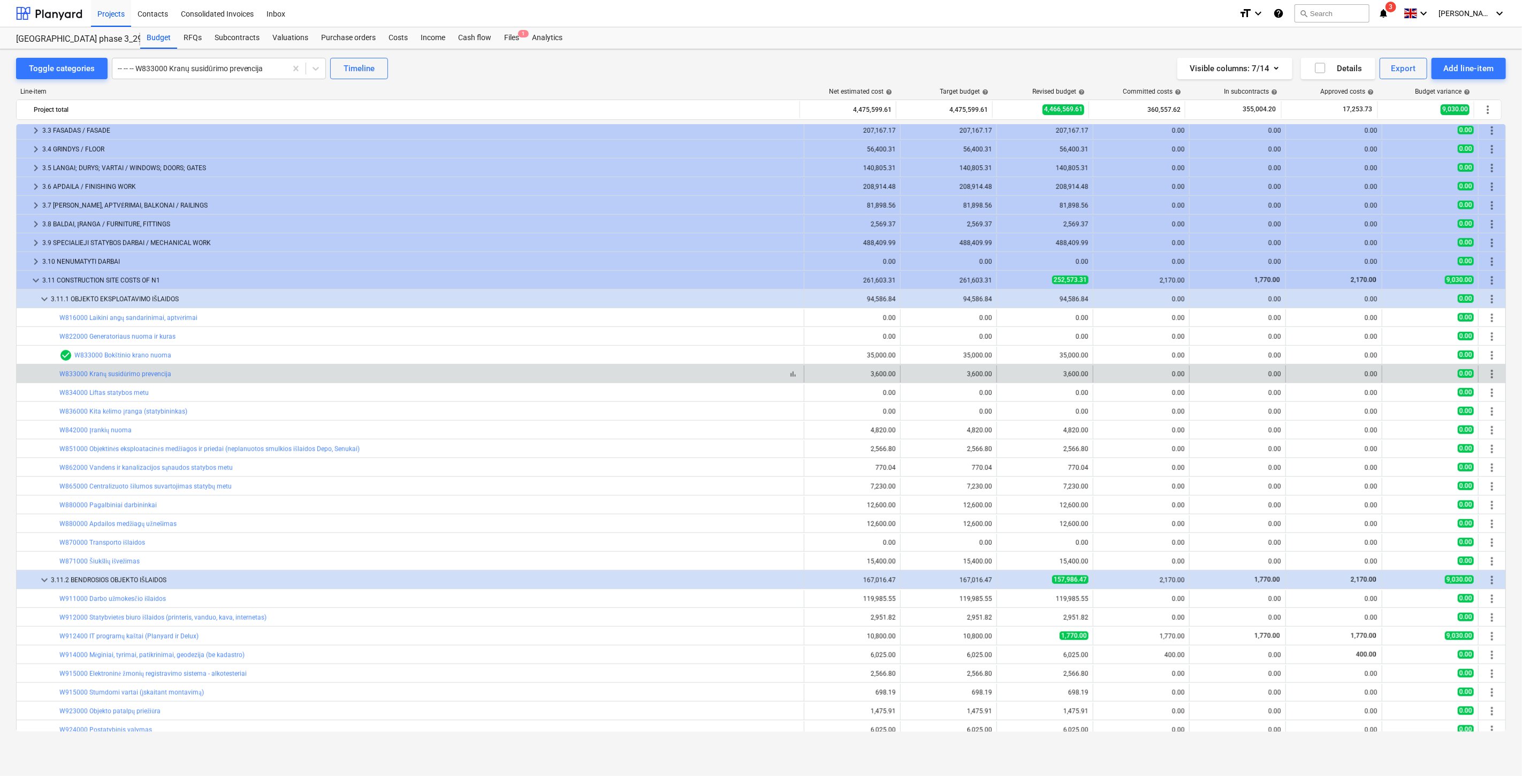
click at [241, 371] on div "bar_chart W833000 Kranų susidūrimo prevencija" at bounding box center [429, 374] width 740 height 8
click at [273, 365] on div "bar_chart W833000 Kranų susidūrimo prevencija" at bounding box center [429, 373] width 740 height 17
drag, startPoint x: 286, startPoint y: 365, endPoint x: 300, endPoint y: 367, distance: 14.0
click at [286, 365] on div "bar_chart W833000 Kranų susidūrimo prevencija" at bounding box center [429, 373] width 740 height 17
click at [315, 366] on div "bar_chart W833000 Kranų susidūrimo prevencija" at bounding box center [429, 373] width 740 height 17
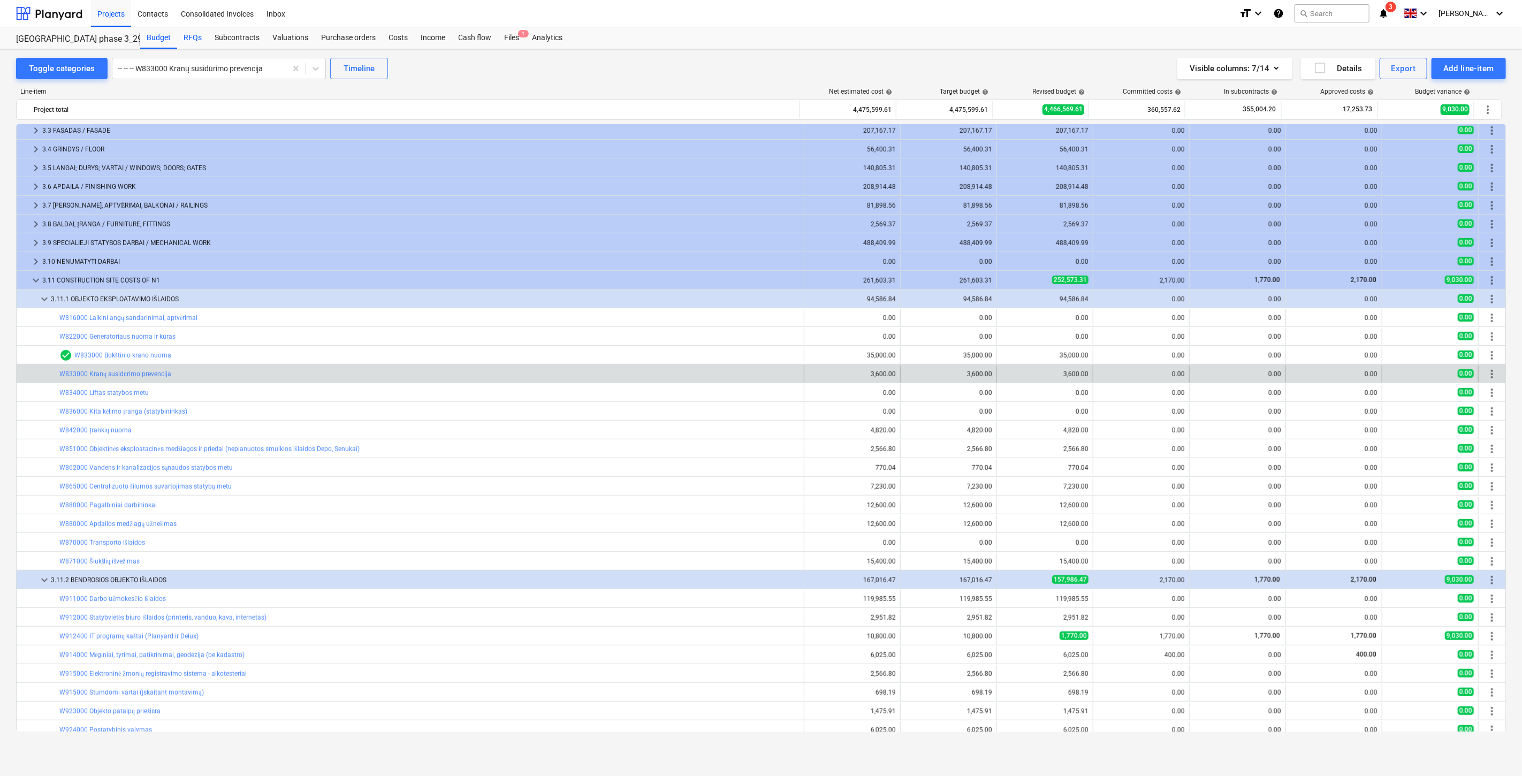
click at [201, 35] on div "RFQs" at bounding box center [192, 37] width 31 height 21
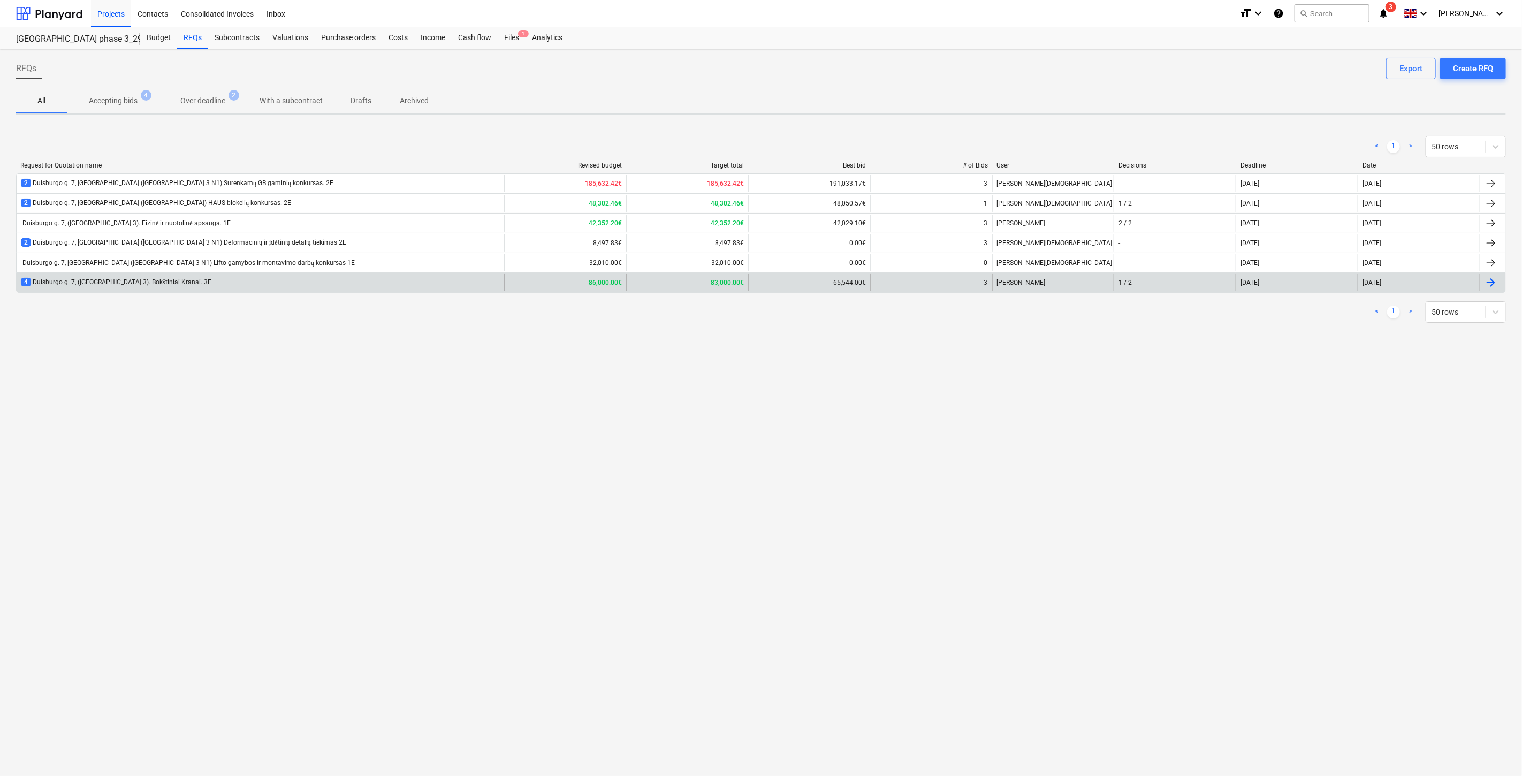
click at [298, 284] on div "4 Duisburgo g. 7, ([GEOGRAPHIC_DATA] 3). Bokštiniai Kranai. 3E" at bounding box center [260, 282] width 487 height 17
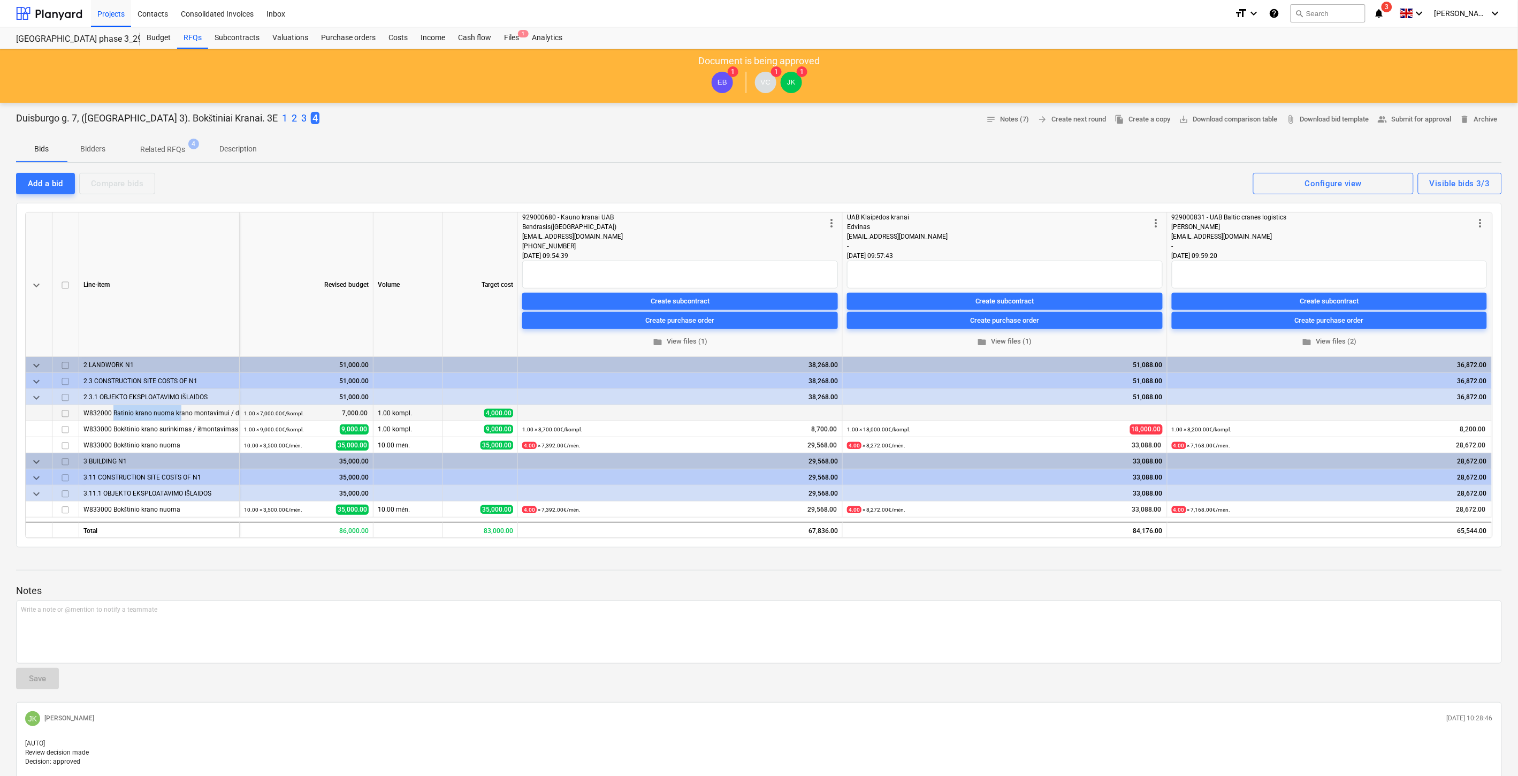
drag, startPoint x: 126, startPoint y: 410, endPoint x: 177, endPoint y: 410, distance: 51.4
click at [177, 410] on div "W832000 Ratinio krano nuoma krano montavimui / demontavimui" at bounding box center [158, 413] width 151 height 16
click at [739, 602] on div "Write a note or @mention to notify a teammate [PERSON_NAME]" at bounding box center [759, 631] width 1486 height 63
click at [1085, 582] on div at bounding box center [759, 580] width 1486 height 9
click at [524, 415] on span "edit" at bounding box center [526, 413] width 9 height 9
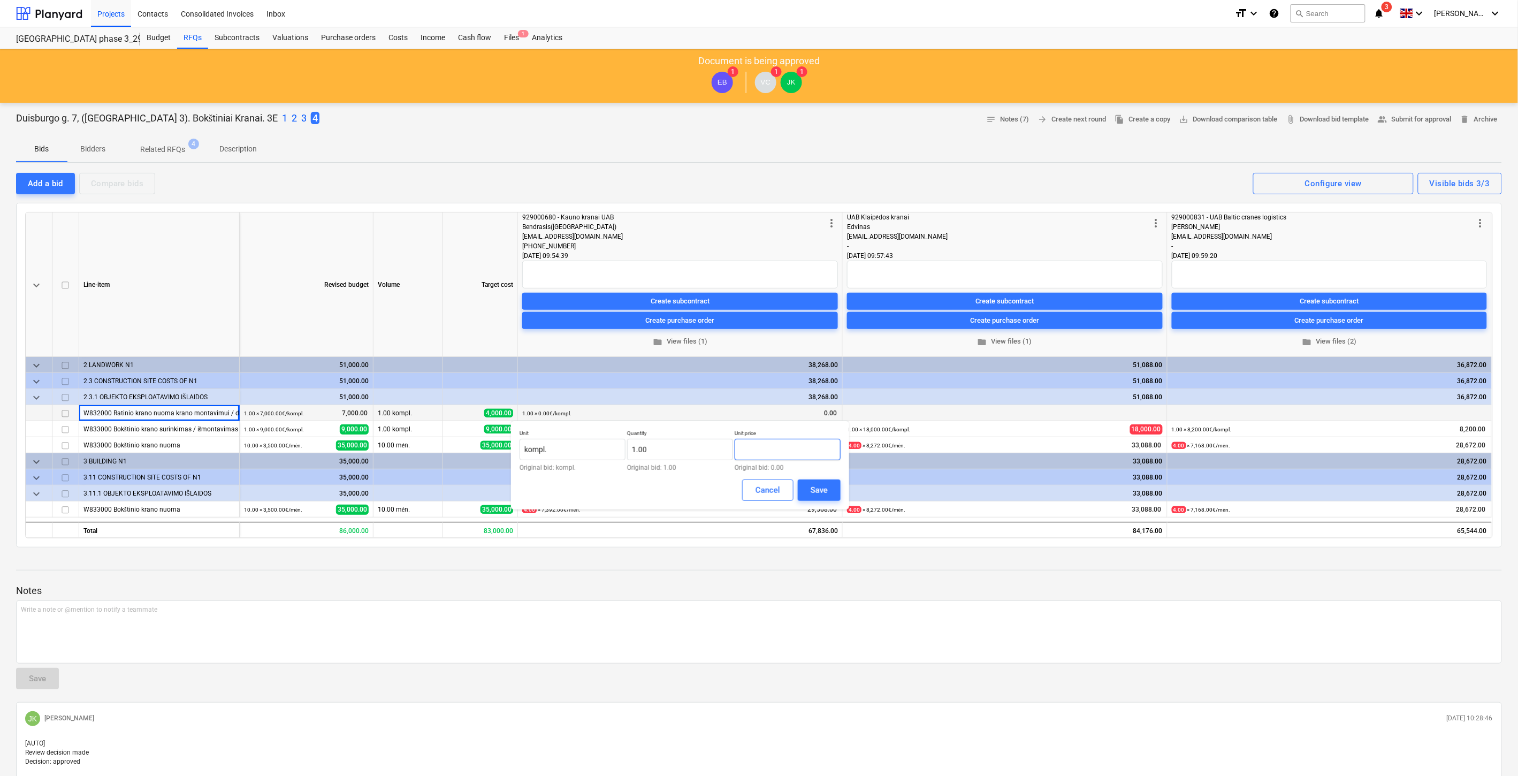
click at [773, 448] on input "text" at bounding box center [788, 449] width 106 height 21
type input "ė"
type input "4,000.00"
click at [821, 488] on div "Save" at bounding box center [819, 490] width 17 height 14
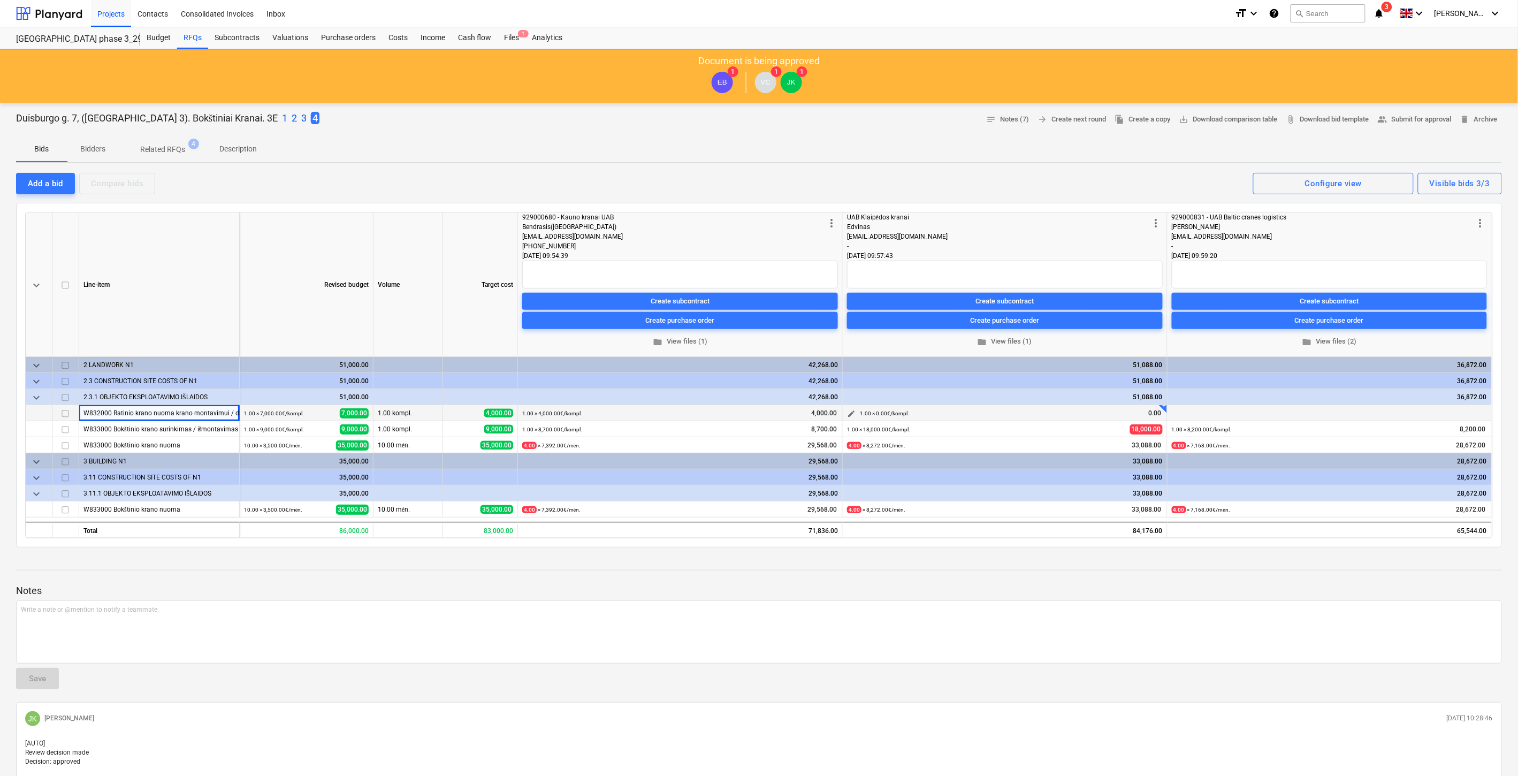
click at [852, 410] on span "edit" at bounding box center [851, 413] width 9 height 9
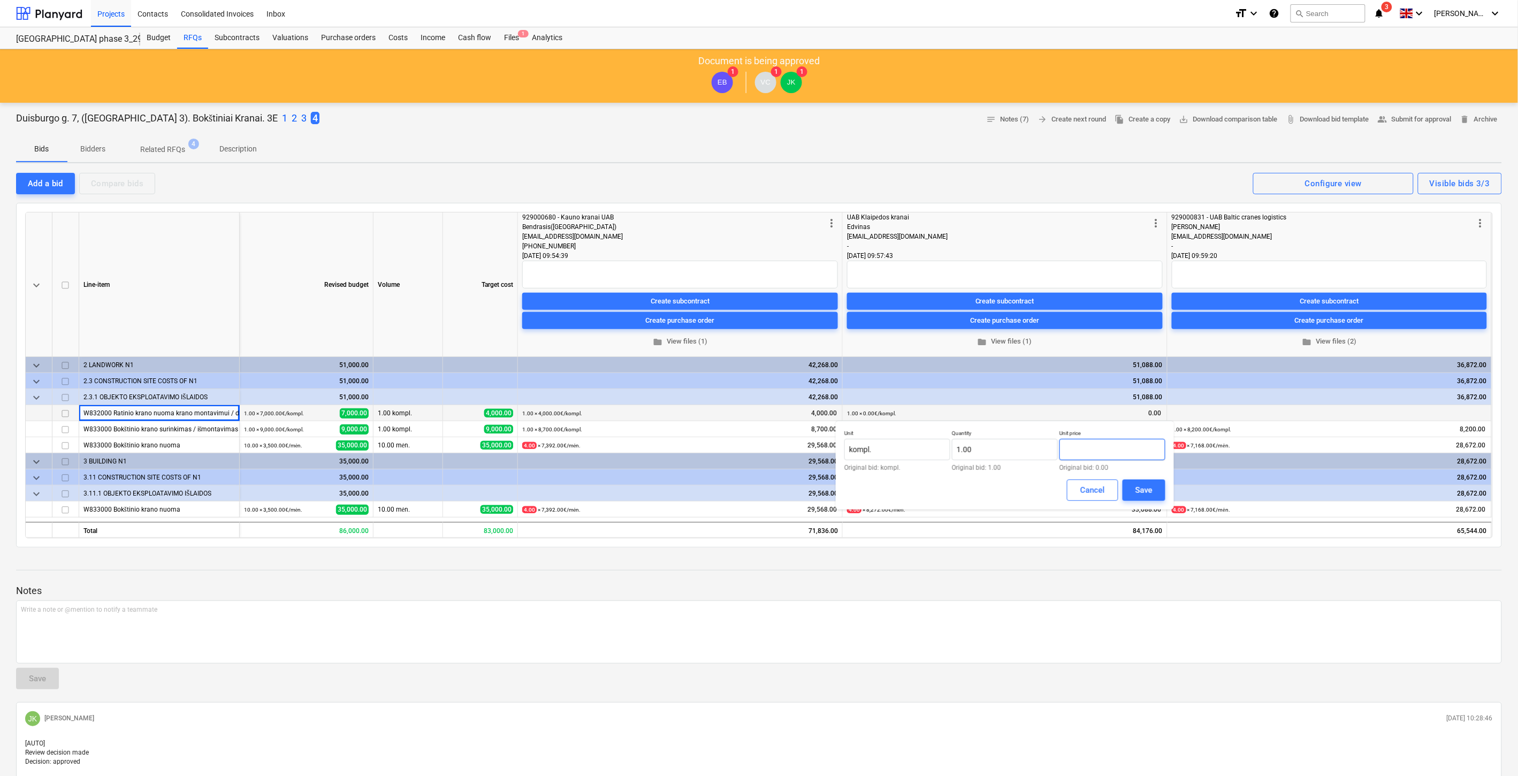
click at [1106, 441] on input "text" at bounding box center [1112, 449] width 106 height 21
type input "4,000.00"
click at [1157, 493] on button "Save" at bounding box center [1144, 489] width 43 height 21
click at [1175, 409] on span "edit" at bounding box center [1176, 413] width 9 height 9
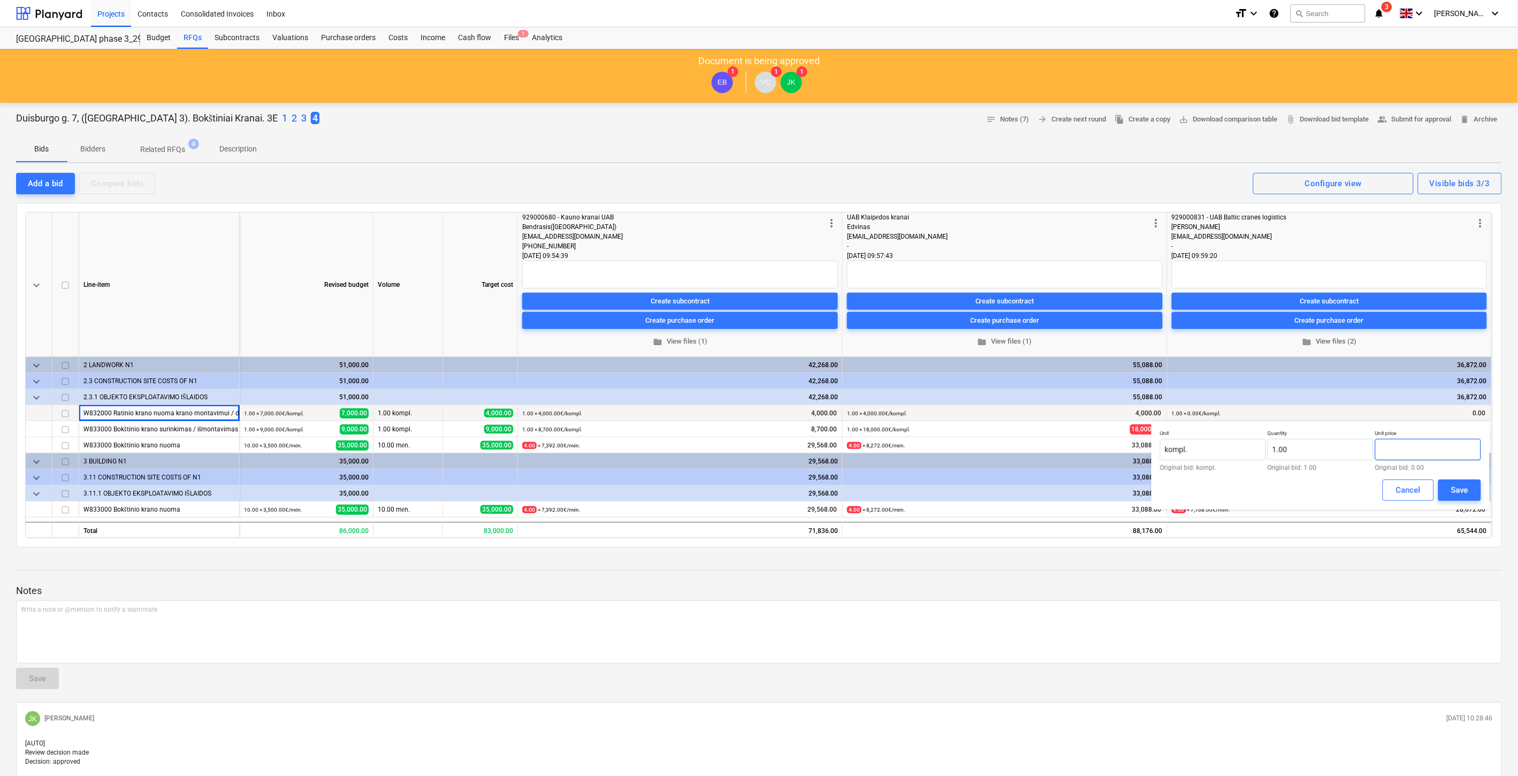
click at [1400, 448] on input "text" at bounding box center [1428, 449] width 106 height 21
type input "4,000.00"
click at [1433, 489] on button "Cancel" at bounding box center [1408, 489] width 51 height 21
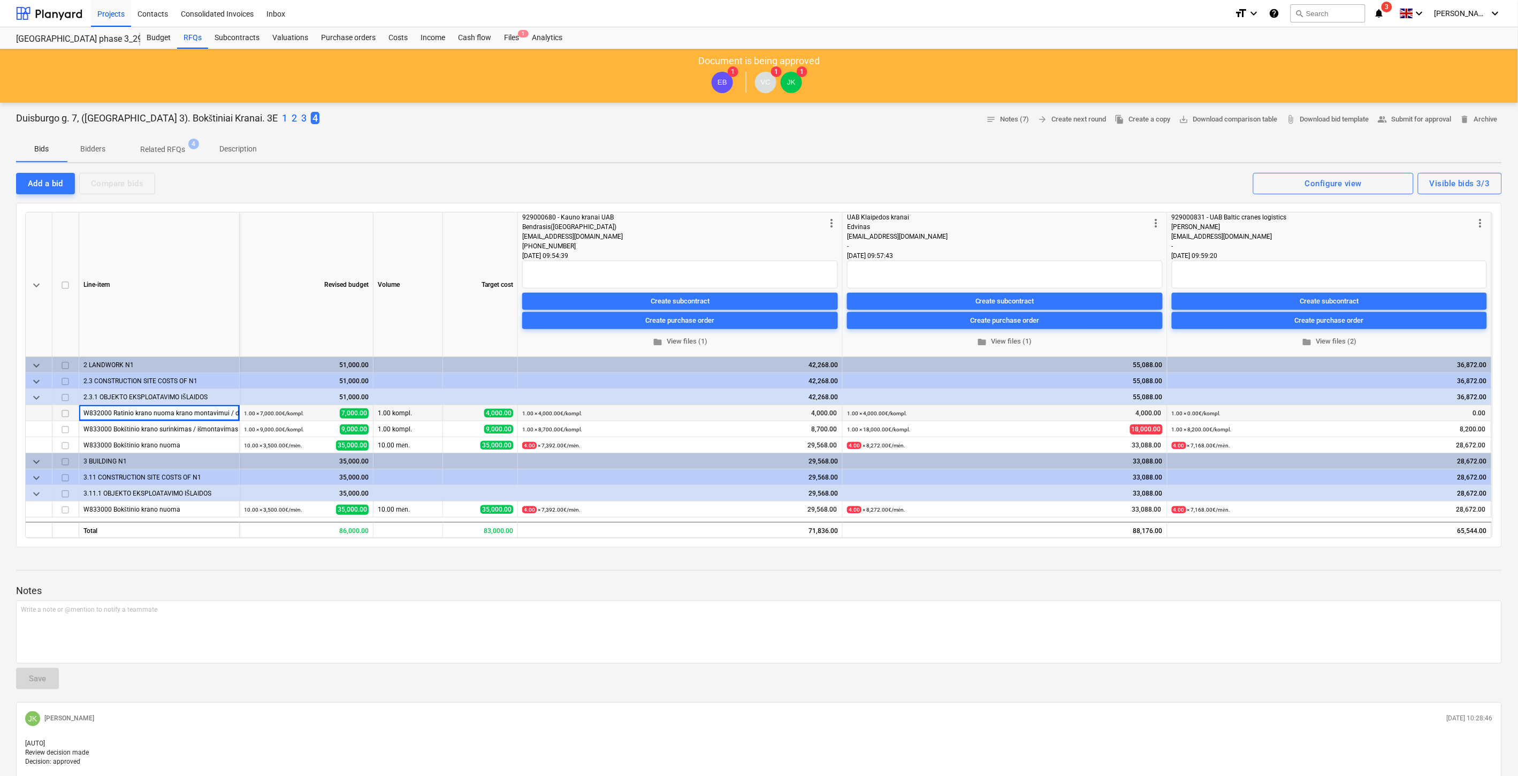
click at [1221, 592] on p "Notes" at bounding box center [759, 590] width 1486 height 13
click at [1176, 409] on span "edit" at bounding box center [1176, 413] width 9 height 9
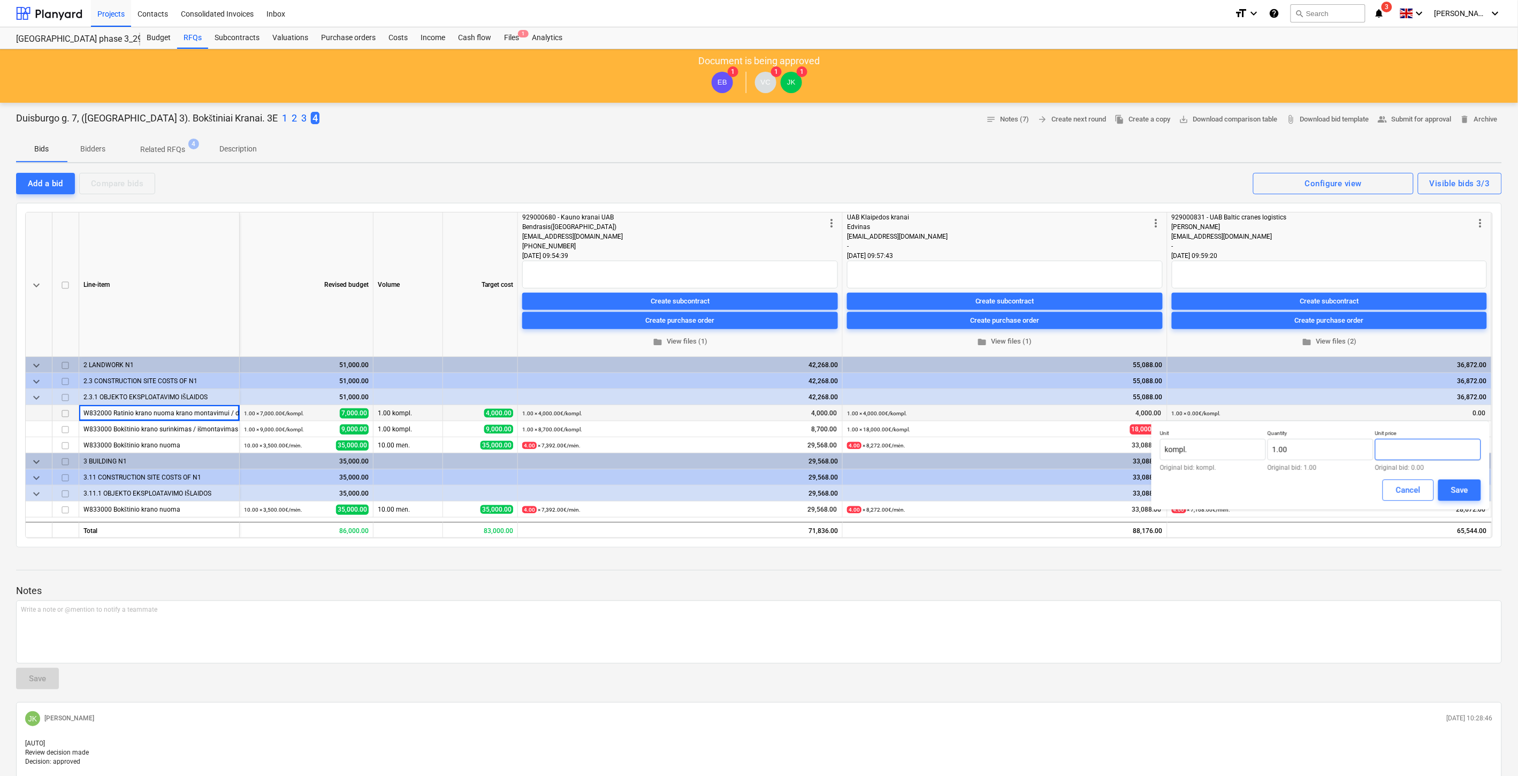
click at [1408, 447] on input "text" at bounding box center [1428, 449] width 106 height 21
type input "4,000.00"
click at [1456, 490] on div "Save" at bounding box center [1459, 490] width 17 height 14
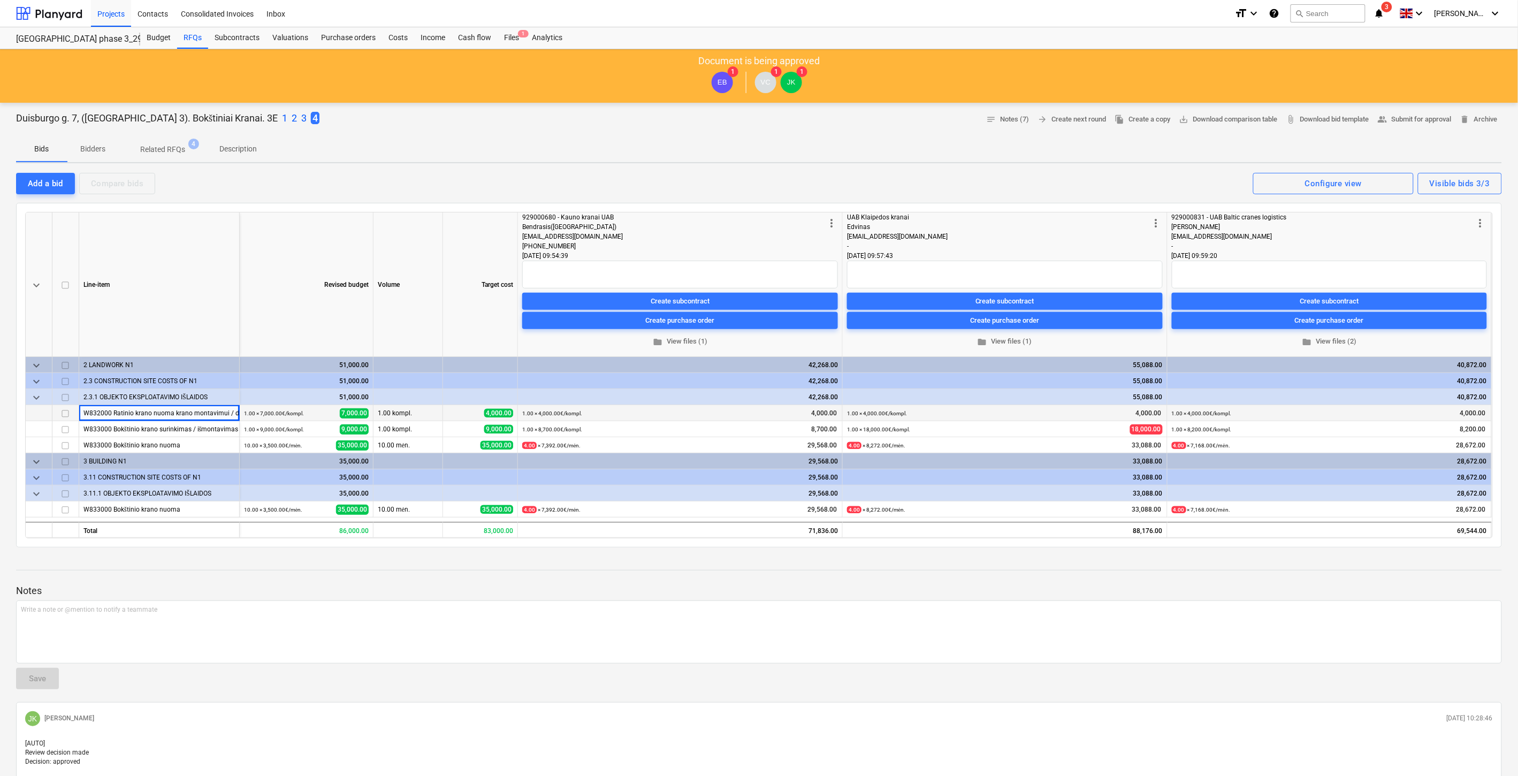
drag, startPoint x: 1293, startPoint y: 215, endPoint x: 1036, endPoint y: 221, distance: 256.4
click at [1188, 218] on div "929000831 - UAB Baltic cranes logistics" at bounding box center [1323, 217] width 302 height 10
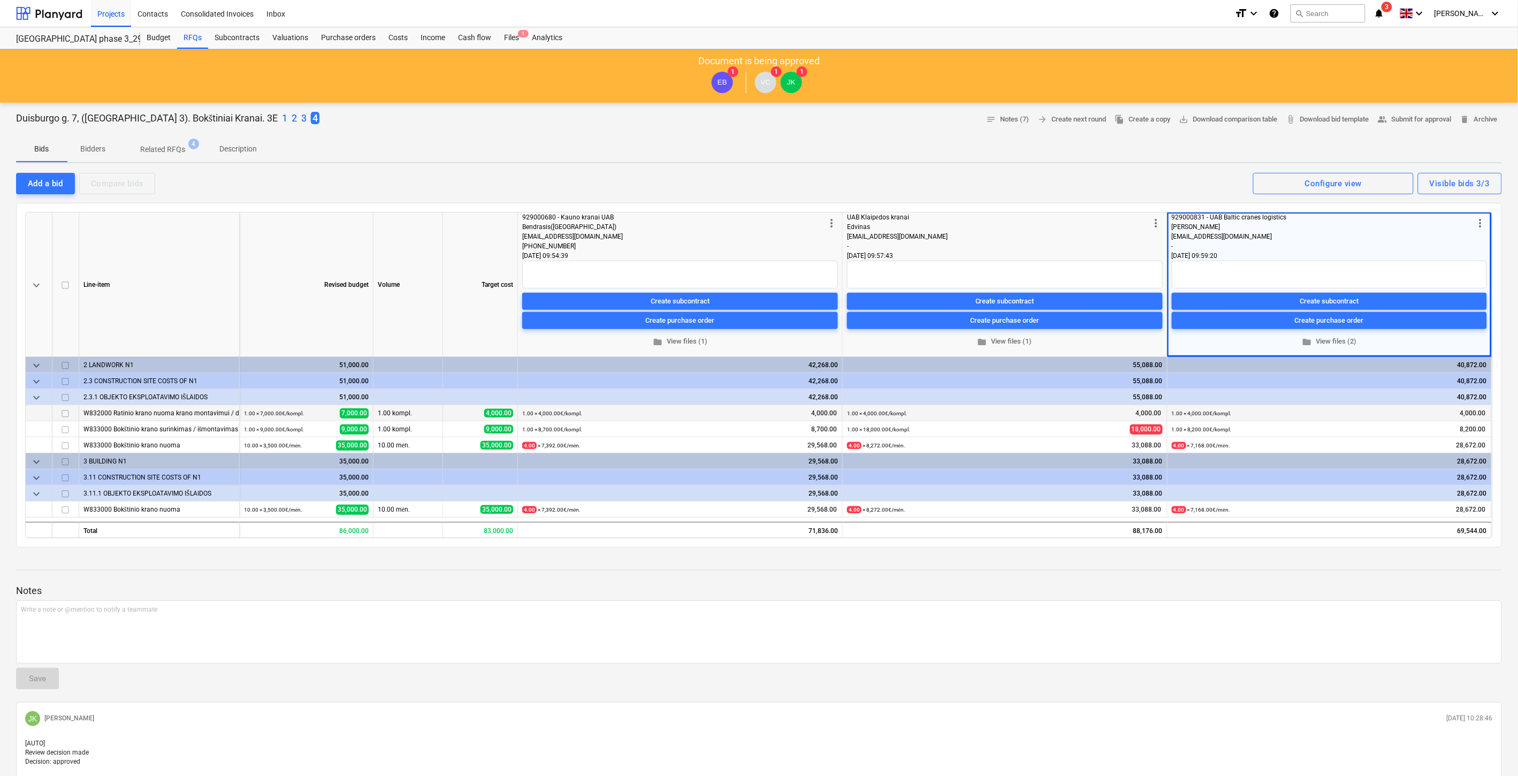
click at [569, 181] on div "Add a bid Compare bids Visible bids 3/3 Configure view" at bounding box center [759, 183] width 1486 height 22
click at [292, 118] on p "2" at bounding box center [294, 118] width 5 height 13
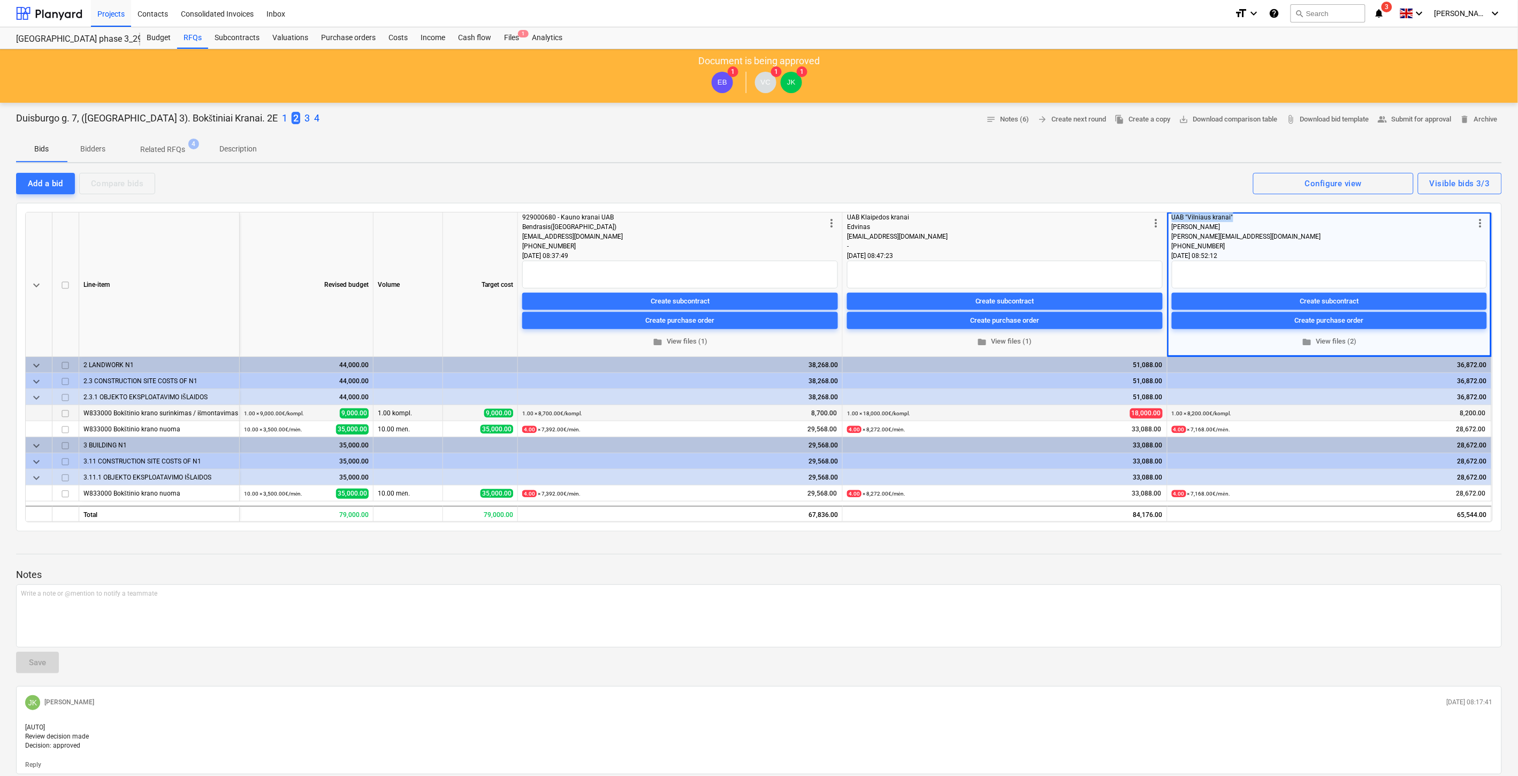
drag, startPoint x: 1234, startPoint y: 214, endPoint x: 1172, endPoint y: 212, distance: 62.1
click at [1171, 215] on div "more_vert UAB "Vilniaus kranai" [PERSON_NAME] [PERSON_NAME][EMAIL_ADDRESS][DOMA…" at bounding box center [1329, 284] width 324 height 144
click at [1188, 186] on div "Add a bid Compare bids Visible bids 3/3 Configure view" at bounding box center [759, 183] width 1486 height 22
click at [282, 119] on div "1 2 3 4" at bounding box center [300, 118] width 37 height 14
click at [314, 117] on p "4" at bounding box center [316, 118] width 5 height 13
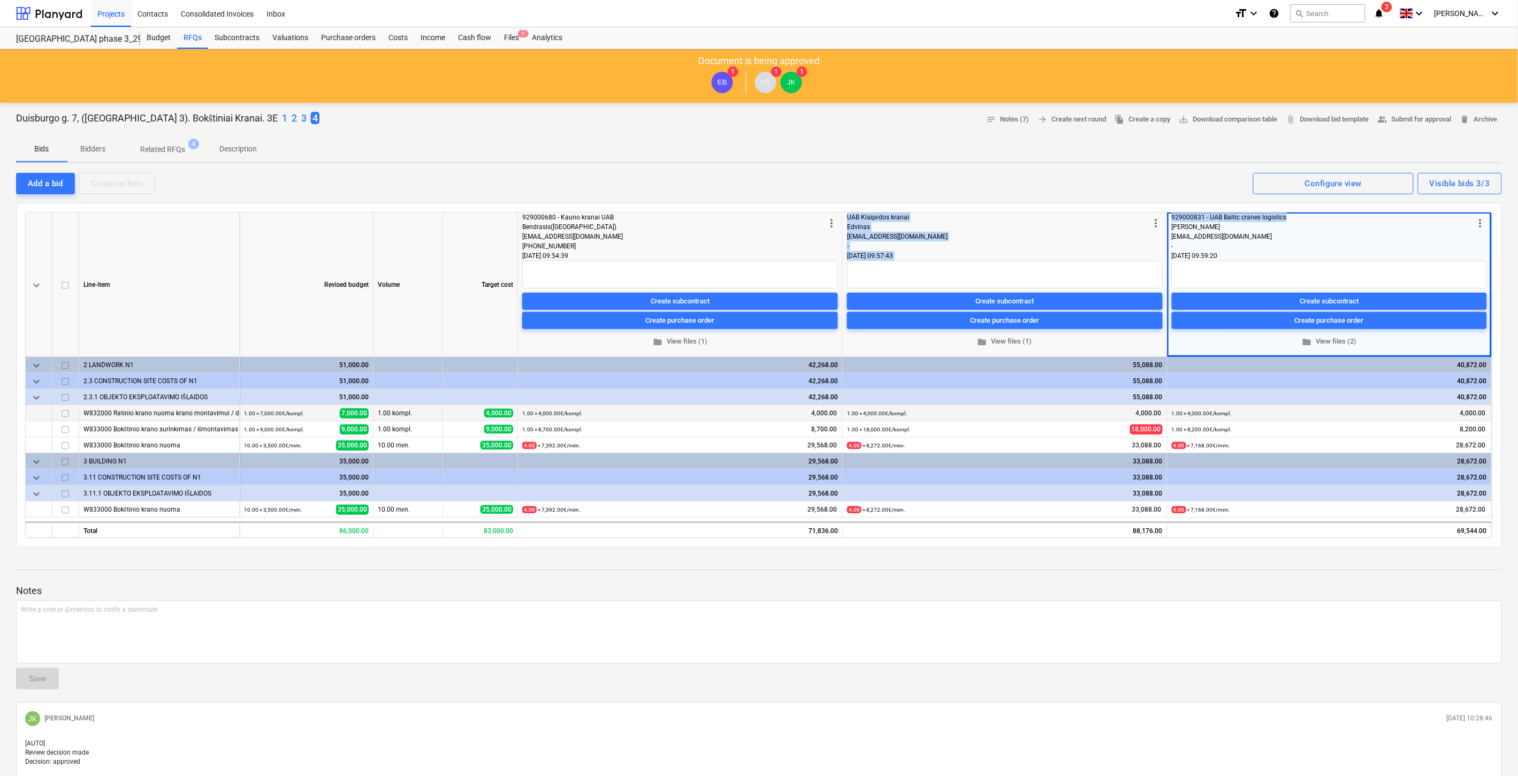
drag, startPoint x: 1295, startPoint y: 215, endPoint x: 1157, endPoint y: 217, distance: 138.1
click at [0, 0] on div "keyboard_arrow_down Line-item Revised budget Volume Target cost more_vert 92900…" at bounding box center [0, 0] width 0 height 0
click at [1187, 194] on div at bounding box center [759, 198] width 1486 height 9
drag, startPoint x: 1290, startPoint y: 217, endPoint x: 1189, endPoint y: 217, distance: 100.6
click at [1188, 218] on div "929000831 - UAB Baltic cranes logistics" at bounding box center [1323, 217] width 302 height 10
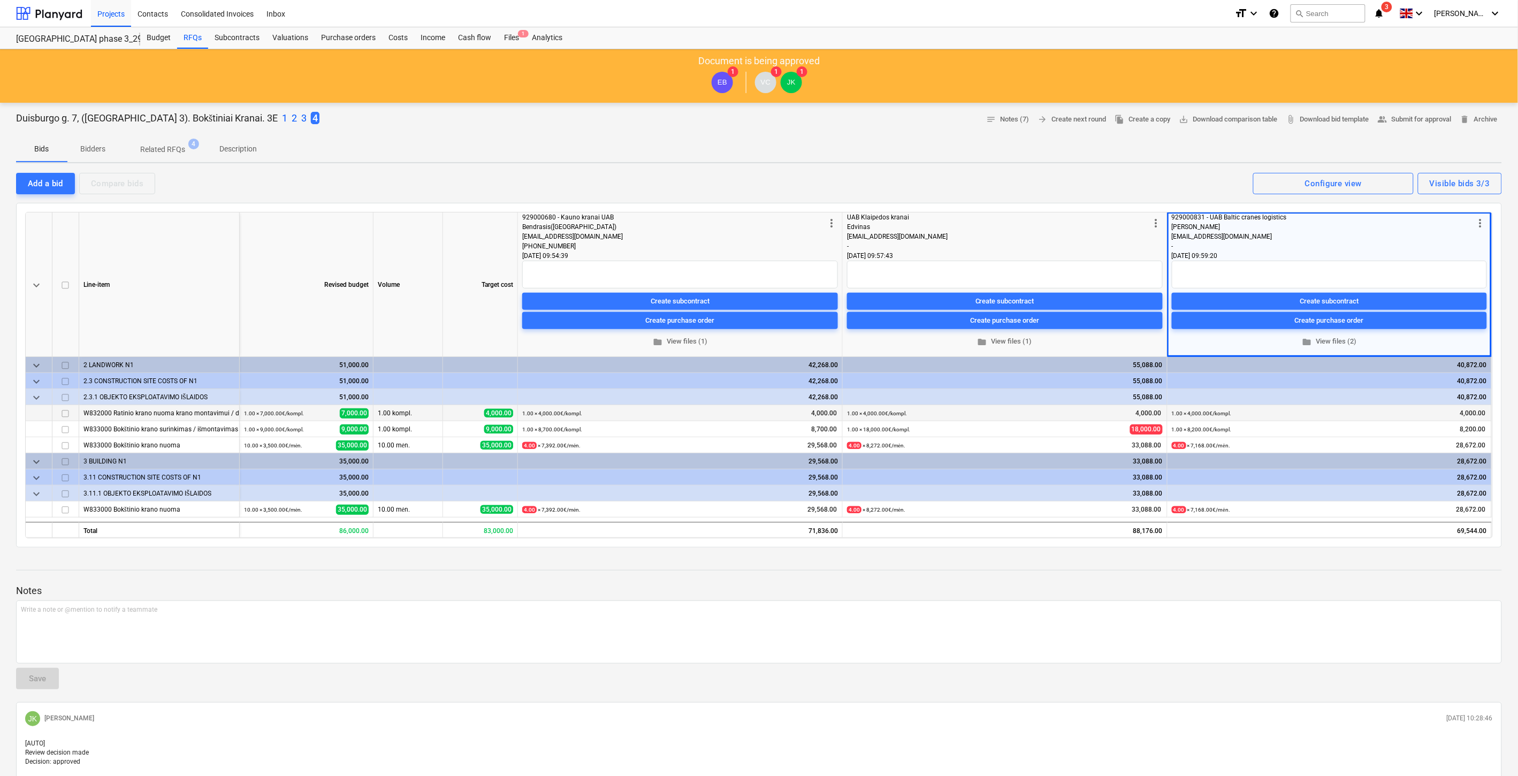
click at [1223, 189] on div "Add a bid Compare bids Visible bids 3/3 Configure view" at bounding box center [759, 183] width 1486 height 22
drag, startPoint x: 112, startPoint y: 411, endPoint x: 225, endPoint y: 414, distance: 112.9
click at [225, 414] on div "W832000 Ratinio krano nuoma krano montavimui / demontavimui" at bounding box center [158, 413] width 151 height 16
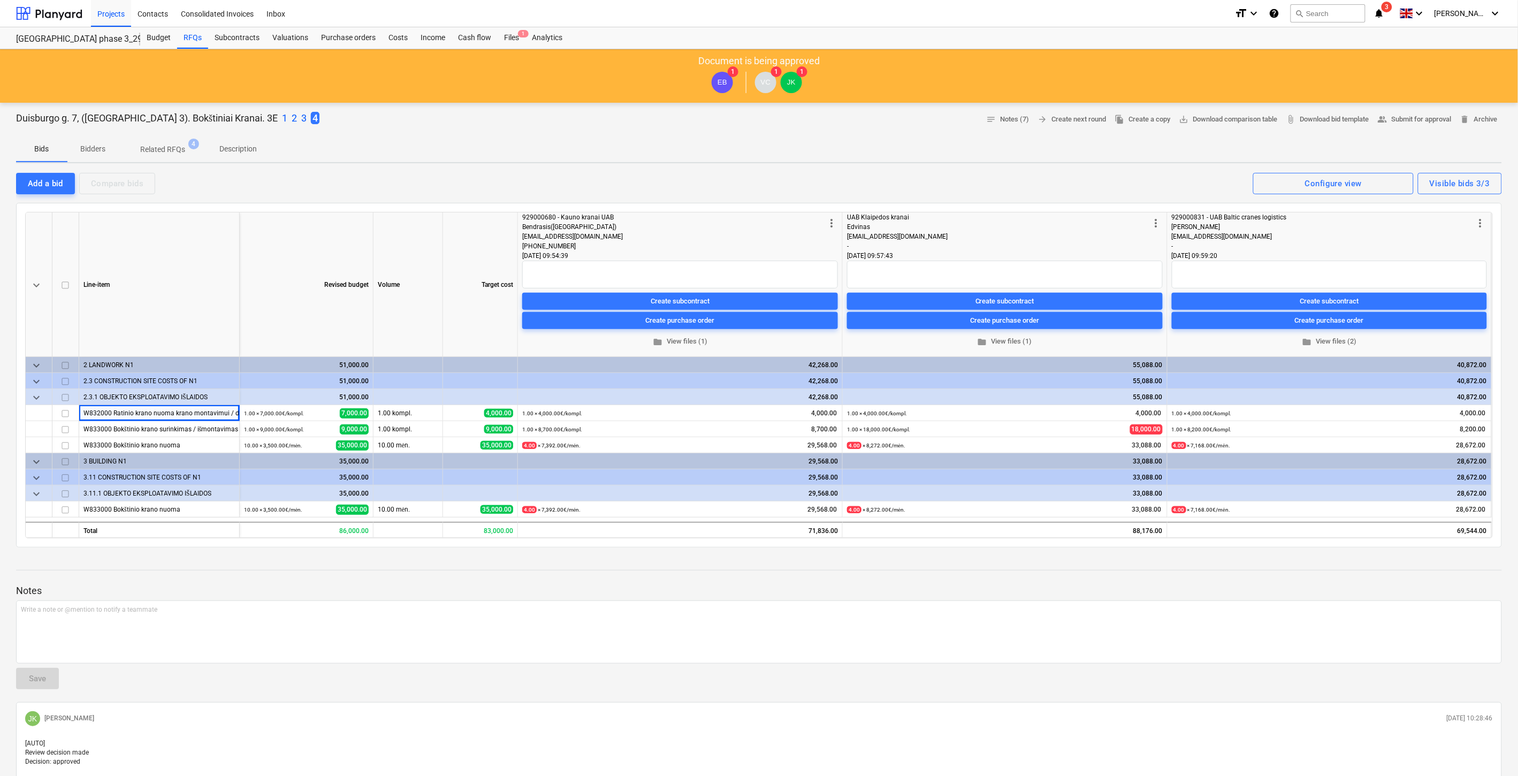
drag, startPoint x: 511, startPoint y: 409, endPoint x: 483, endPoint y: 410, distance: 28.4
click at [483, 410] on div "4,000.00" at bounding box center [480, 413] width 66 height 16
click at [1146, 559] on div at bounding box center [759, 560] width 1486 height 9
click at [1299, 548] on div "Duisburgo g. 7, ([GEOGRAPHIC_DATA] 3). Bokštiniai Kranai. 3E 1 2 3 4 notes Note…" at bounding box center [759, 705] width 1518 height 1205
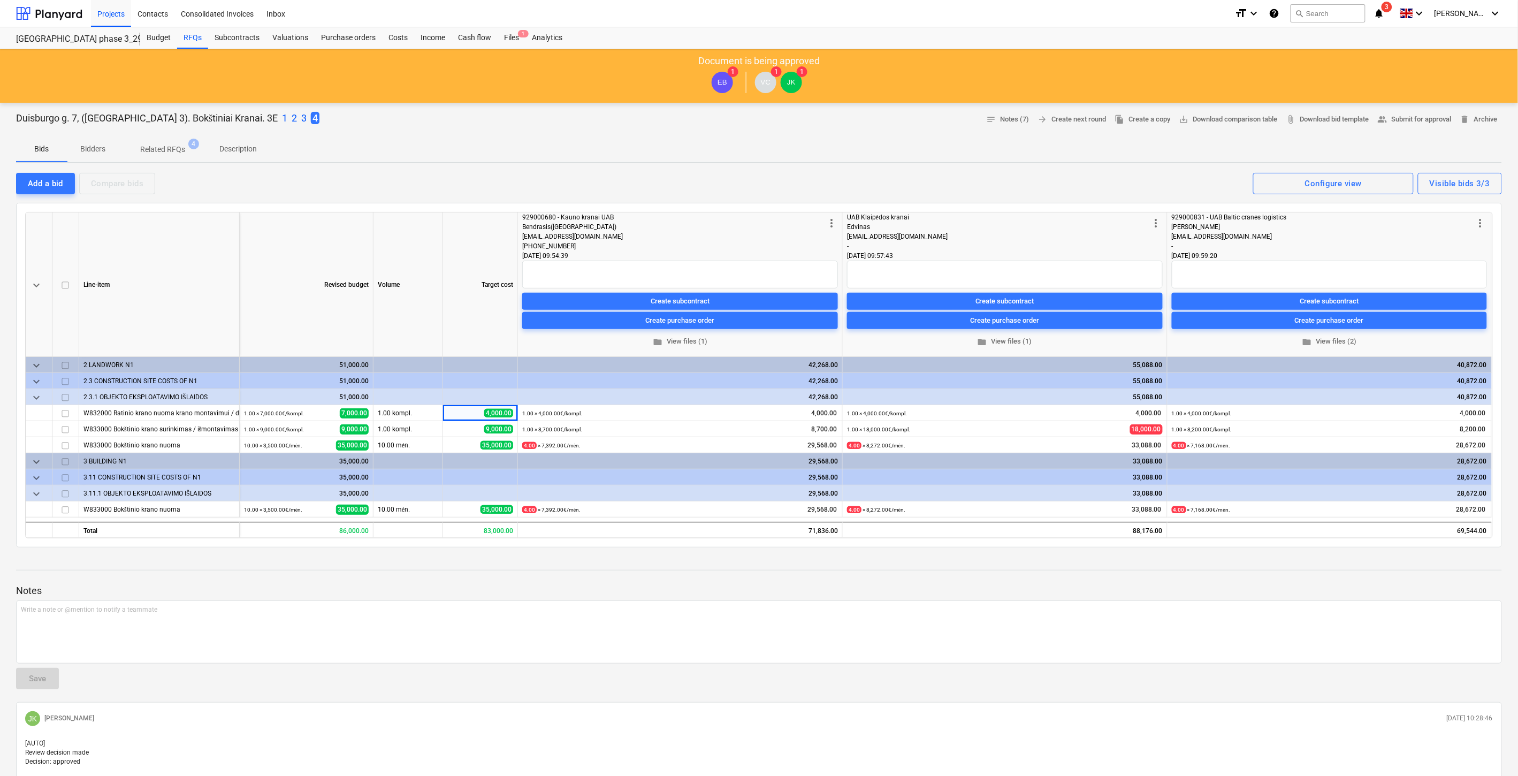
click at [1299, 548] on div "Duisburgo g. 7, ([GEOGRAPHIC_DATA] 3). Bokštiniai Kranai. 3E 1 2 3 4 notes Note…" at bounding box center [759, 705] width 1518 height 1205
click at [1095, 584] on p "Notes" at bounding box center [759, 590] width 1486 height 13
click at [1109, 581] on div at bounding box center [759, 580] width 1486 height 9
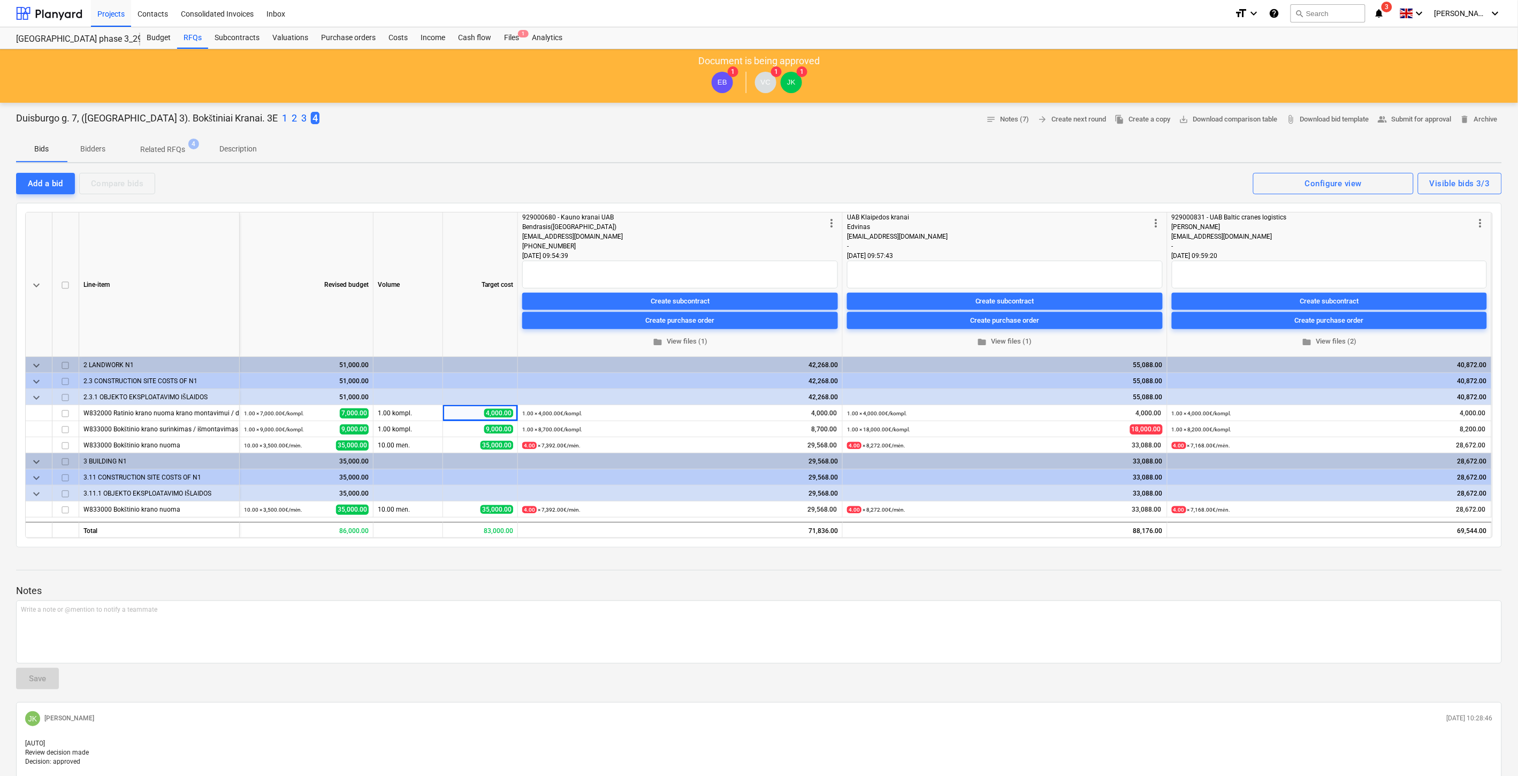
click at [1120, 581] on div at bounding box center [759, 580] width 1486 height 9
click at [1133, 577] on div at bounding box center [759, 580] width 1486 height 9
click at [62, 15] on div at bounding box center [49, 13] width 66 height 27
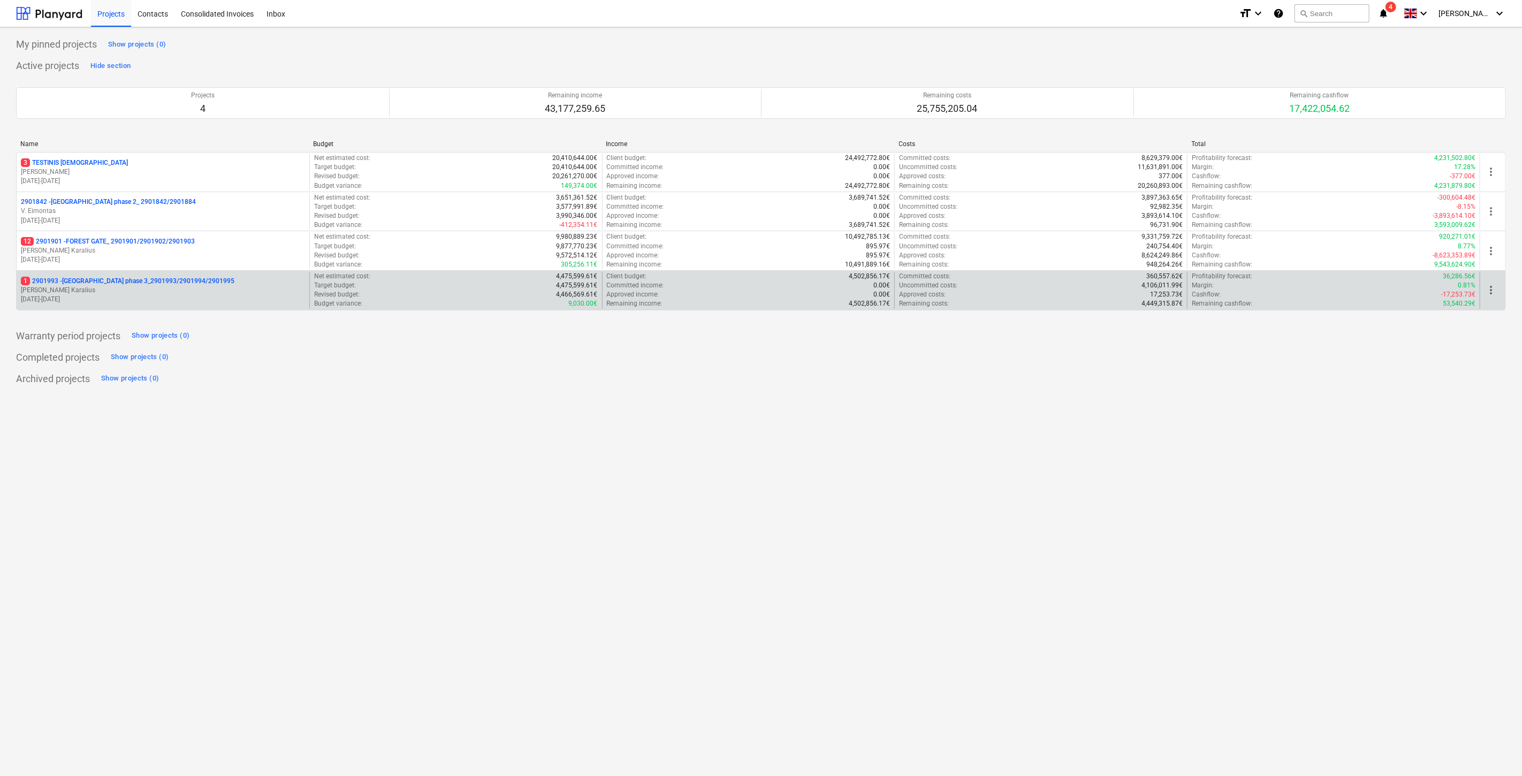
click at [146, 289] on p "[PERSON_NAME] Karalius" at bounding box center [163, 290] width 284 height 9
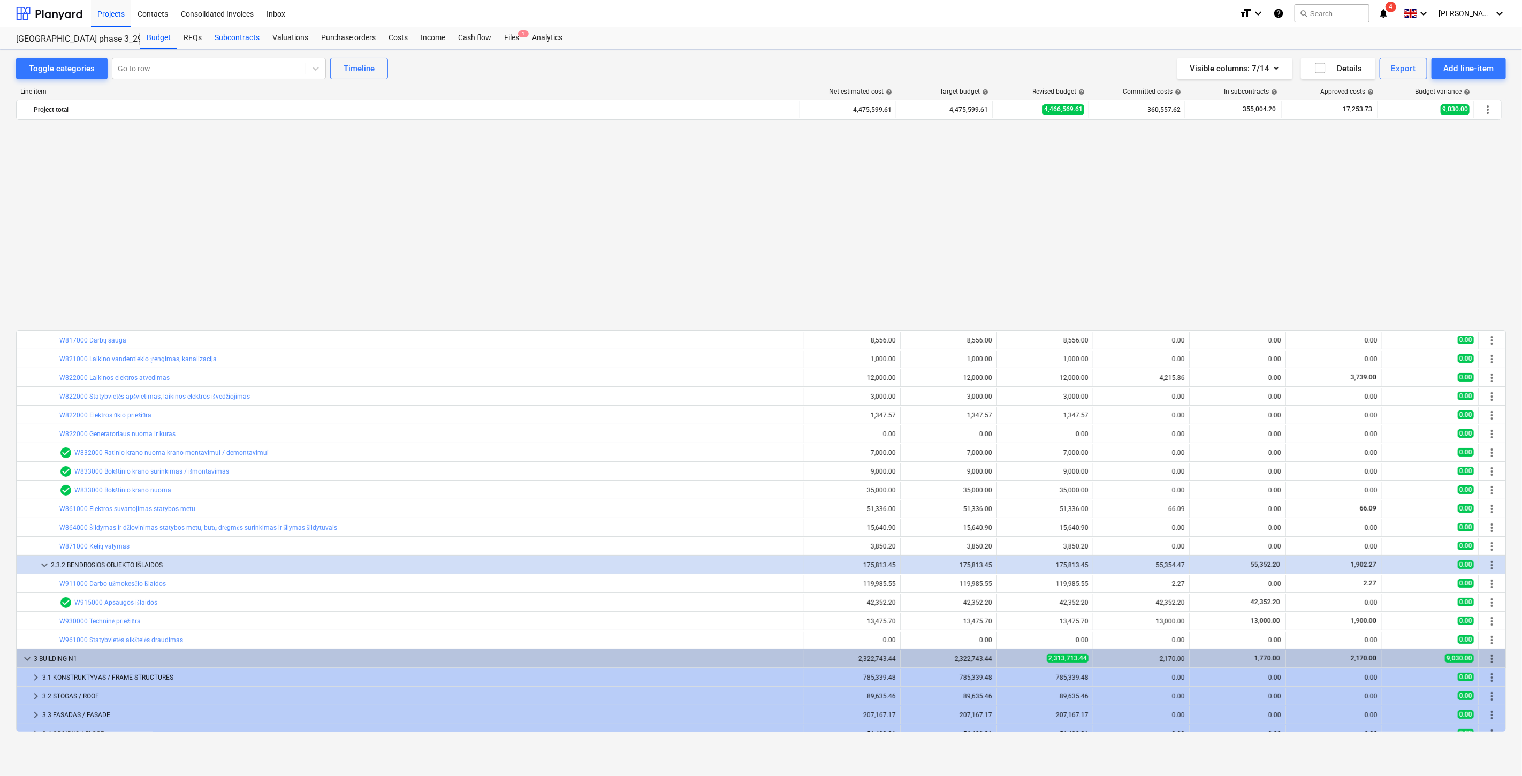
scroll to position [584, 0]
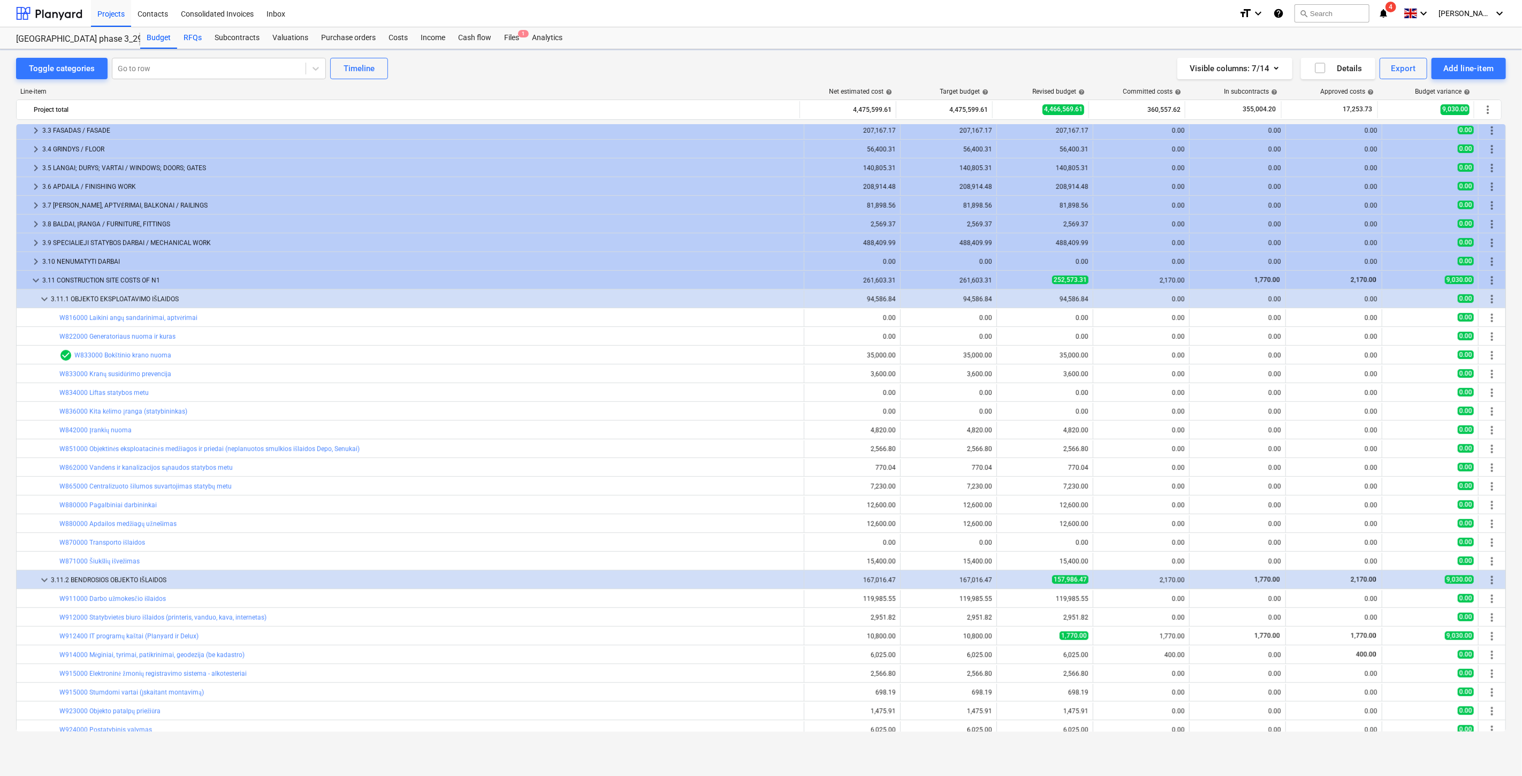
click at [185, 31] on div "RFQs" at bounding box center [192, 37] width 31 height 21
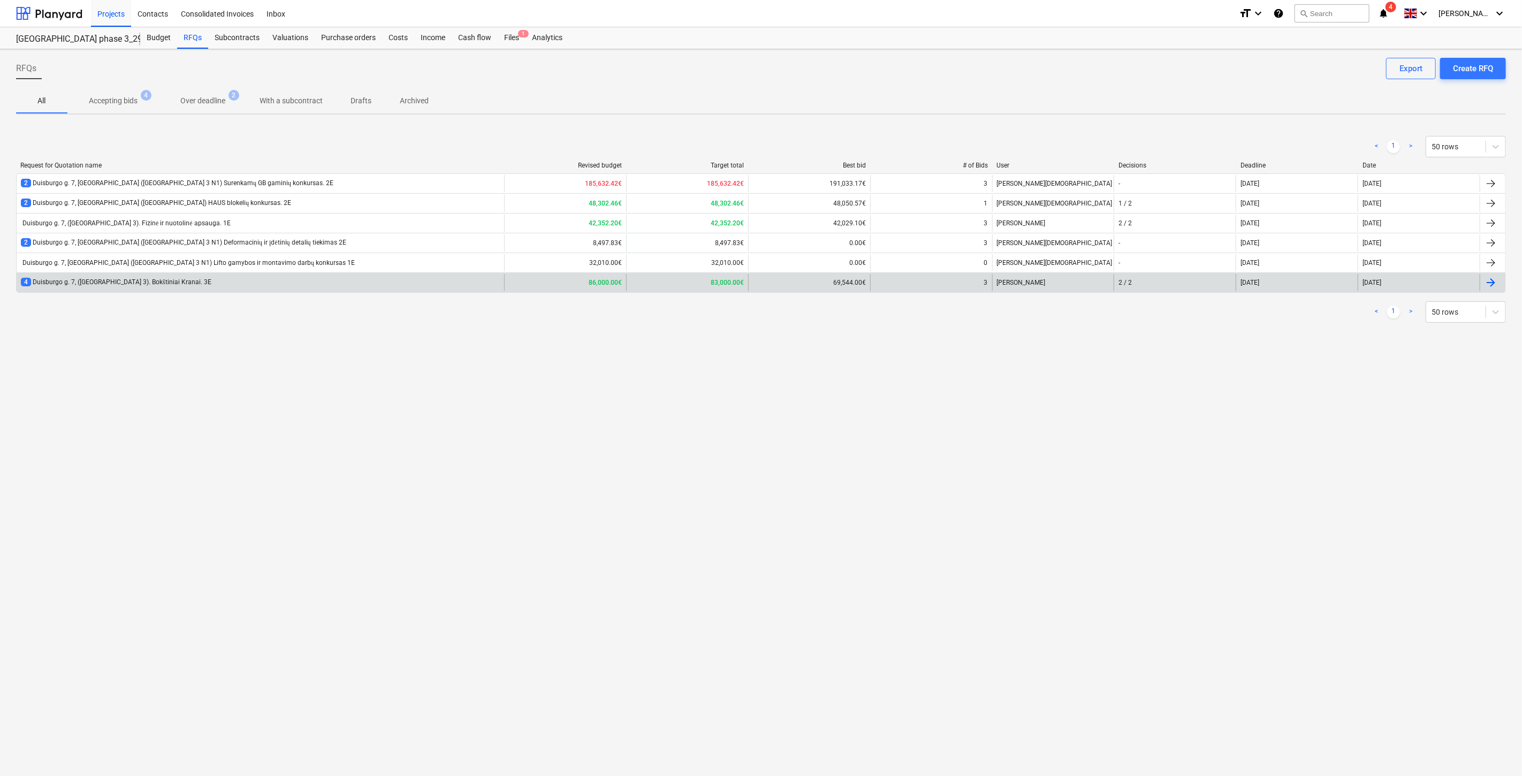
click at [252, 287] on div "4 Duisburgo g. 7, ([GEOGRAPHIC_DATA] 3). Bokštiniai Kranai. 3E" at bounding box center [260, 282] width 487 height 17
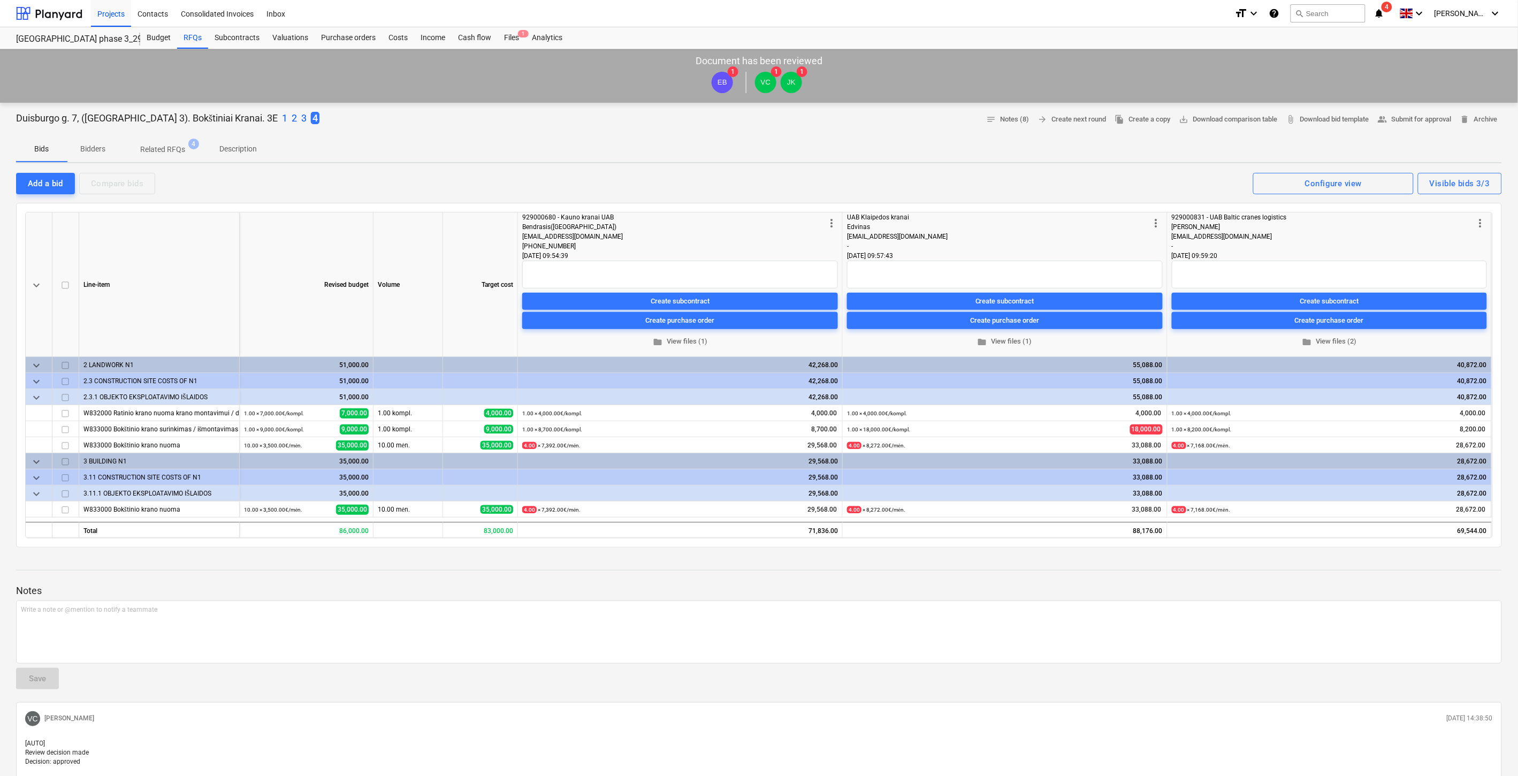
click at [1385, 8] on icon "notifications" at bounding box center [1379, 13] width 11 height 13
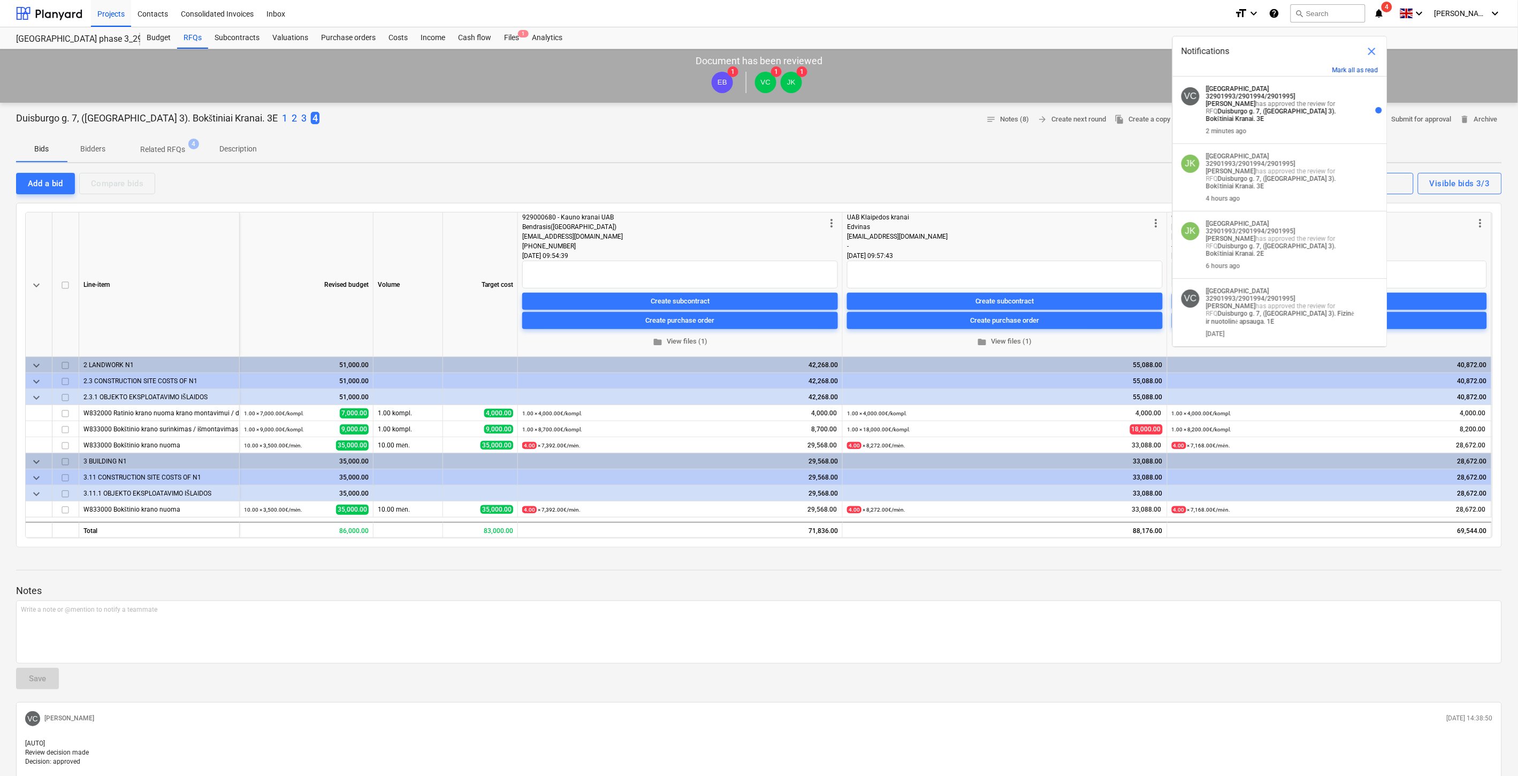
click at [1349, 68] on button "Mark all as read" at bounding box center [1355, 69] width 46 height 7
click at [514, 34] on div "Files 1" at bounding box center [512, 37] width 28 height 21
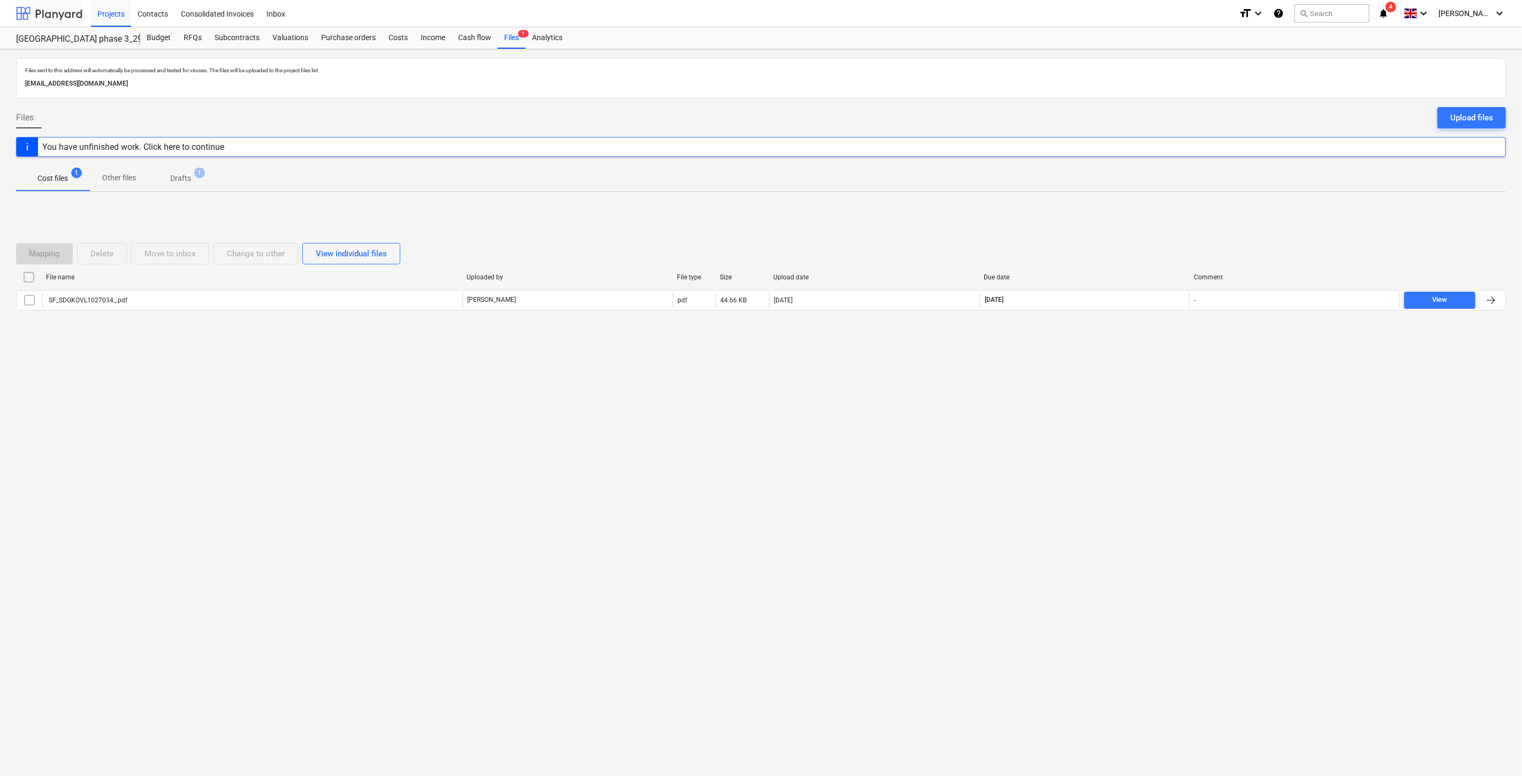
click at [57, 13] on div at bounding box center [49, 13] width 66 height 27
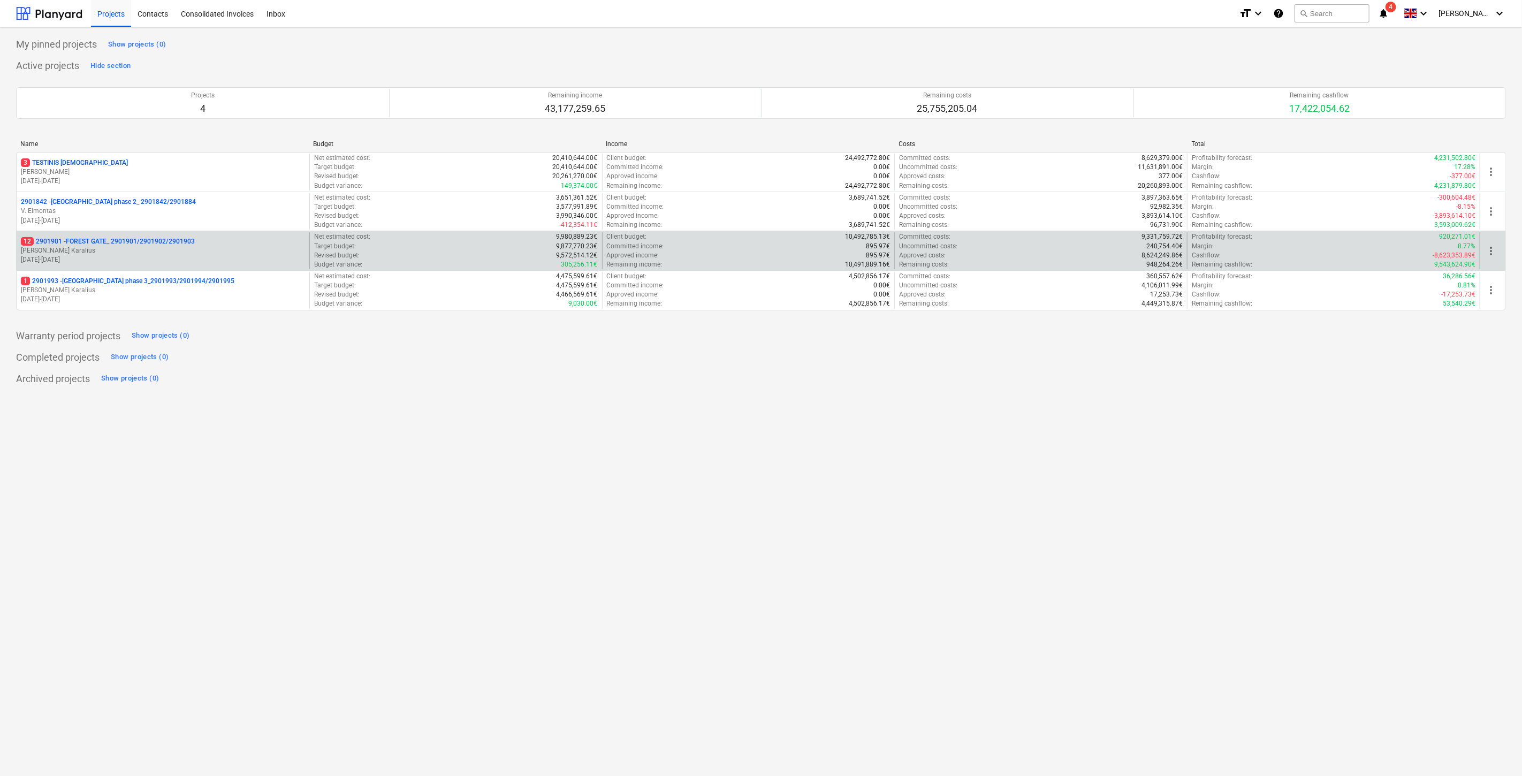
click at [104, 245] on p "12 2901901 - FOREST GATE_ 2901901/2901902/2901903" at bounding box center [108, 241] width 174 height 9
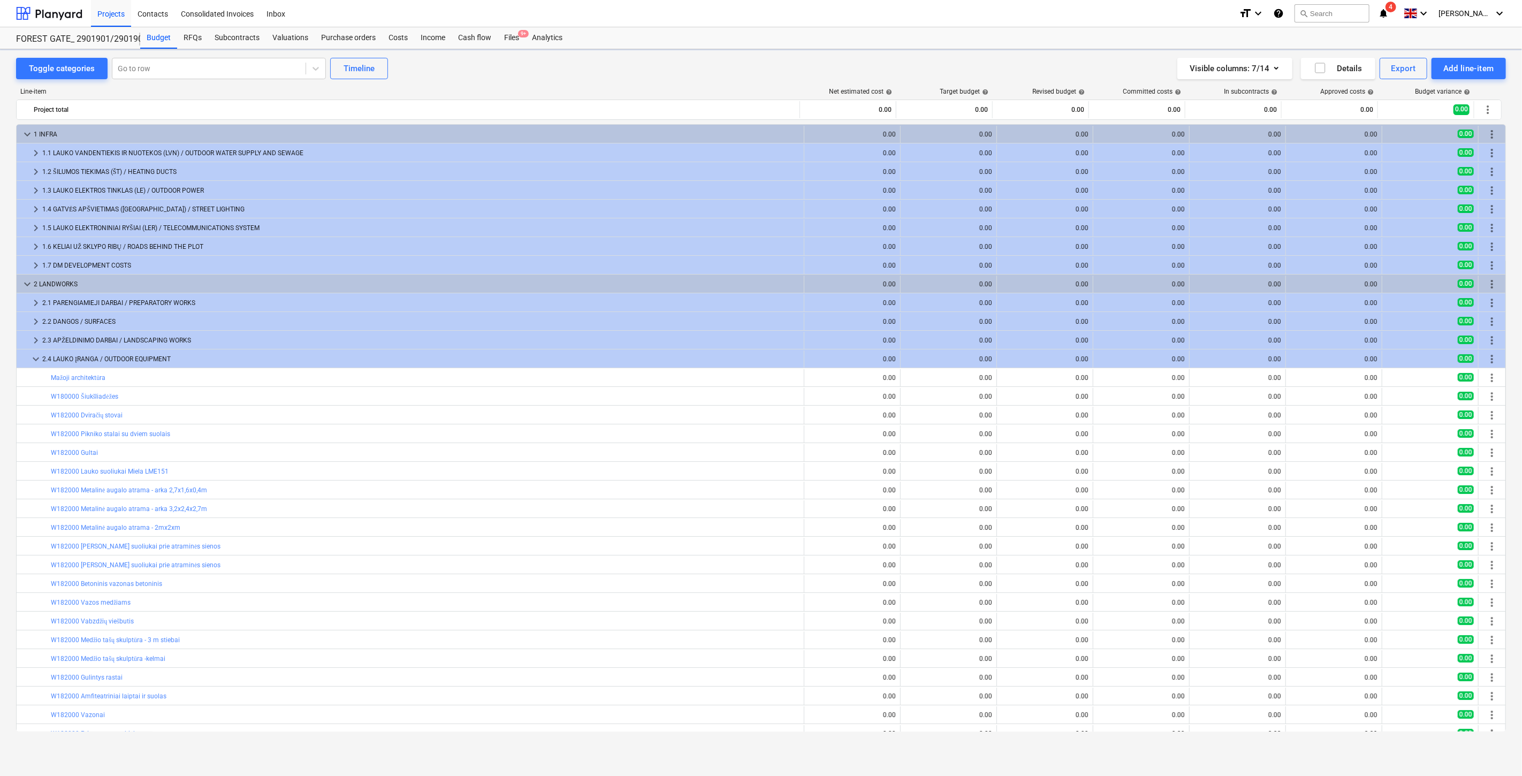
scroll to position [162, 0]
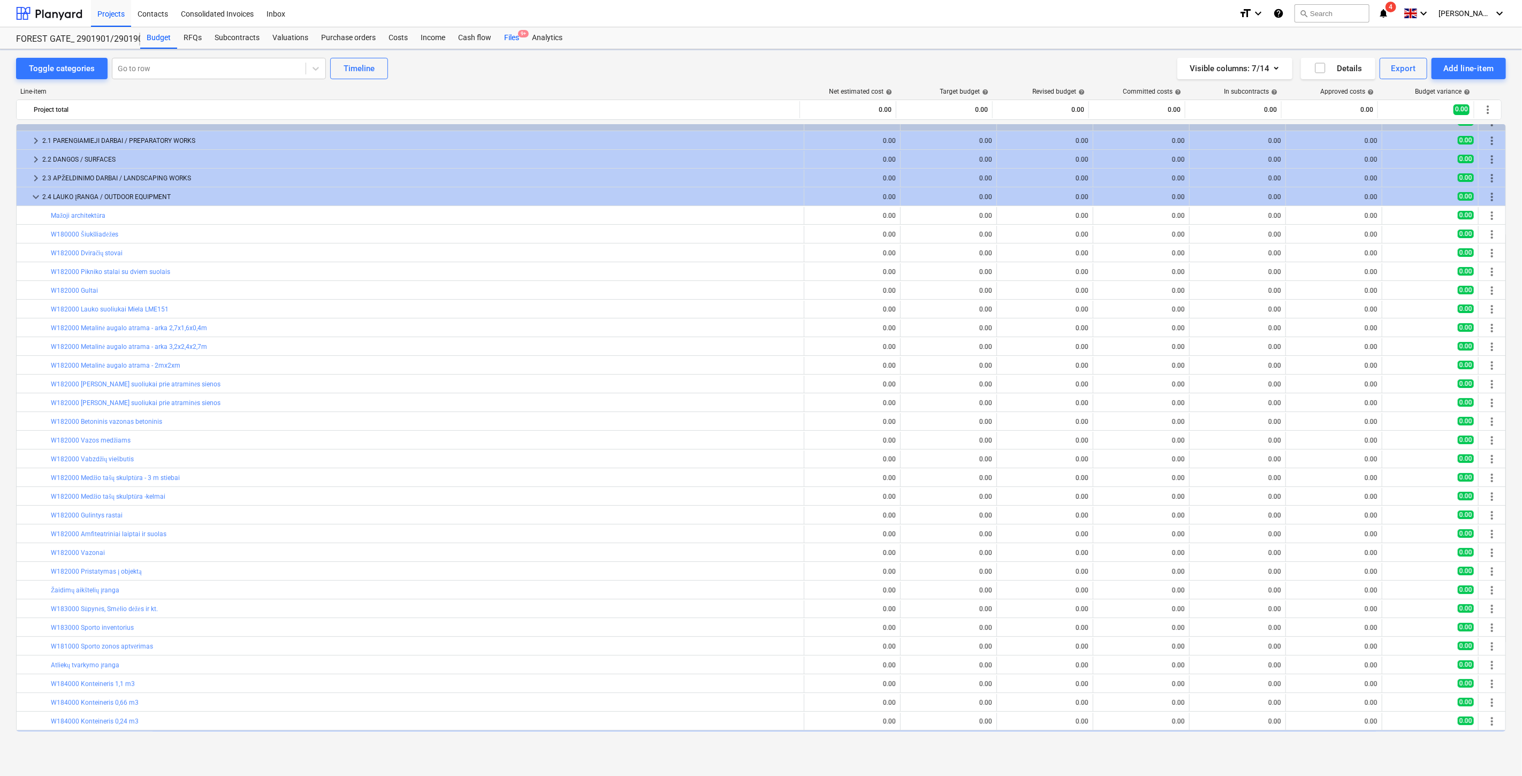
click at [519, 40] on div "Files 9+" at bounding box center [512, 37] width 28 height 21
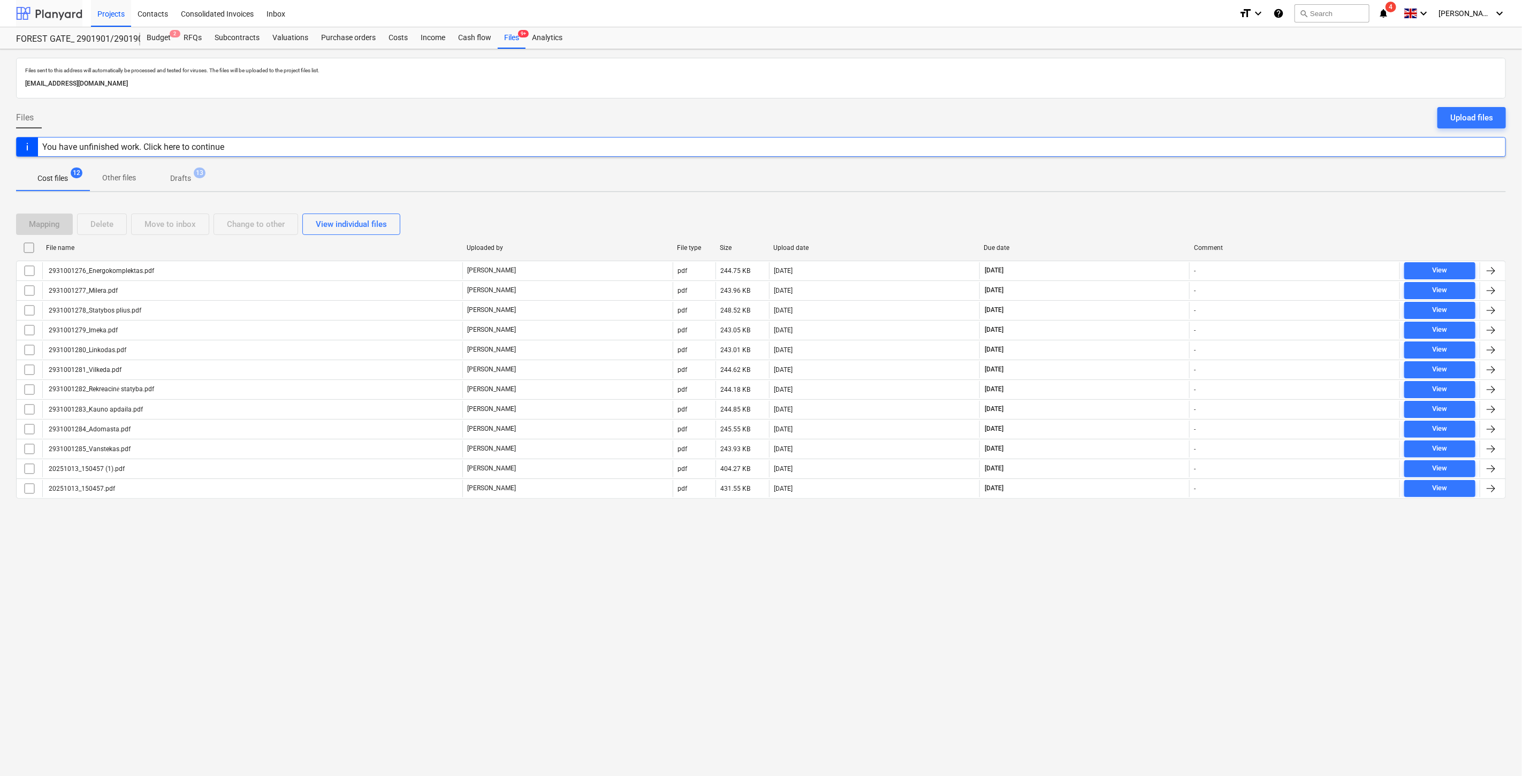
click at [73, 13] on div at bounding box center [49, 13] width 66 height 27
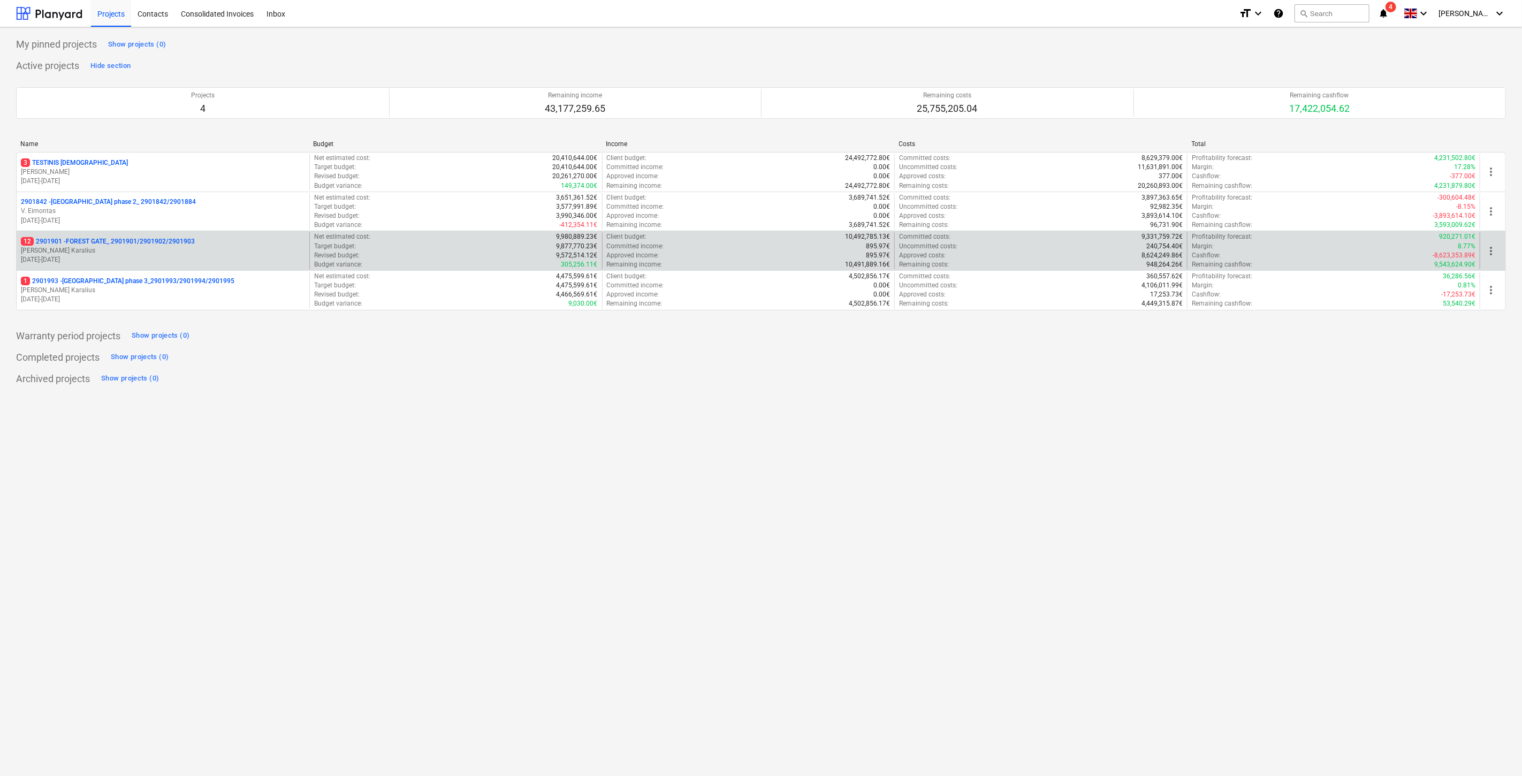
click at [153, 245] on p "12 2901901 - FOREST GATE_ 2901901/2901902/2901903" at bounding box center [108, 241] width 174 height 9
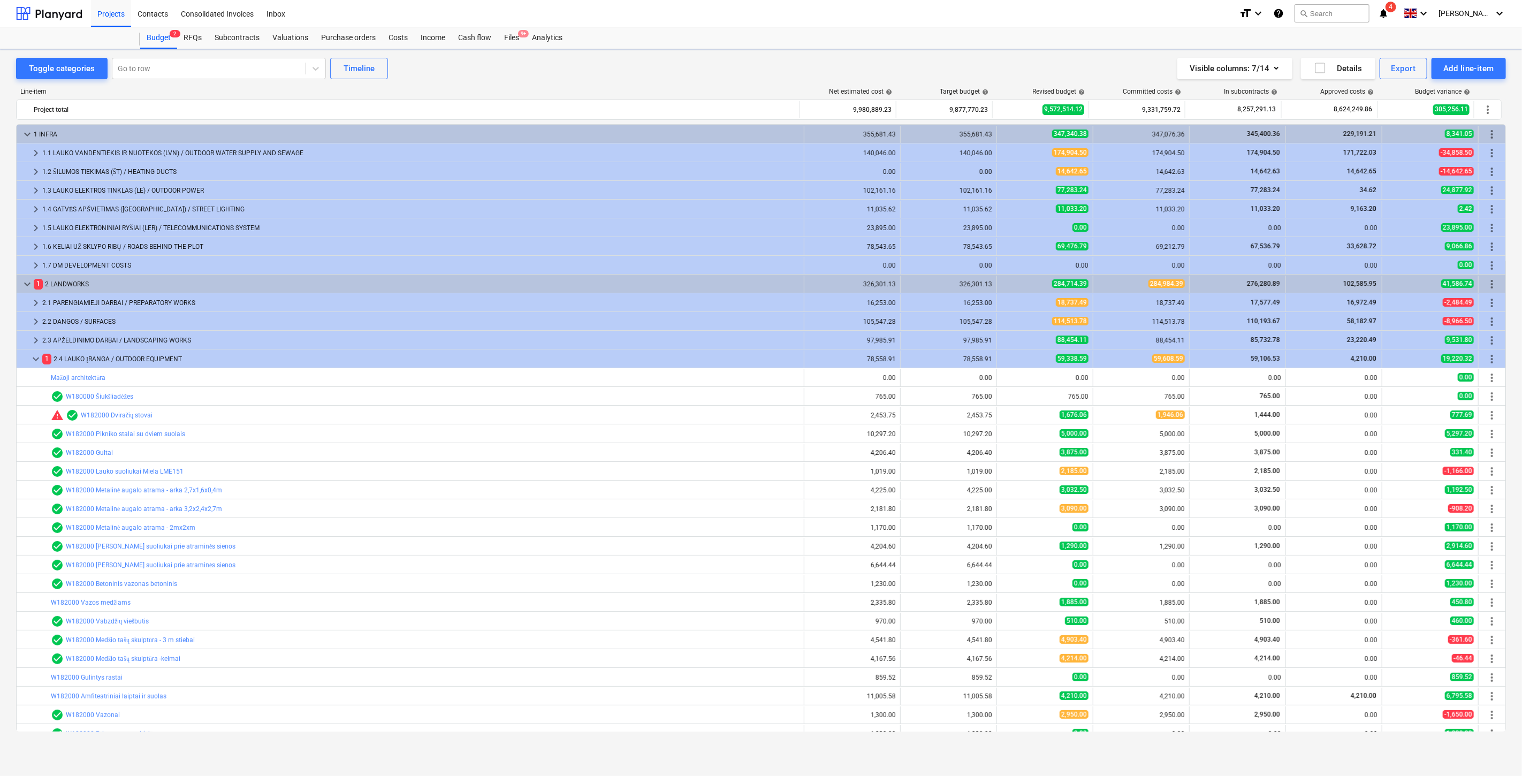
scroll to position [162, 0]
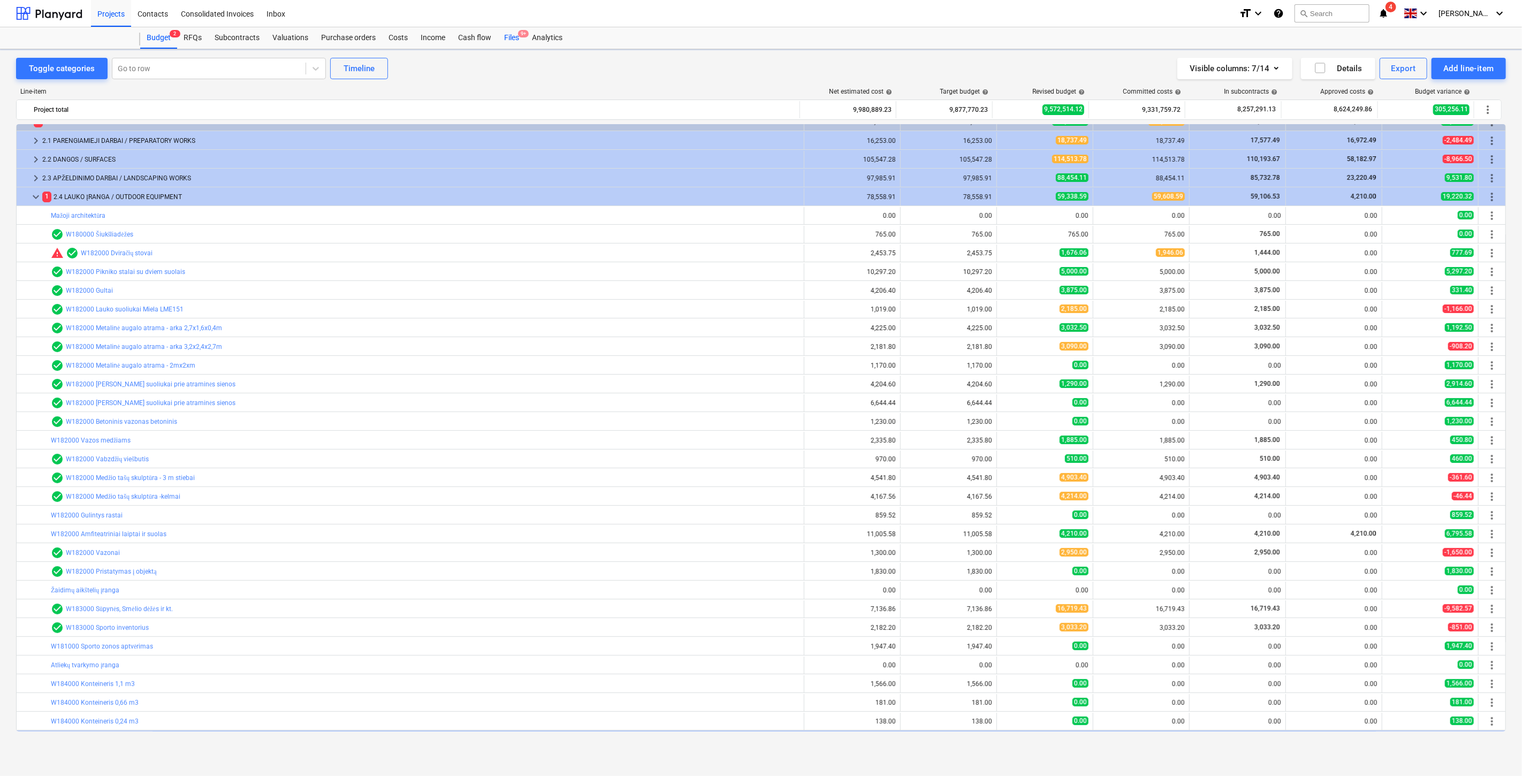
click at [509, 33] on div "Files 9+" at bounding box center [512, 37] width 28 height 21
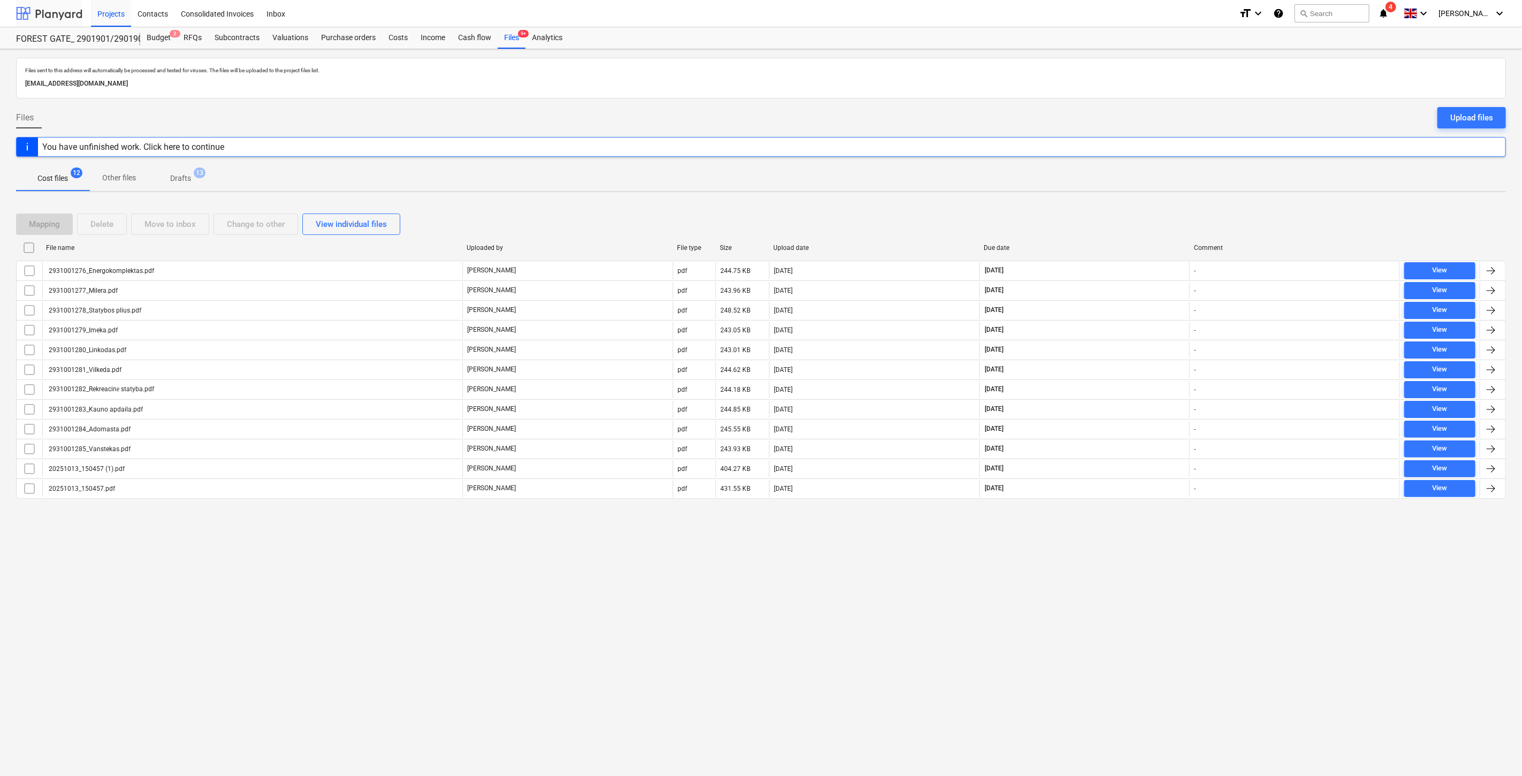
click at [62, 12] on div at bounding box center [49, 13] width 66 height 27
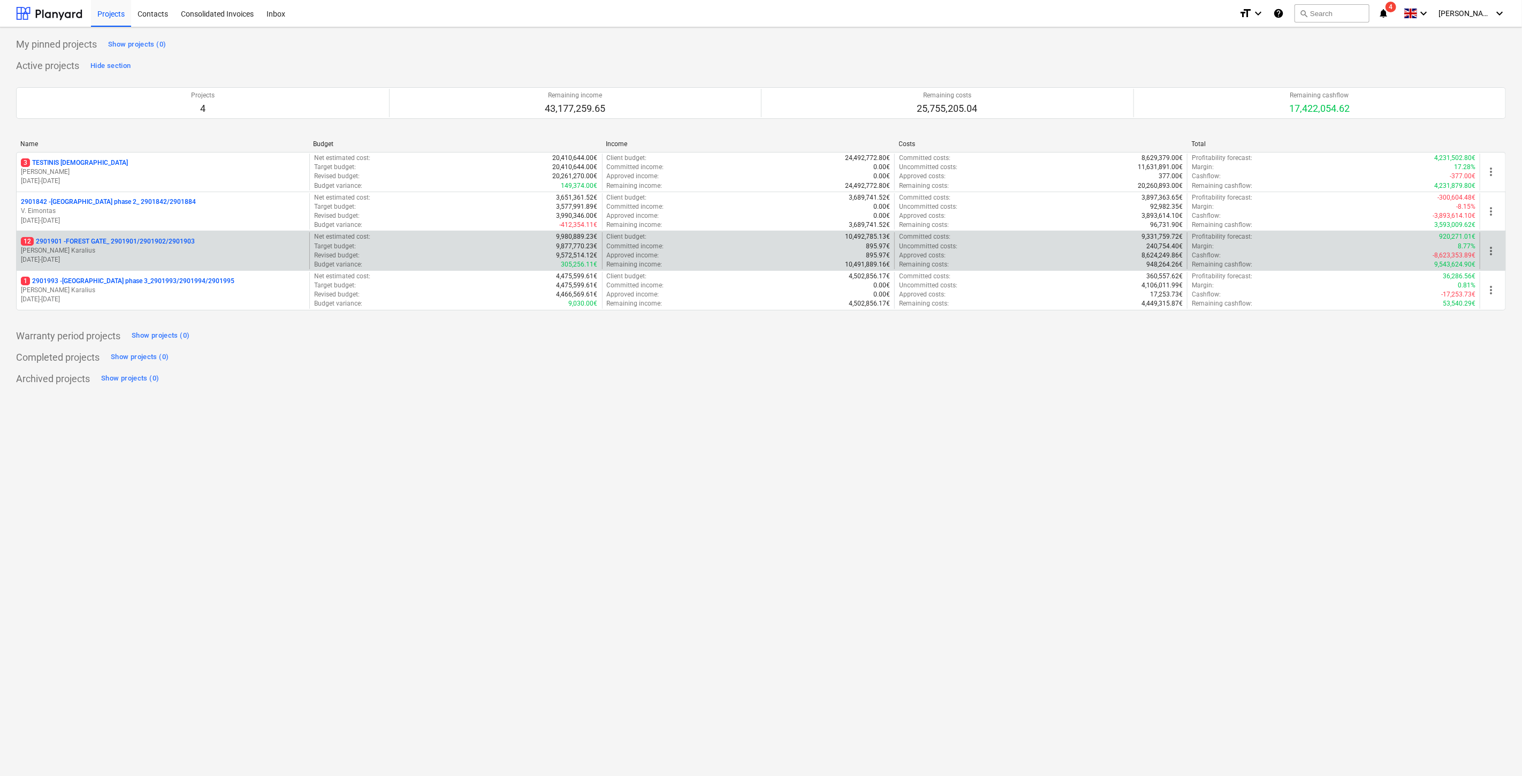
click at [171, 250] on p "[PERSON_NAME] Karalius" at bounding box center [163, 250] width 284 height 9
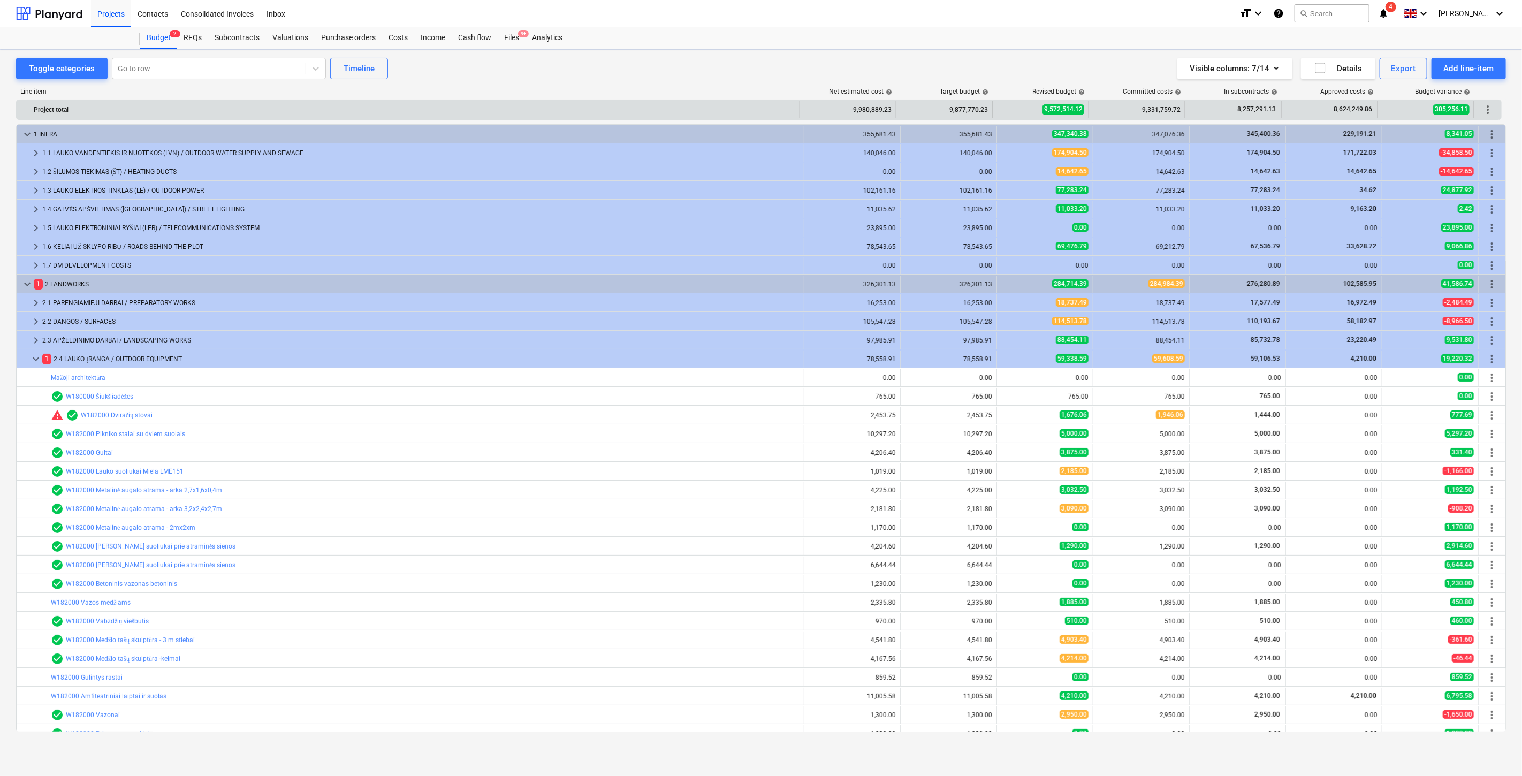
scroll to position [162, 0]
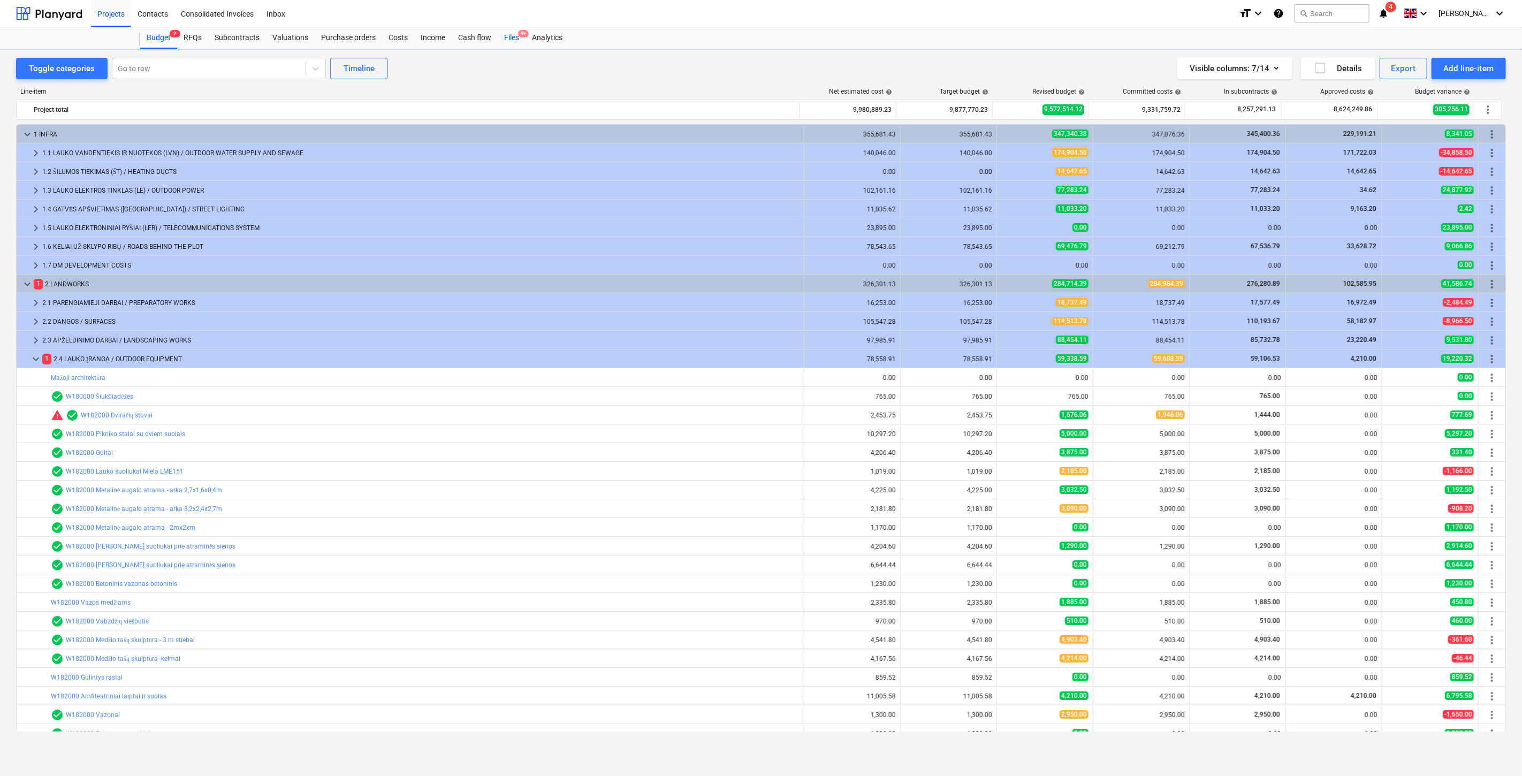
click at [511, 44] on div "Files 9+" at bounding box center [512, 37] width 28 height 21
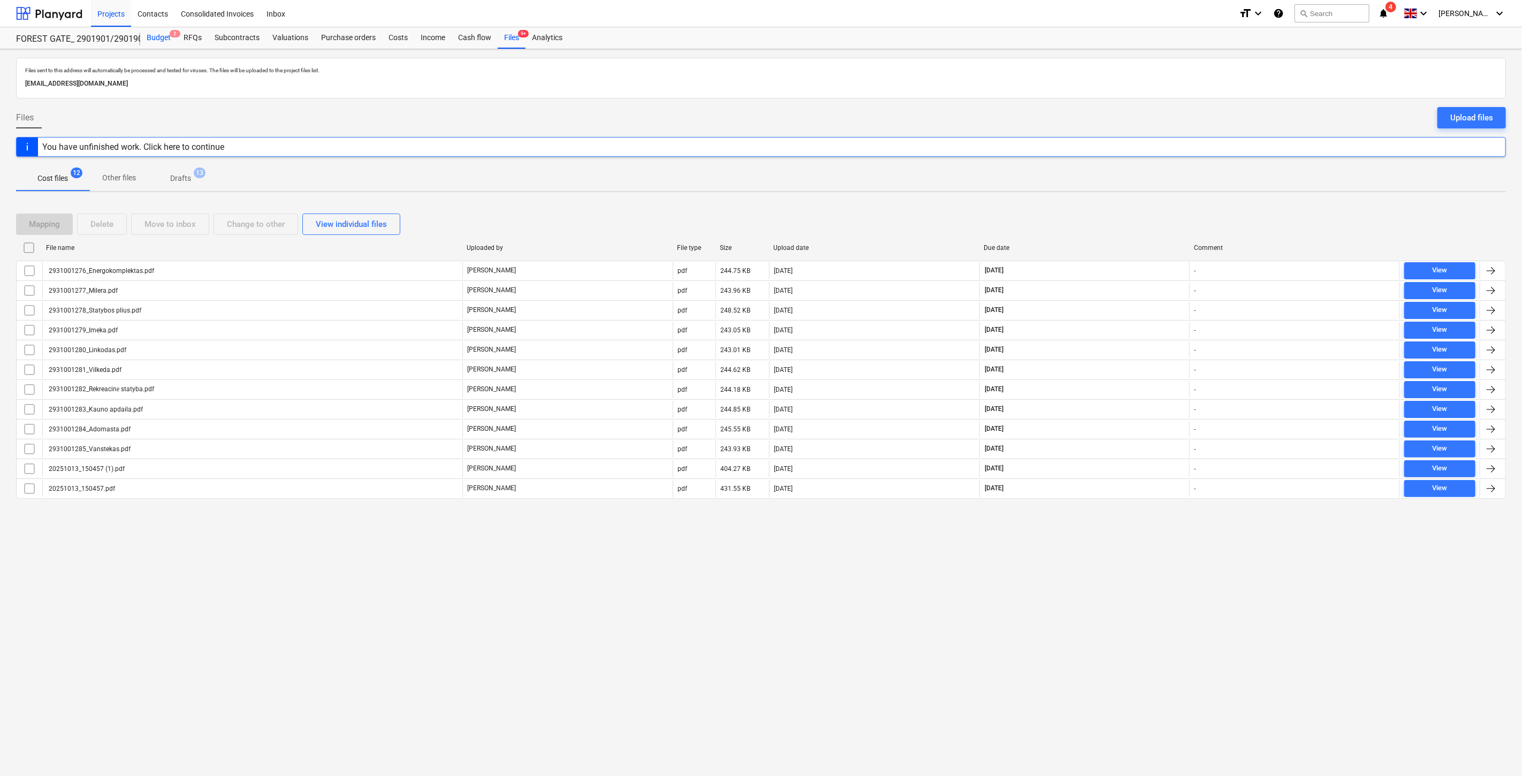
click at [157, 36] on div "Budget 2" at bounding box center [158, 37] width 37 height 21
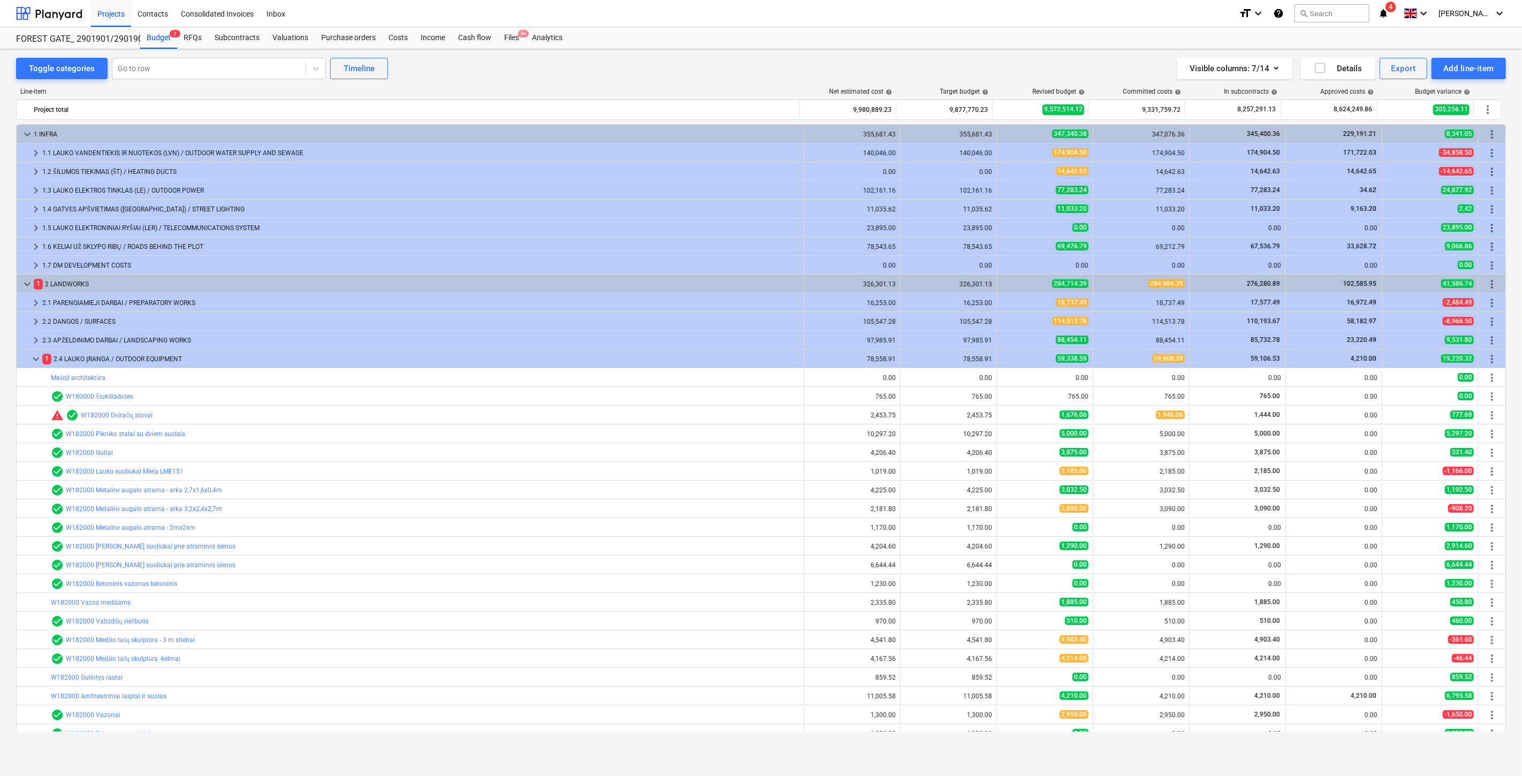
scroll to position [162, 0]
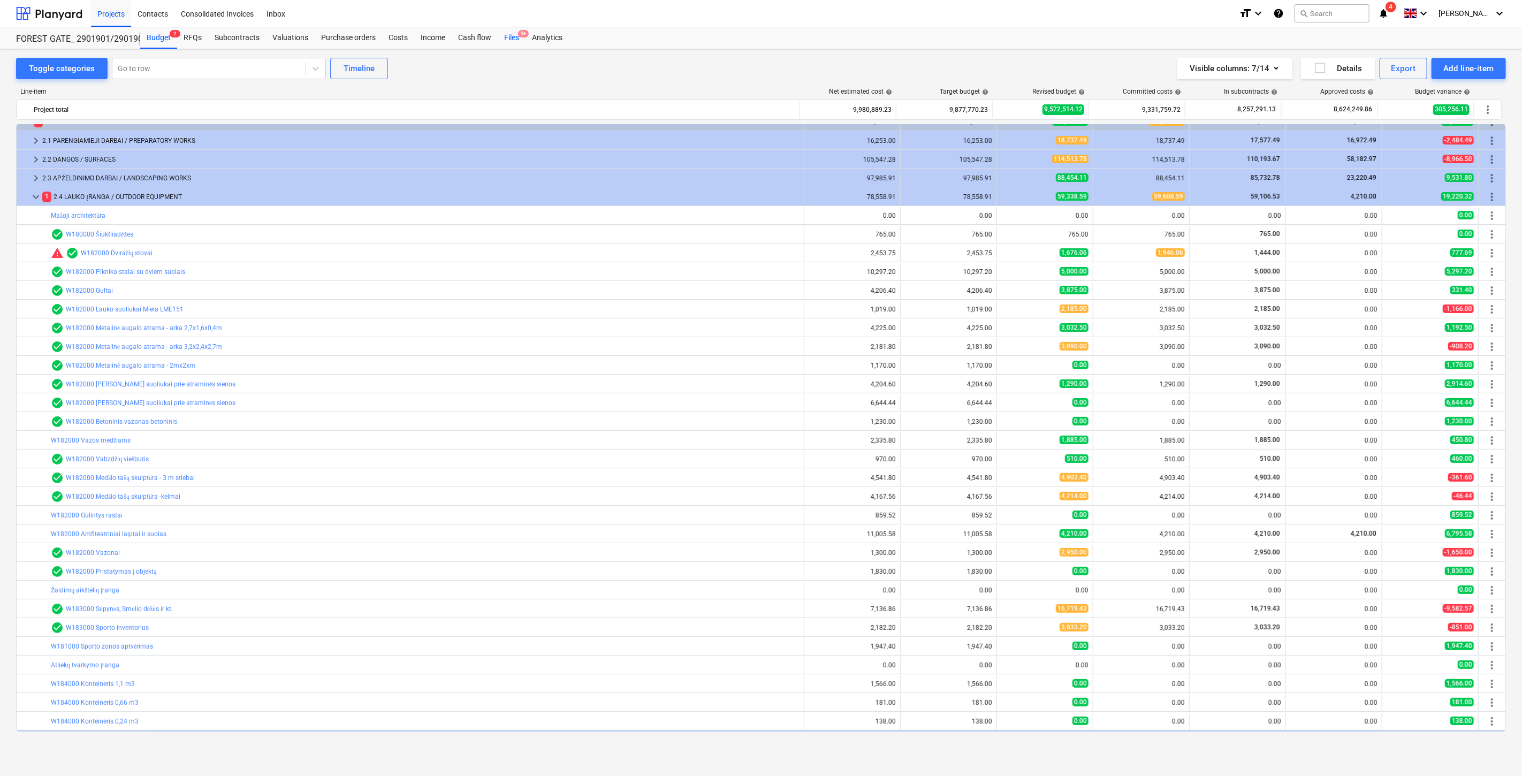
click at [510, 39] on div "Files 9+" at bounding box center [512, 37] width 28 height 21
